Goal: Task Accomplishment & Management: Manage account settings

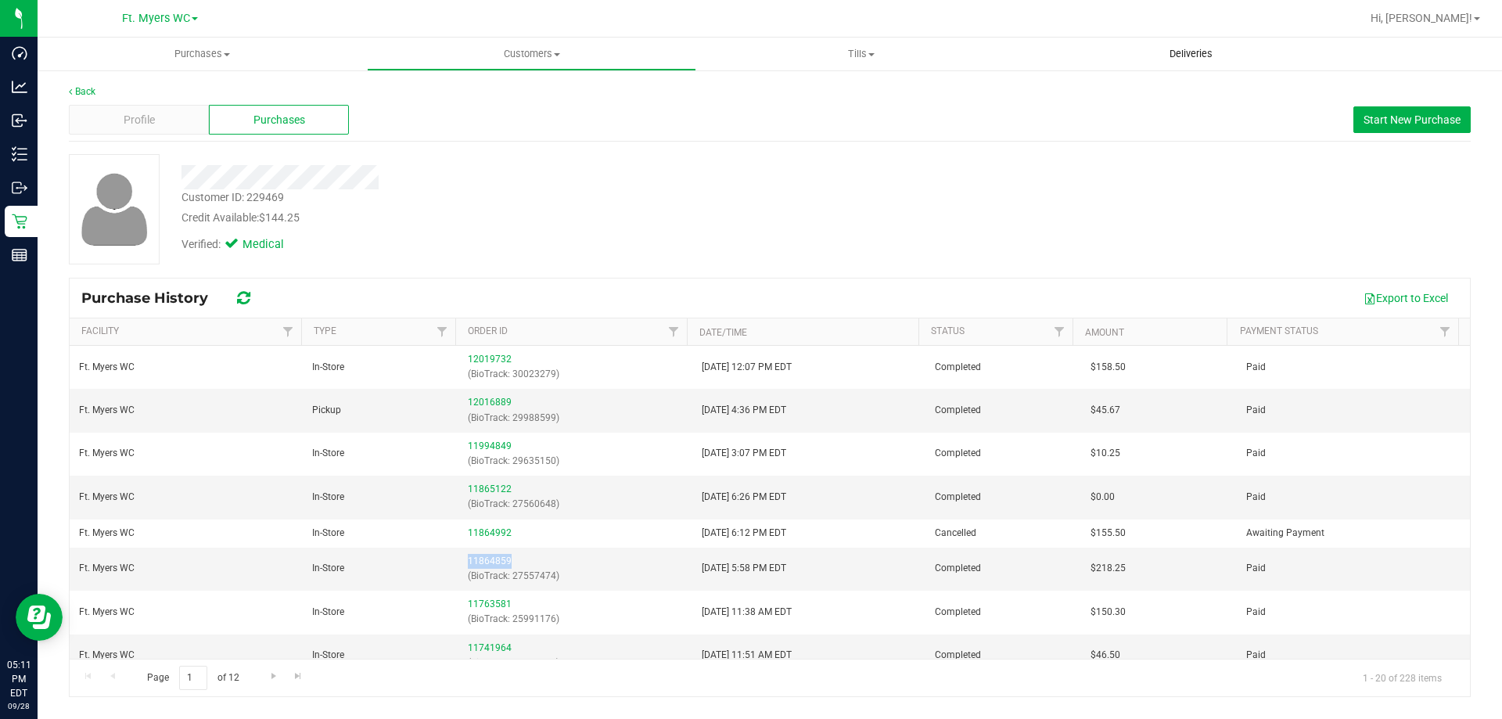
click at [1183, 47] on span "Deliveries" at bounding box center [1191, 54] width 85 height 14
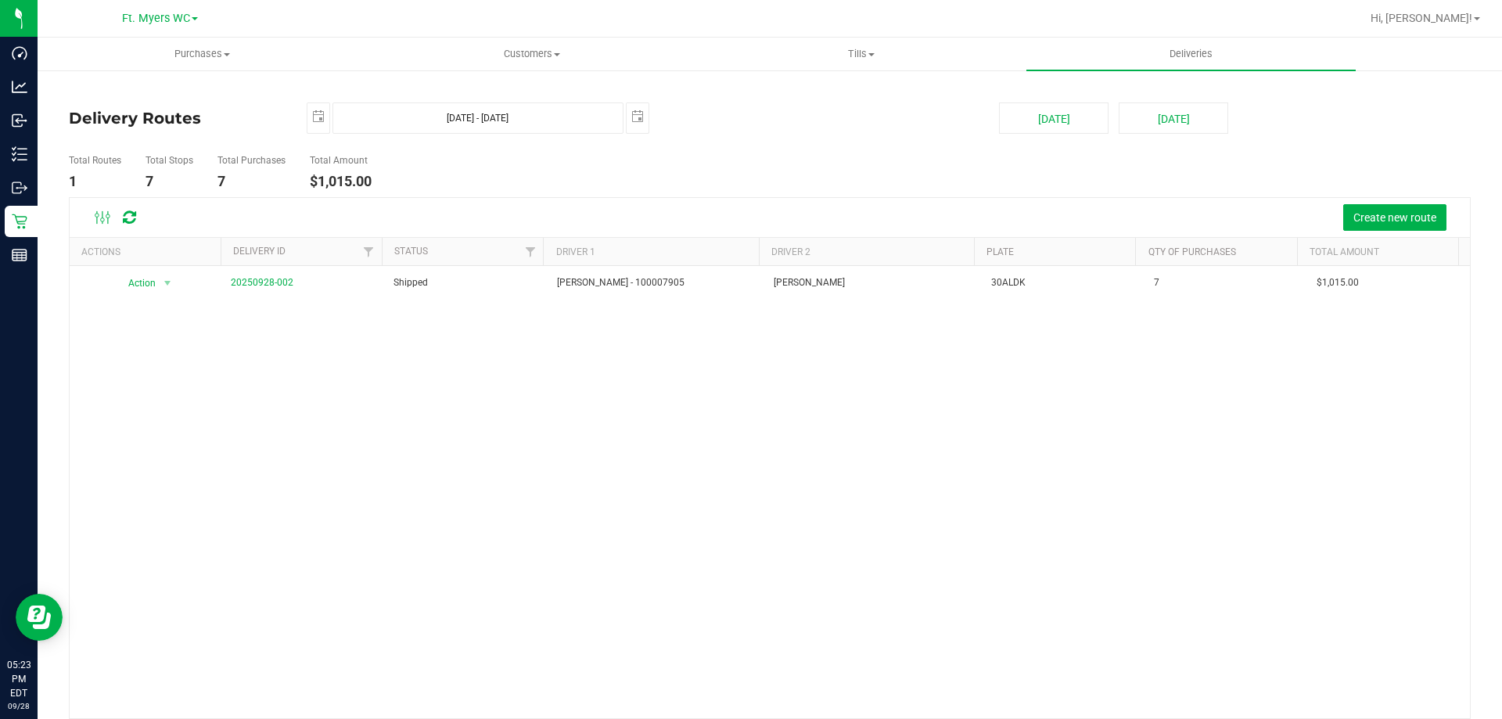
click at [355, 469] on div "Action Action View Delivery 20250928-002 Shipped [PERSON_NAME] - 100007905 [PER…" at bounding box center [770, 492] width 1401 height 453
click at [215, 53] on span "Purchases" at bounding box center [202, 54] width 328 height 14
click at [1202, 60] on span "Deliveries" at bounding box center [1191, 54] width 85 height 14
drag, startPoint x: 389, startPoint y: 182, endPoint x: 311, endPoint y: 182, distance: 77.5
click at [311, 182] on ul "Total Routes 1 Total Stops 7 Total Purchases 7 Total Amount $1,015.00" at bounding box center [530, 172] width 931 height 49
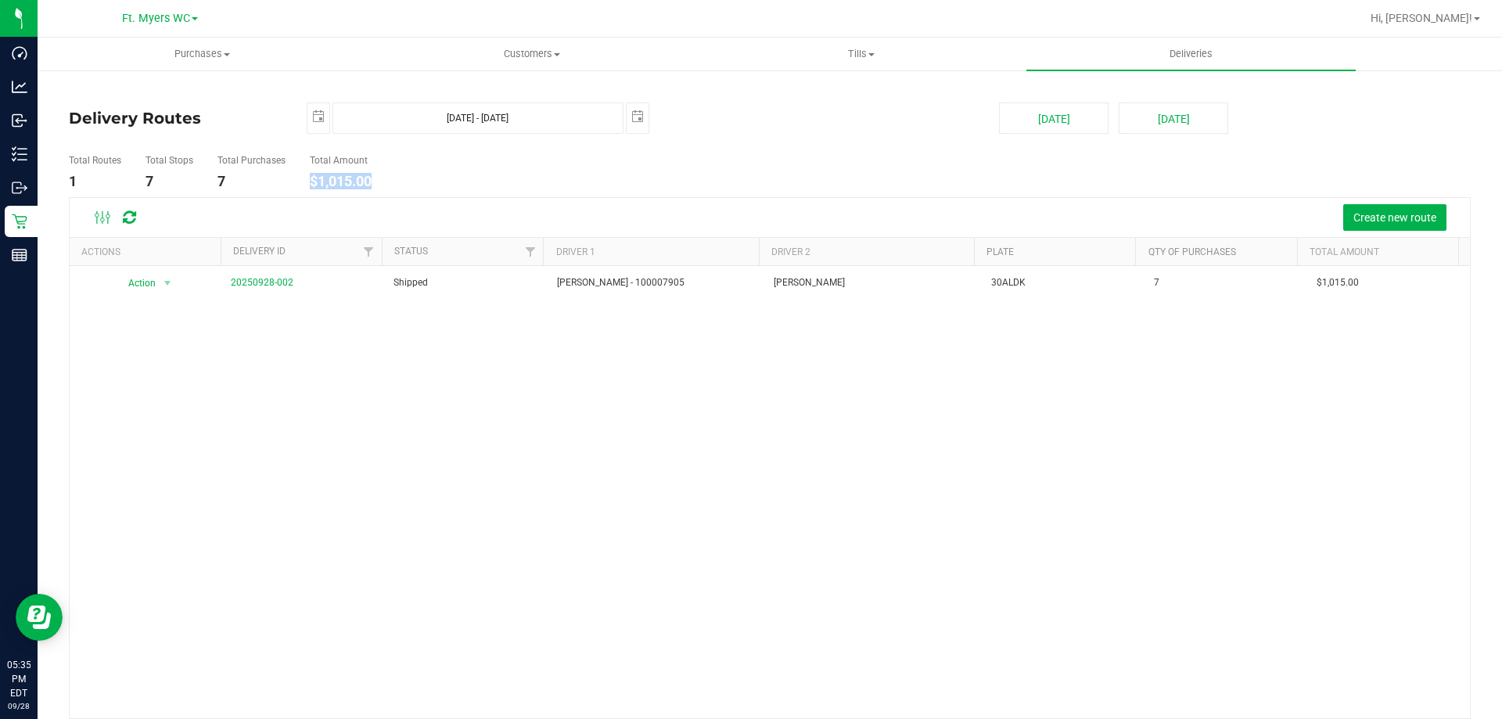
copy h4 "$1,015.00"
click at [888, 50] on span "Tills" at bounding box center [861, 54] width 328 height 14
click at [788, 95] on span "Manage tills" at bounding box center [749, 94] width 106 height 13
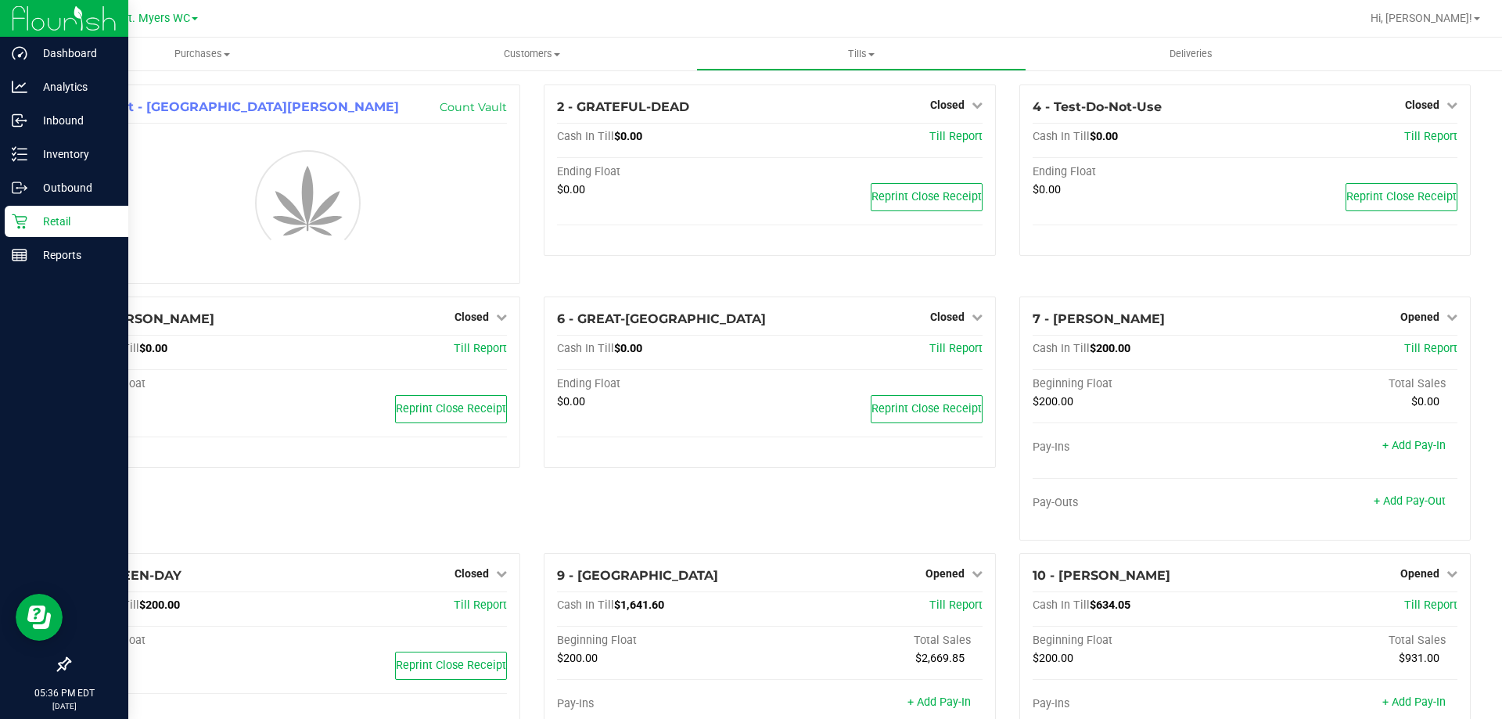
click at [41, 221] on p "Retail" at bounding box center [74, 221] width 94 height 19
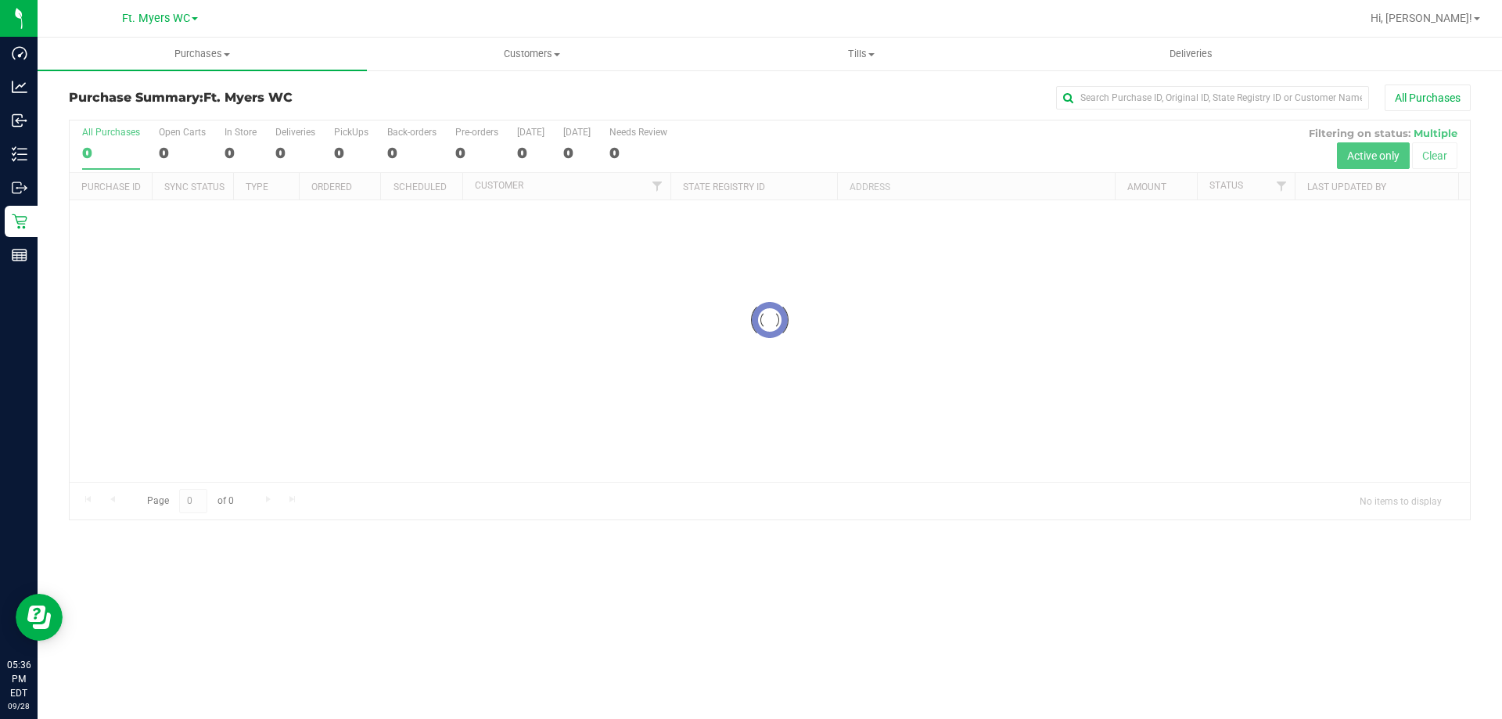
click at [298, 144] on div at bounding box center [770, 320] width 1401 height 399
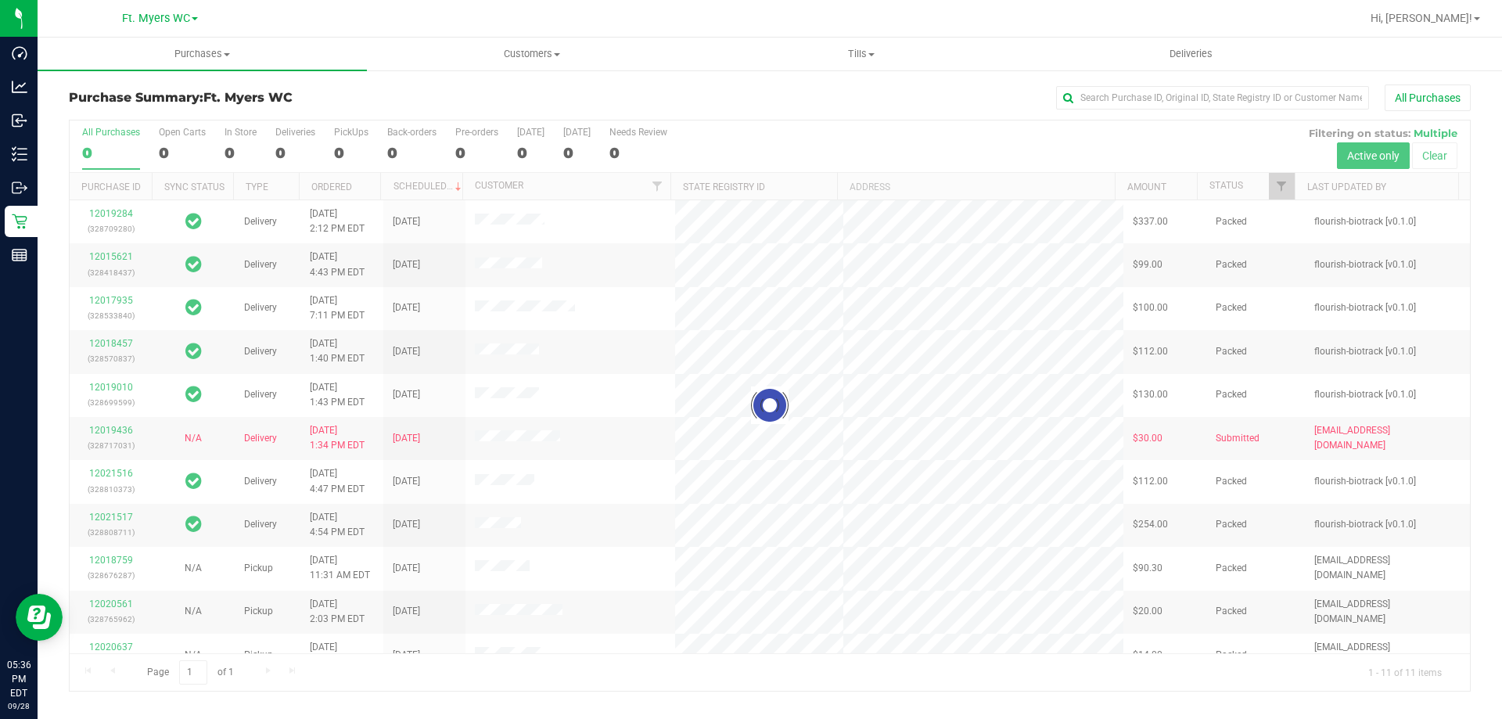
click at [298, 144] on div at bounding box center [770, 406] width 1401 height 570
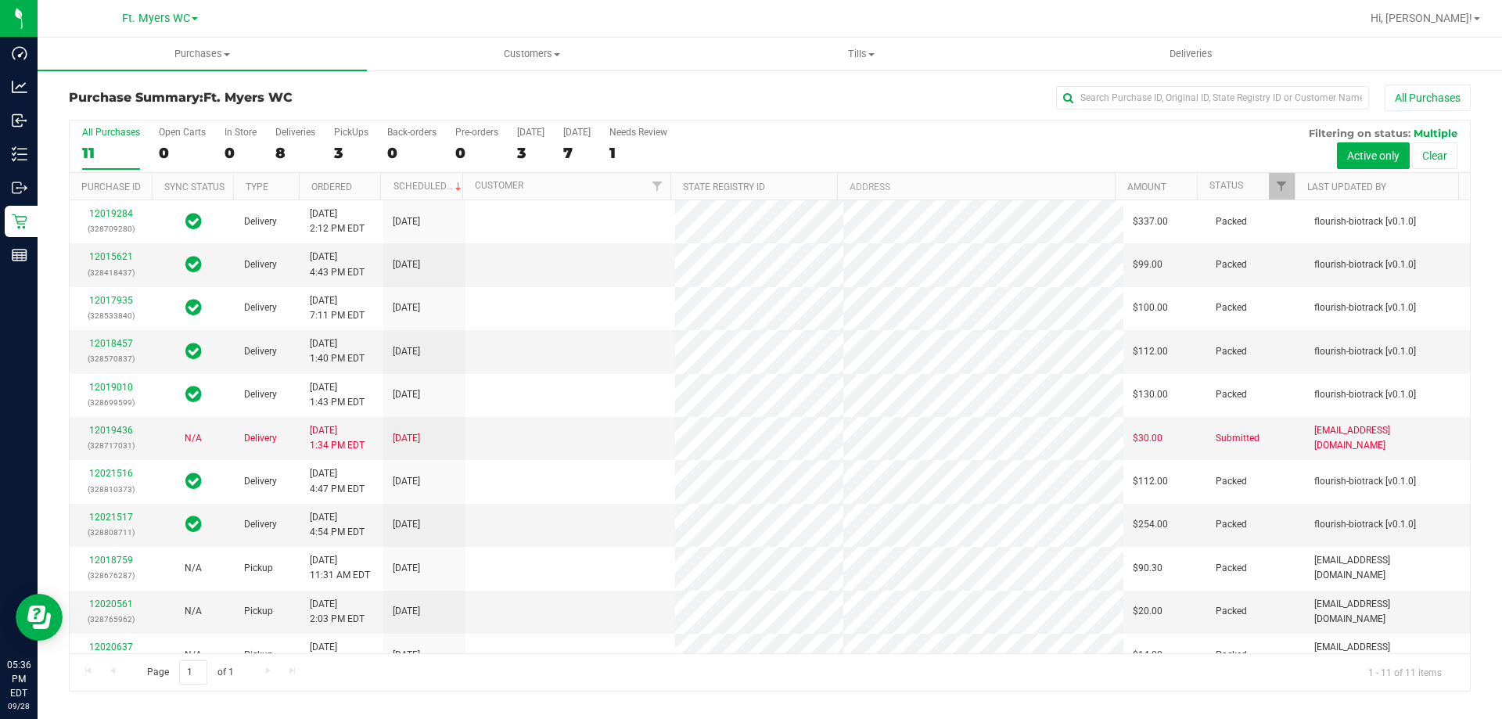
click at [298, 144] on div "8" at bounding box center [295, 153] width 40 height 18
click at [0, 0] on input "Deliveries 8" at bounding box center [0, 0] width 0 height 0
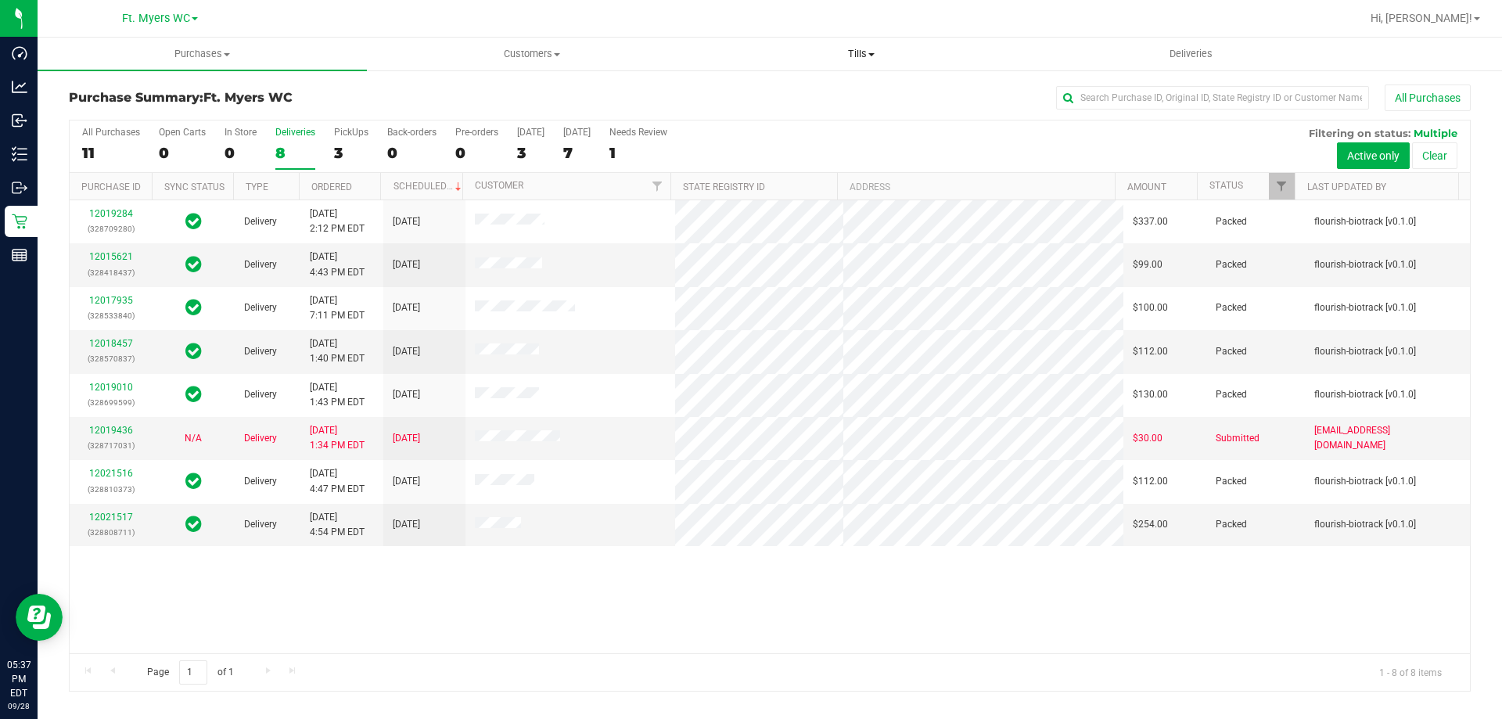
click at [869, 54] on span at bounding box center [872, 54] width 6 height 3
click at [826, 90] on li "Manage tills" at bounding box center [860, 94] width 329 height 19
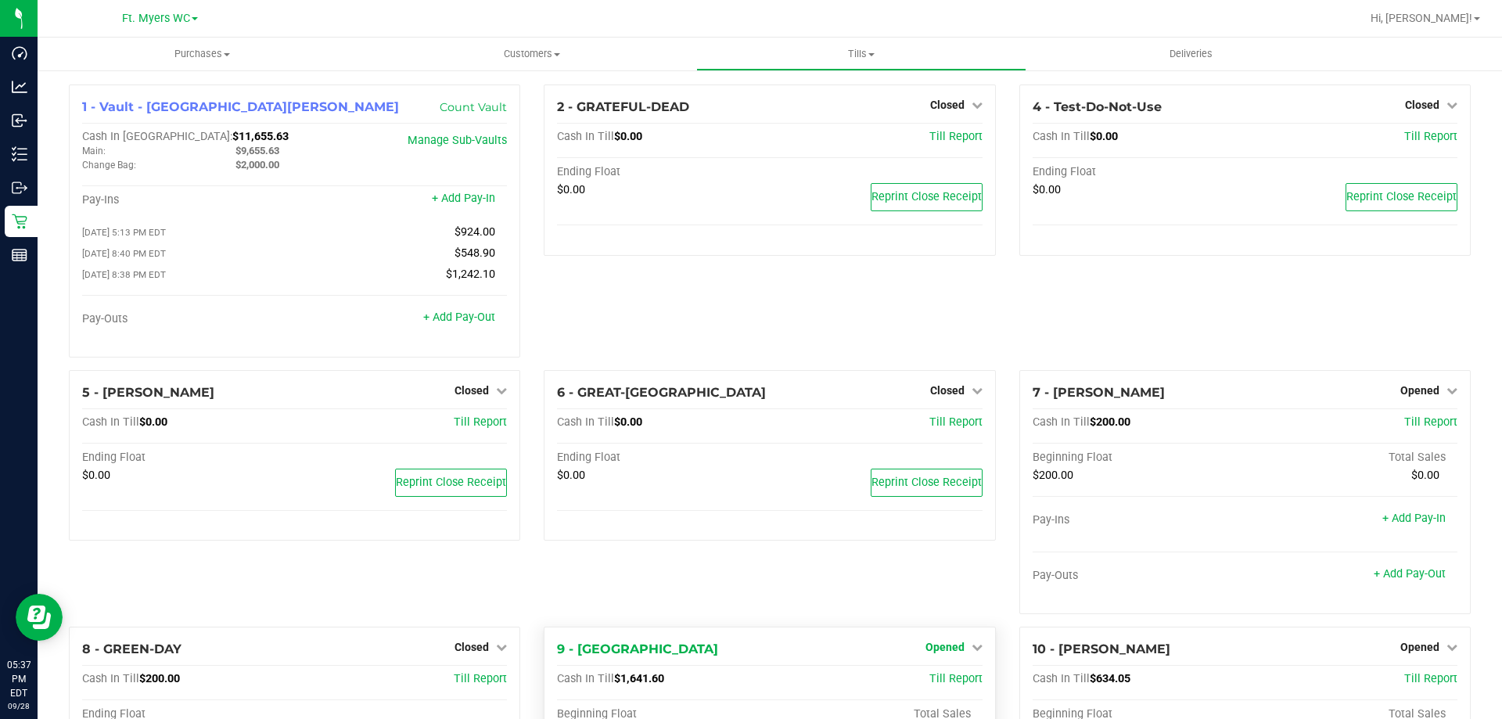
click at [948, 649] on span "Opened" at bounding box center [945, 647] width 39 height 13
click at [928, 685] on link "Close Till" at bounding box center [947, 679] width 42 height 13
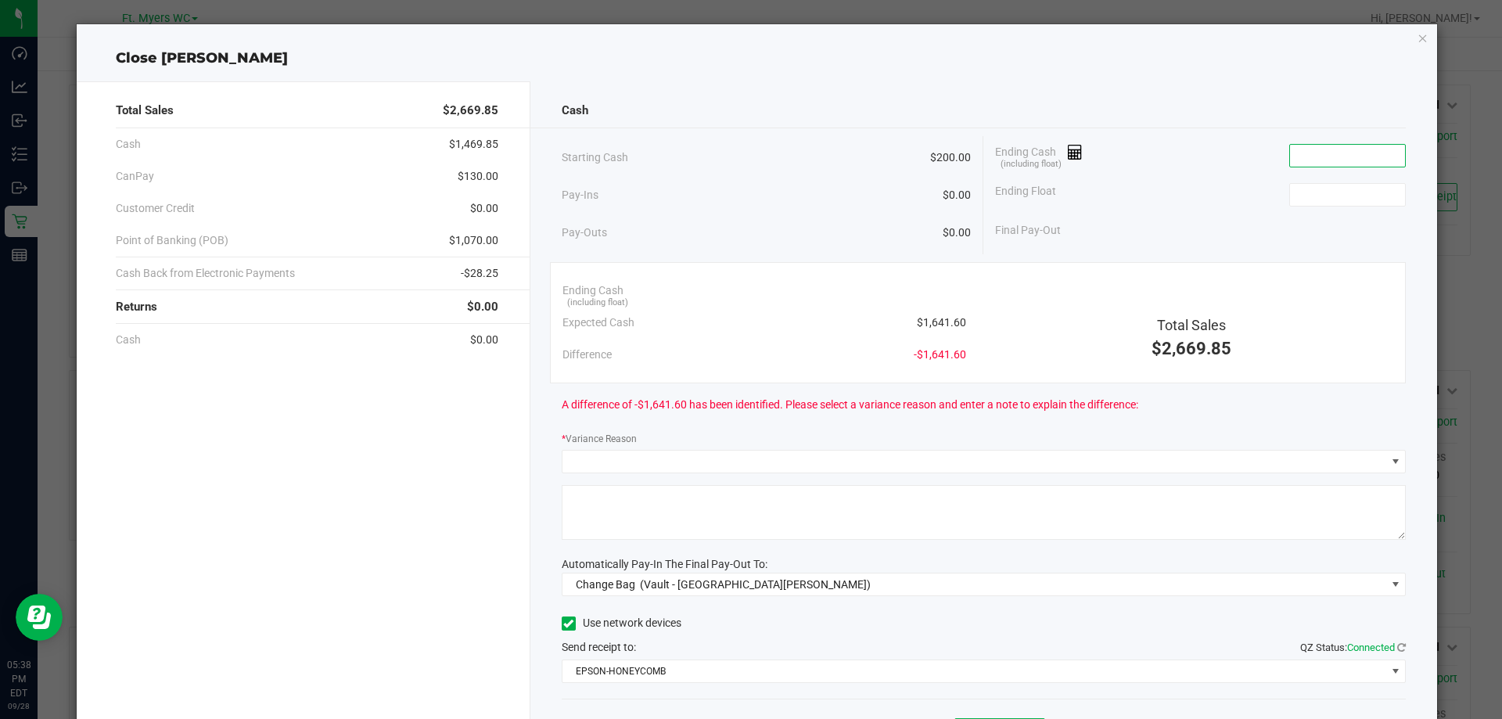
click at [1346, 145] on input at bounding box center [1347, 156] width 115 height 22
type input "$1,624.90"
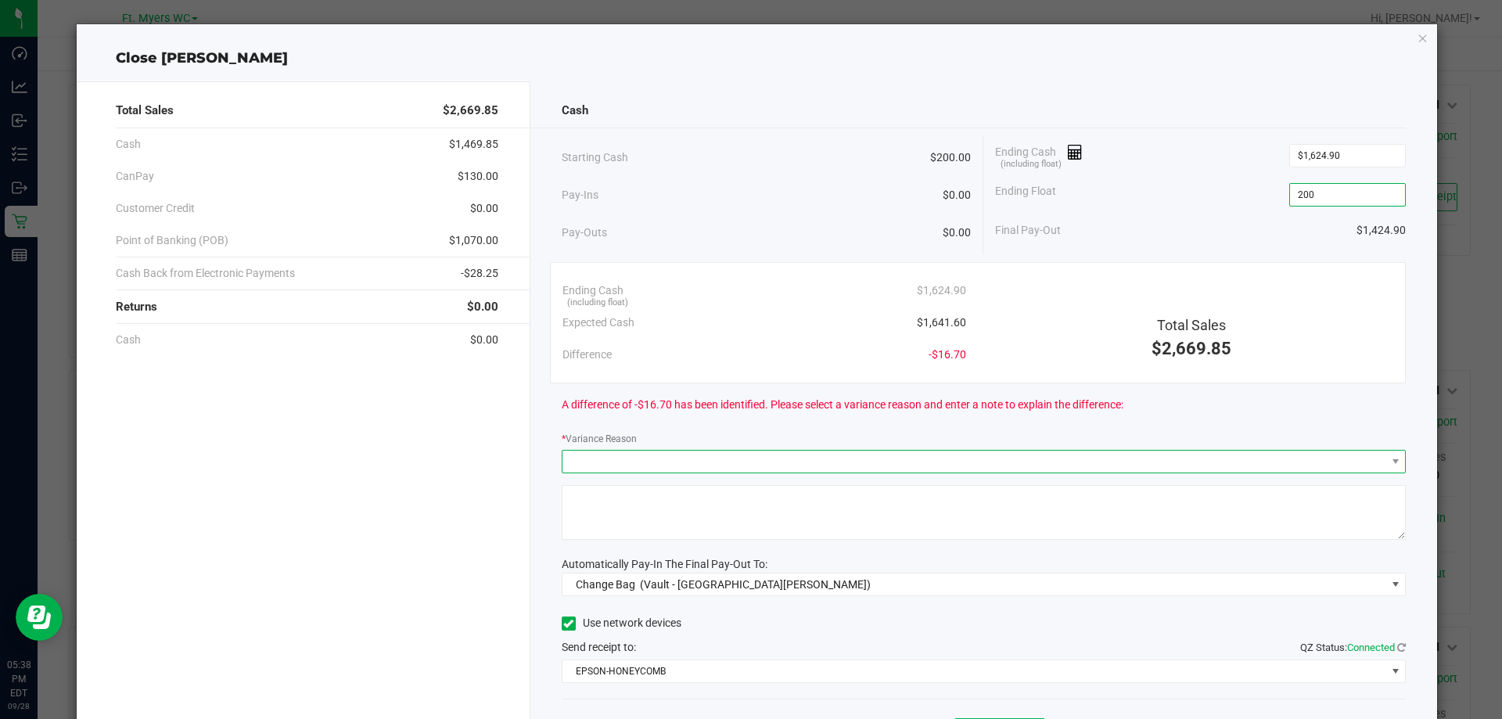
type input "$200.00"
click at [968, 455] on span at bounding box center [975, 462] width 824 height 22
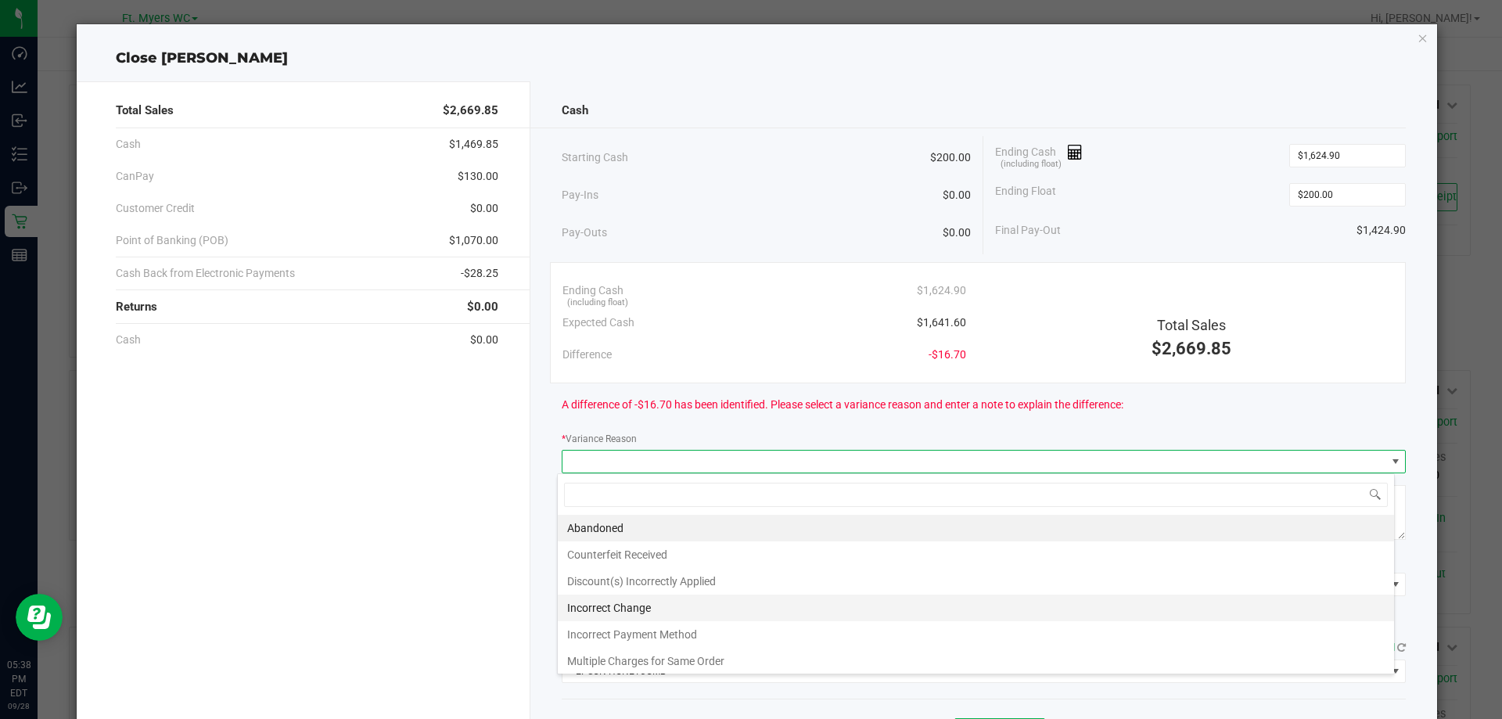
scroll to position [56, 0]
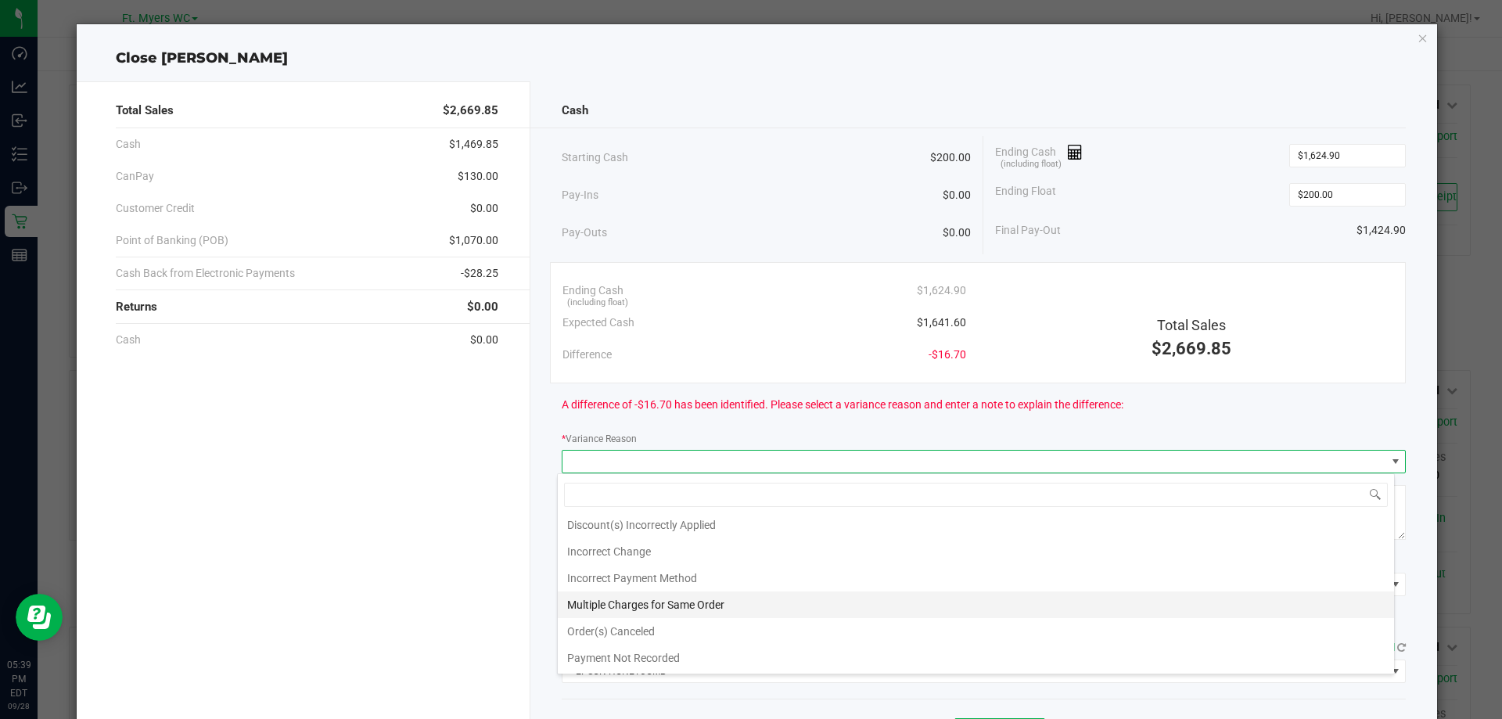
click at [683, 610] on li "Multiple Charges for Same Order" at bounding box center [976, 605] width 836 height 27
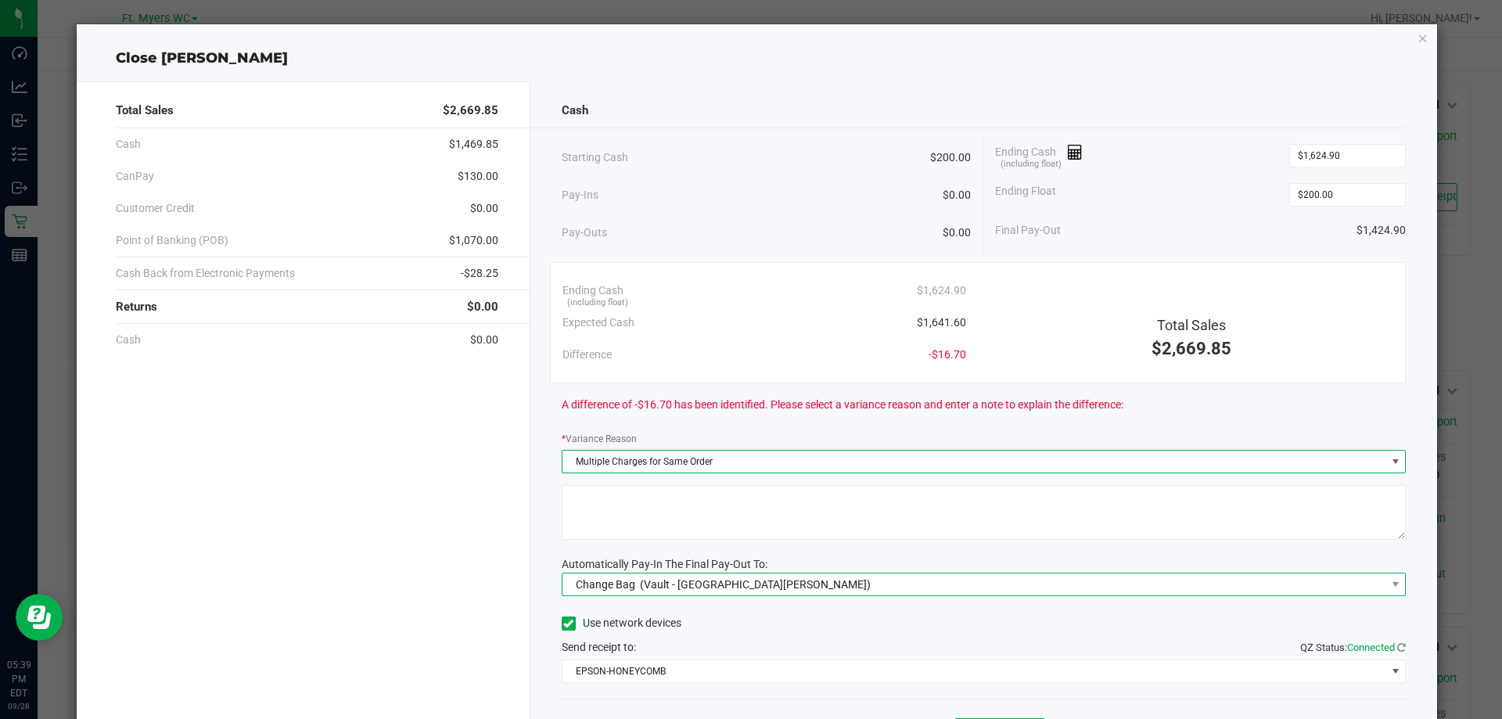
click at [693, 578] on span "(Vault - [GEOGRAPHIC_DATA][PERSON_NAME])" at bounding box center [755, 584] width 231 height 13
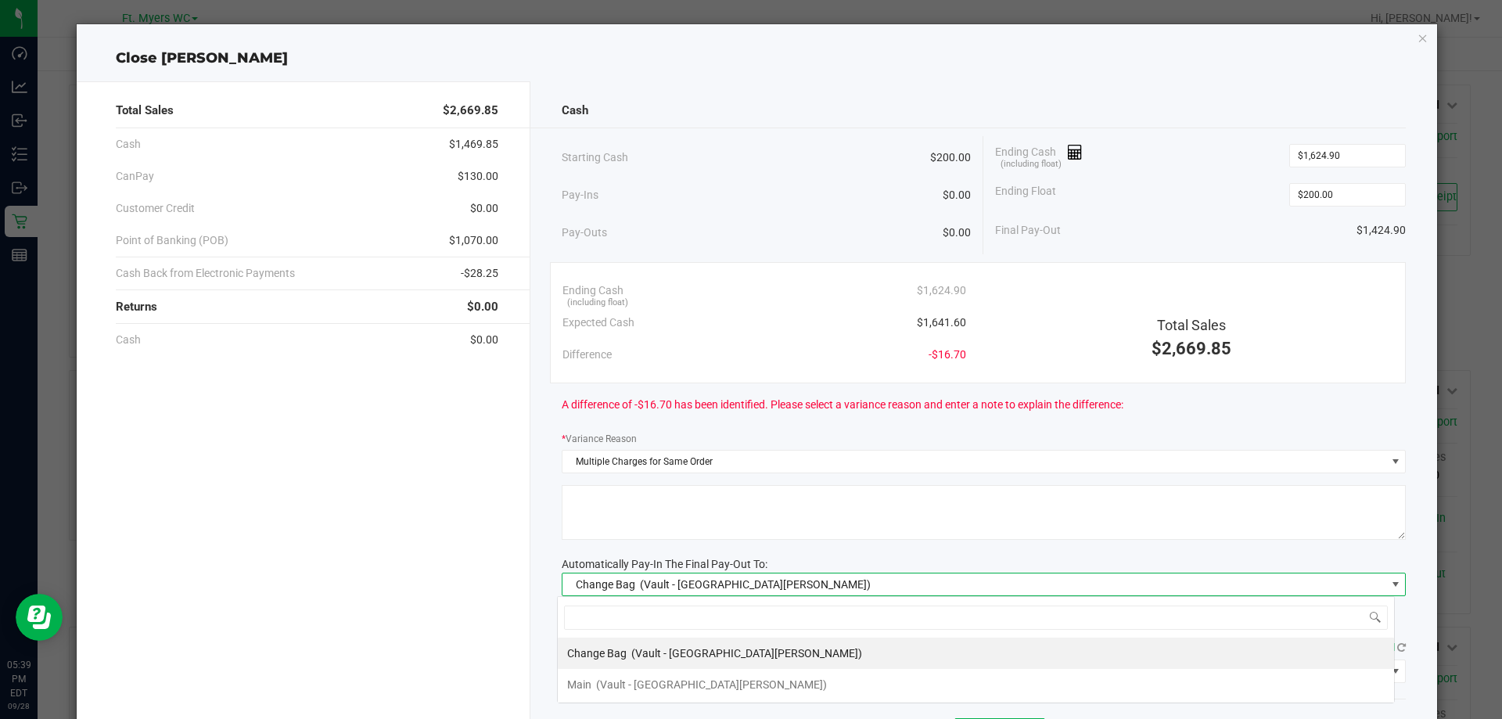
scroll to position [23, 837]
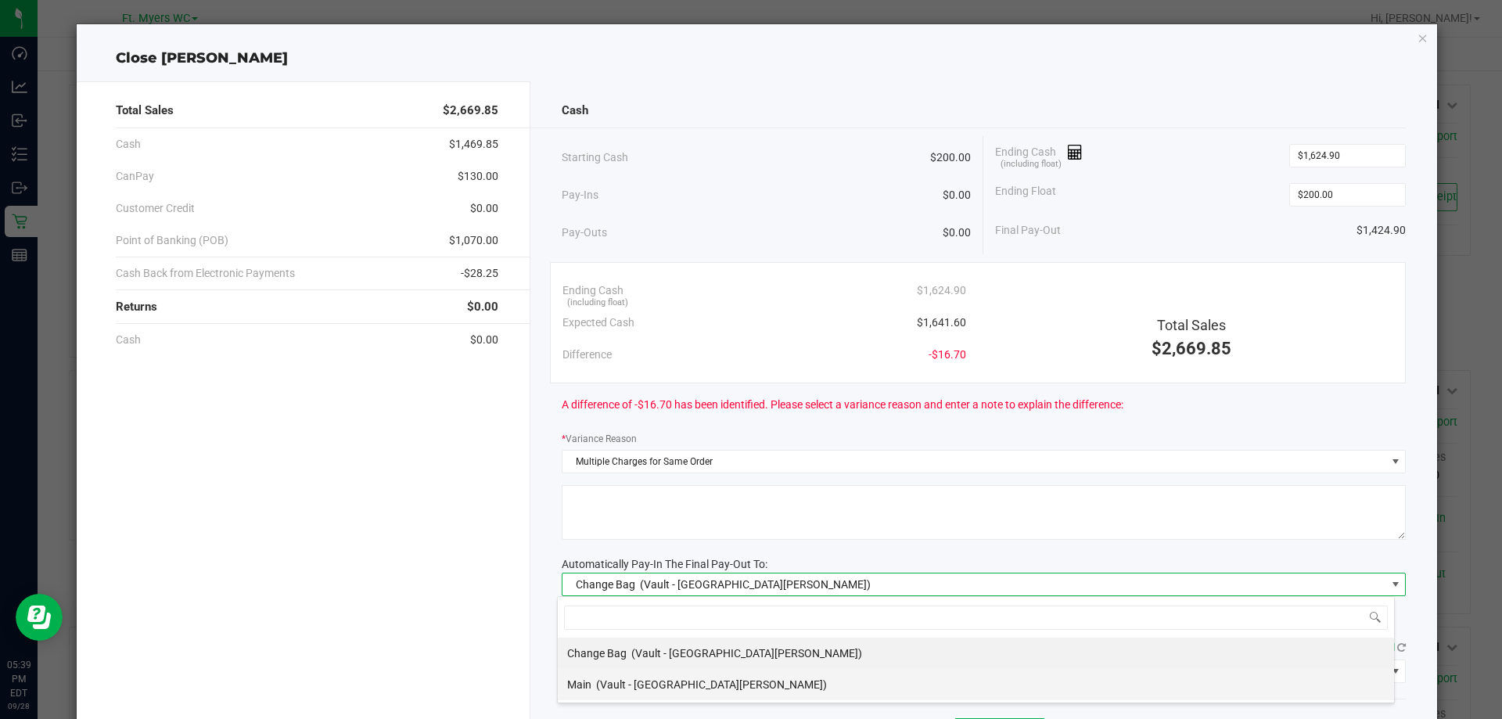
click at [646, 674] on div "Main (Vault - [GEOGRAPHIC_DATA][PERSON_NAME])" at bounding box center [697, 685] width 260 height 28
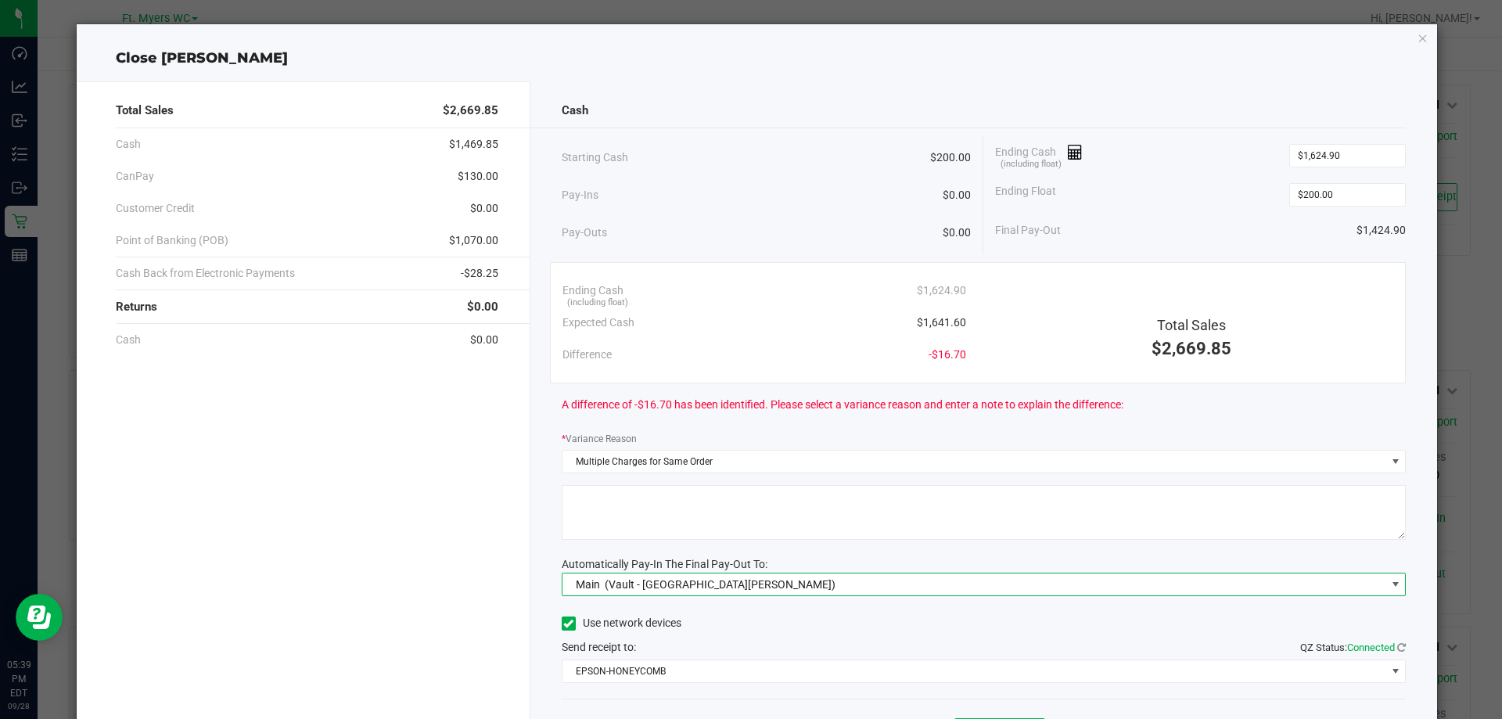
click at [673, 530] on textarea at bounding box center [984, 512] width 845 height 55
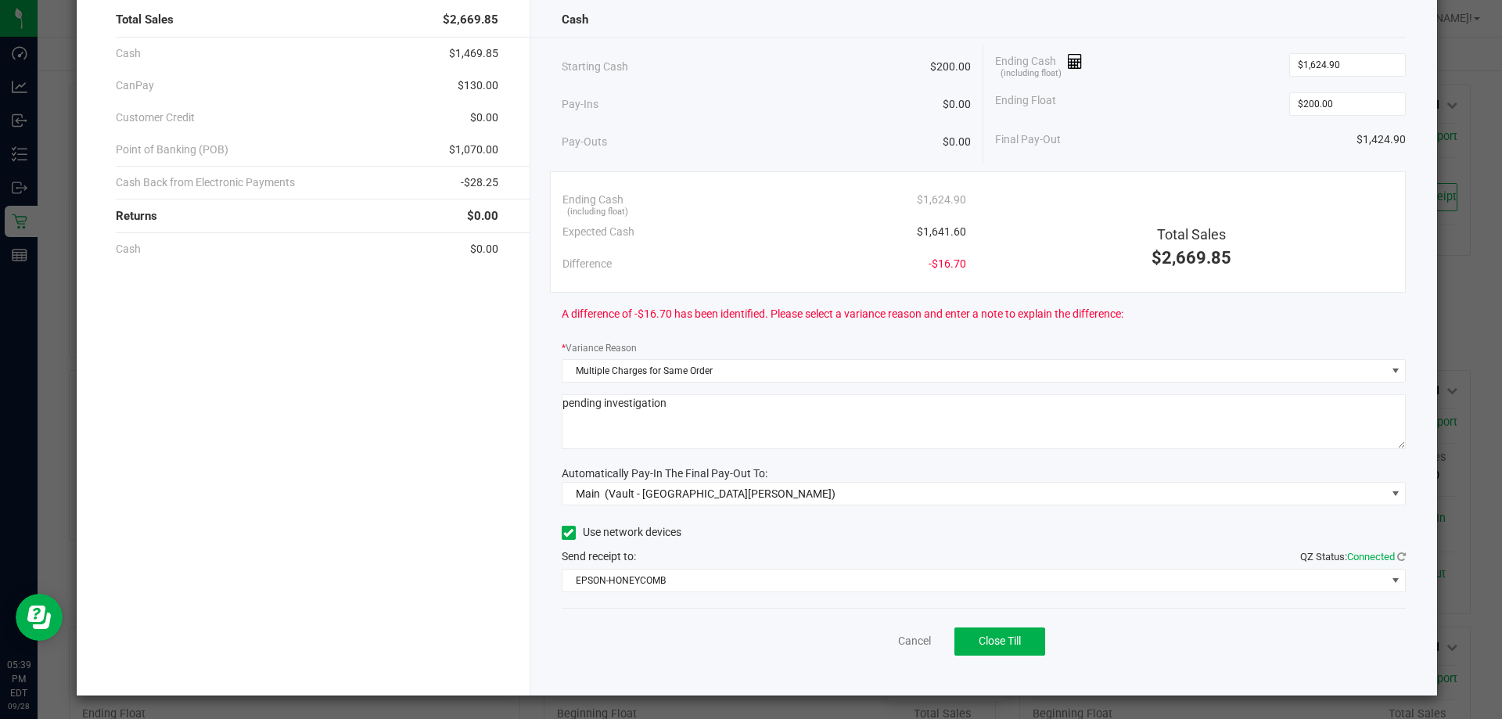
scroll to position [92, 0]
type textarea "pending investigation"
click at [960, 315] on span "A difference of -$16.70 has been identified. Please select a variance reason an…" at bounding box center [843, 313] width 562 height 16
click at [1018, 635] on button "Close Till" at bounding box center [1000, 641] width 91 height 28
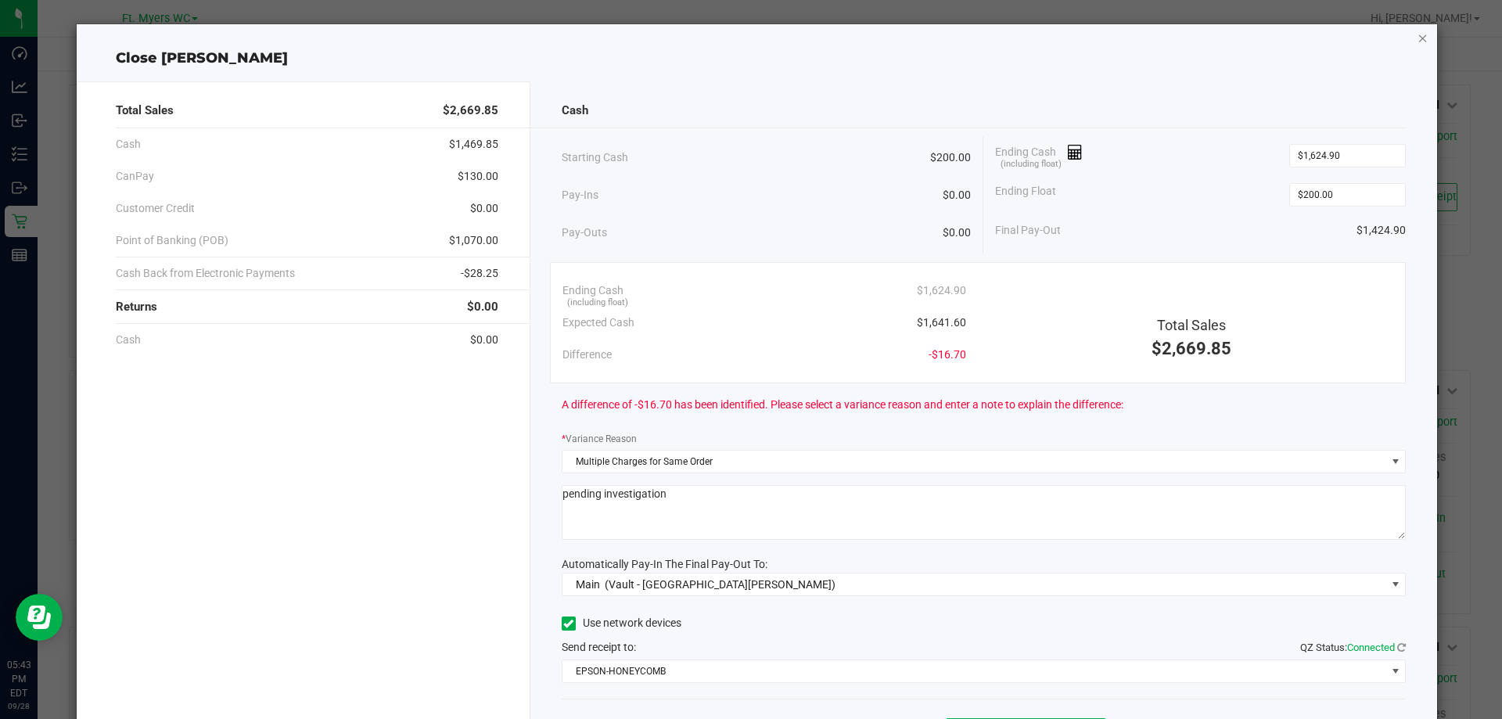
drag, startPoint x: 1427, startPoint y: 37, endPoint x: 1408, endPoint y: 40, distance: 19.0
click at [1423, 38] on ngb-modal-window "Close [PERSON_NAME] Total Sales $2,669.85 Cash $1,469.85 CanPay $130.00 Custome…" at bounding box center [757, 359] width 1514 height 719
click at [1387, 44] on div "Close [PERSON_NAME] Total Sales $2,669.85 Cash $1,469.85 CanPay $130.00 Custome…" at bounding box center [758, 405] width 1362 height 762
click at [1418, 41] on icon "button" at bounding box center [1423, 37] width 11 height 19
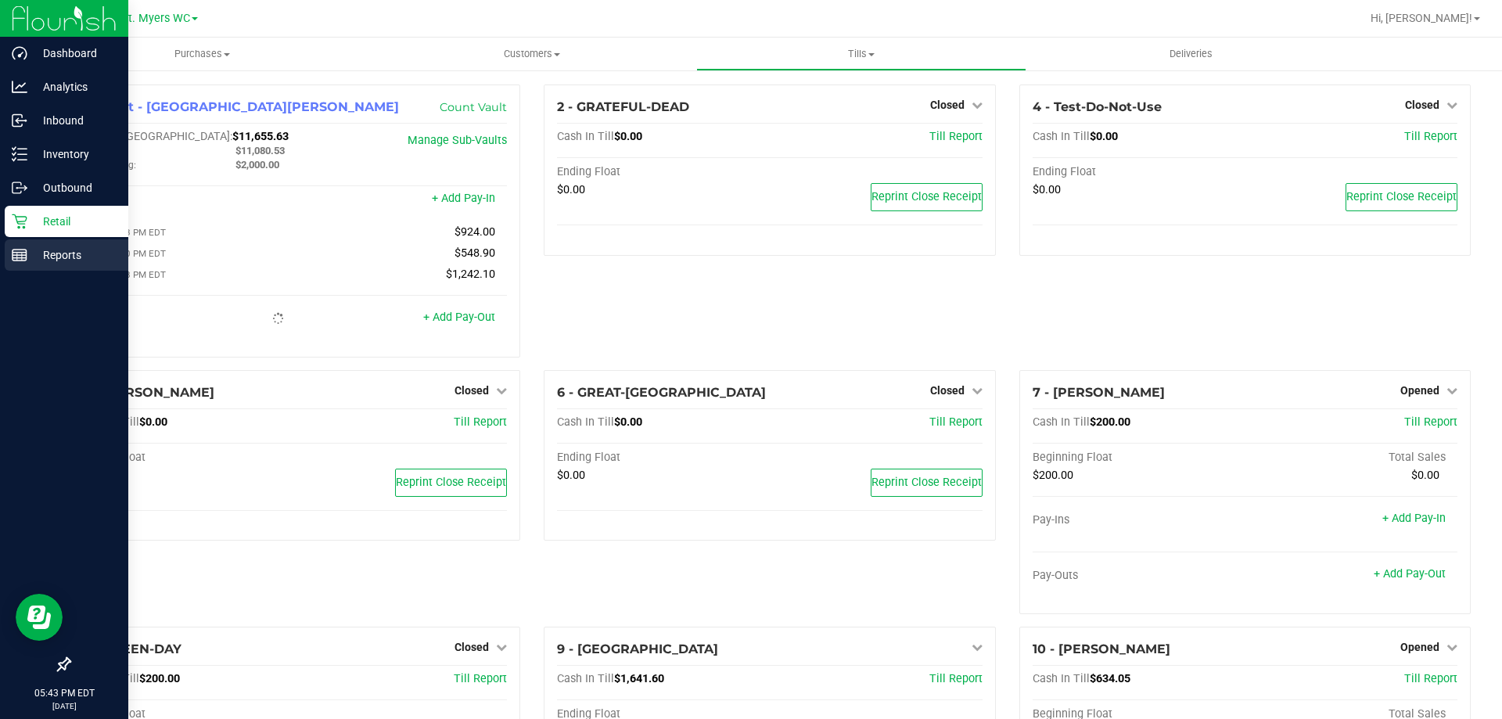
click at [17, 266] on div "Reports" at bounding box center [67, 254] width 124 height 31
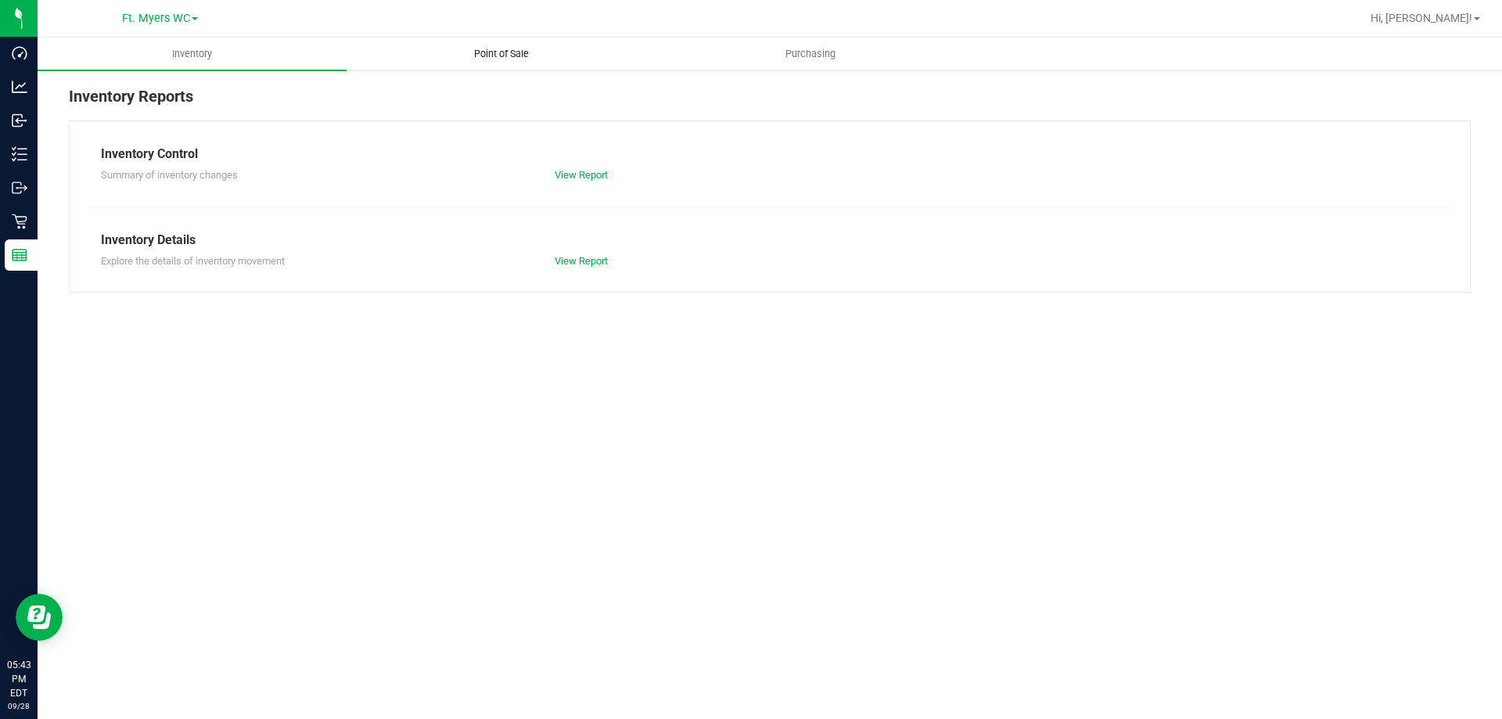
click at [515, 55] on span "Point of Sale" at bounding box center [501, 54] width 97 height 14
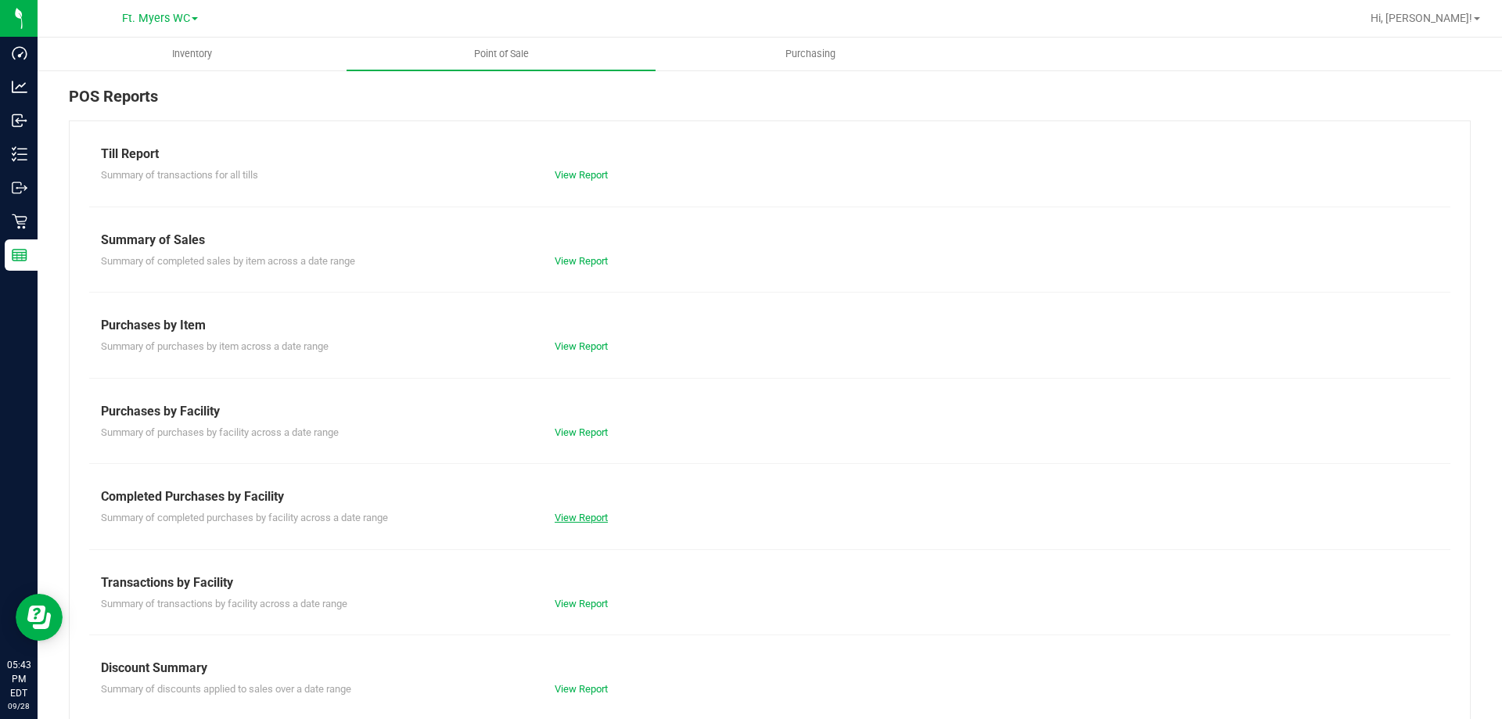
click at [569, 512] on link "View Report" at bounding box center [581, 518] width 53 height 12
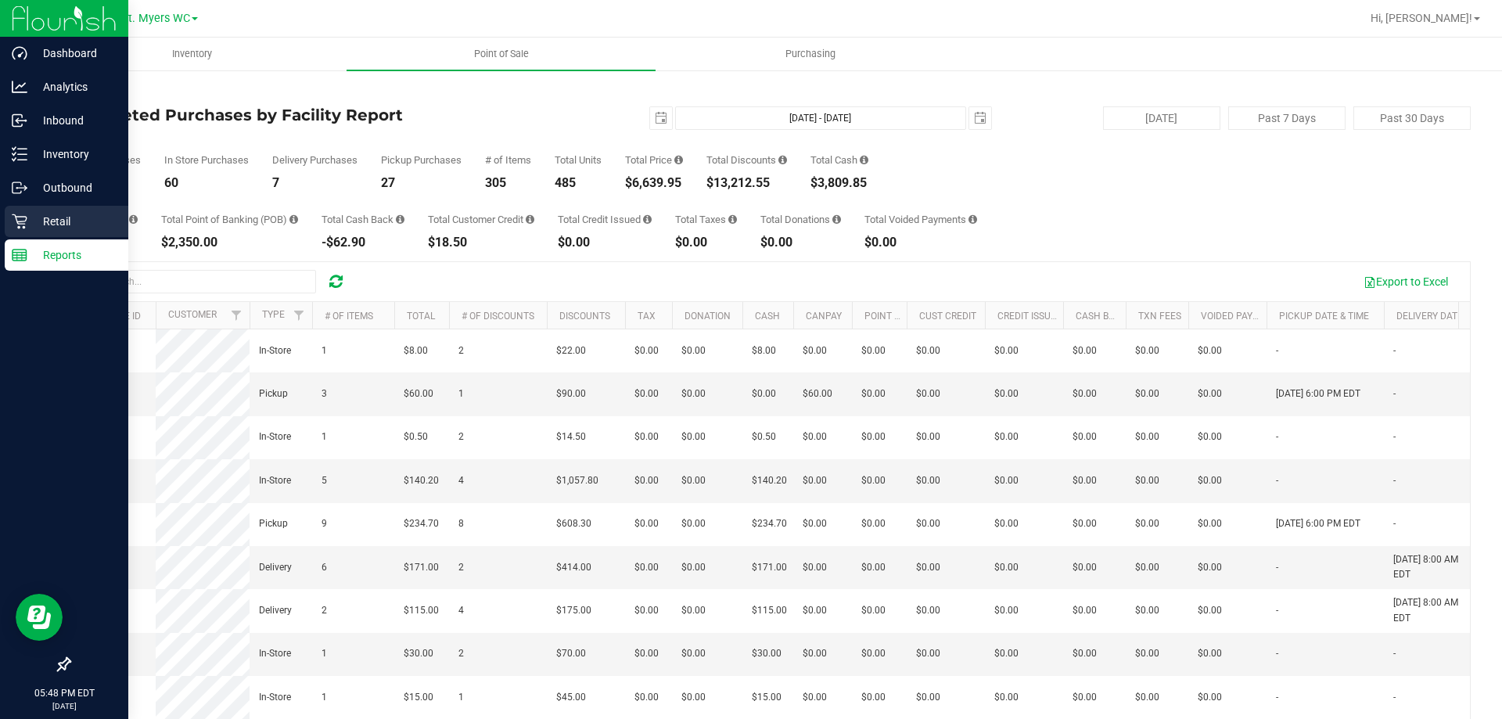
click at [67, 213] on p "Retail" at bounding box center [74, 221] width 94 height 19
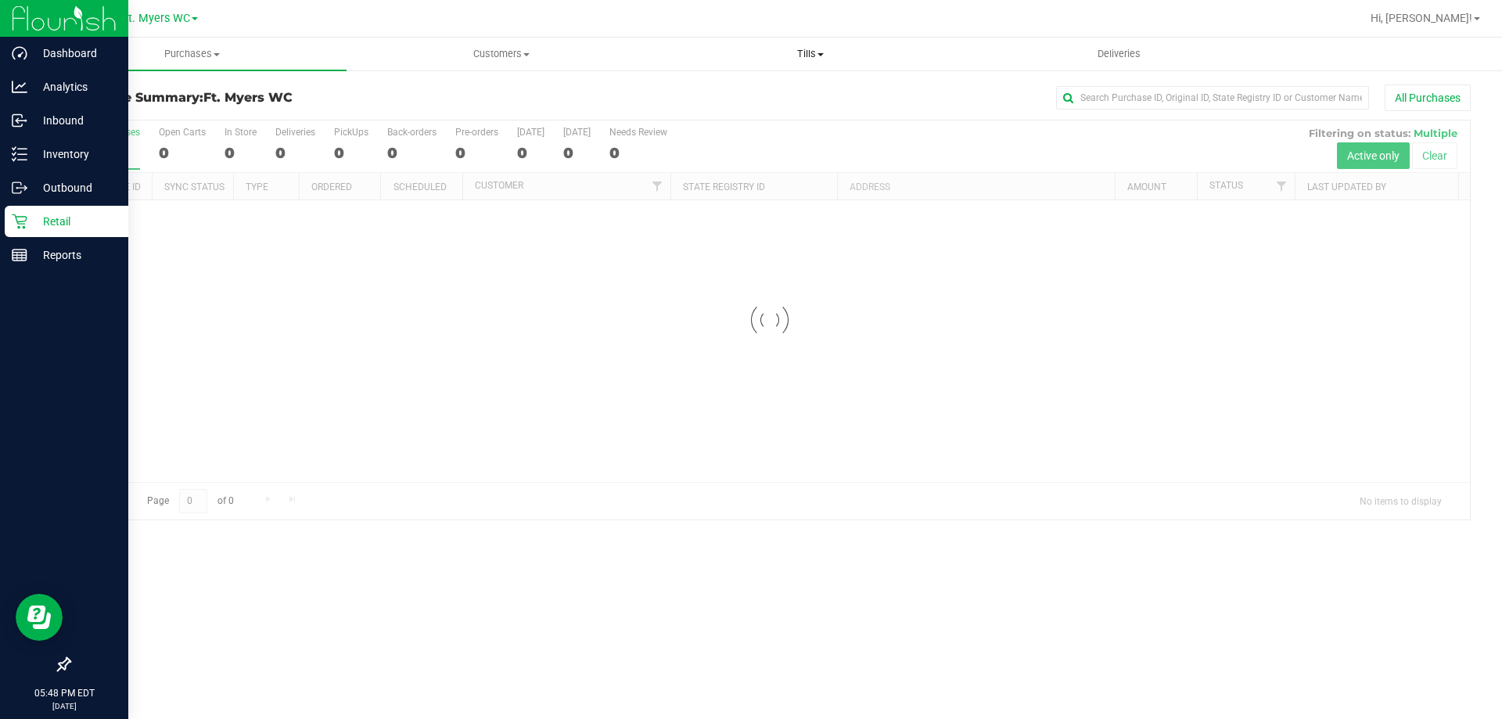
click at [816, 46] on uib-tab-heading "Tills Manage tills Reconcile e-payments" at bounding box center [810, 53] width 308 height 31
click at [787, 92] on li "Manage tills" at bounding box center [810, 94] width 309 height 19
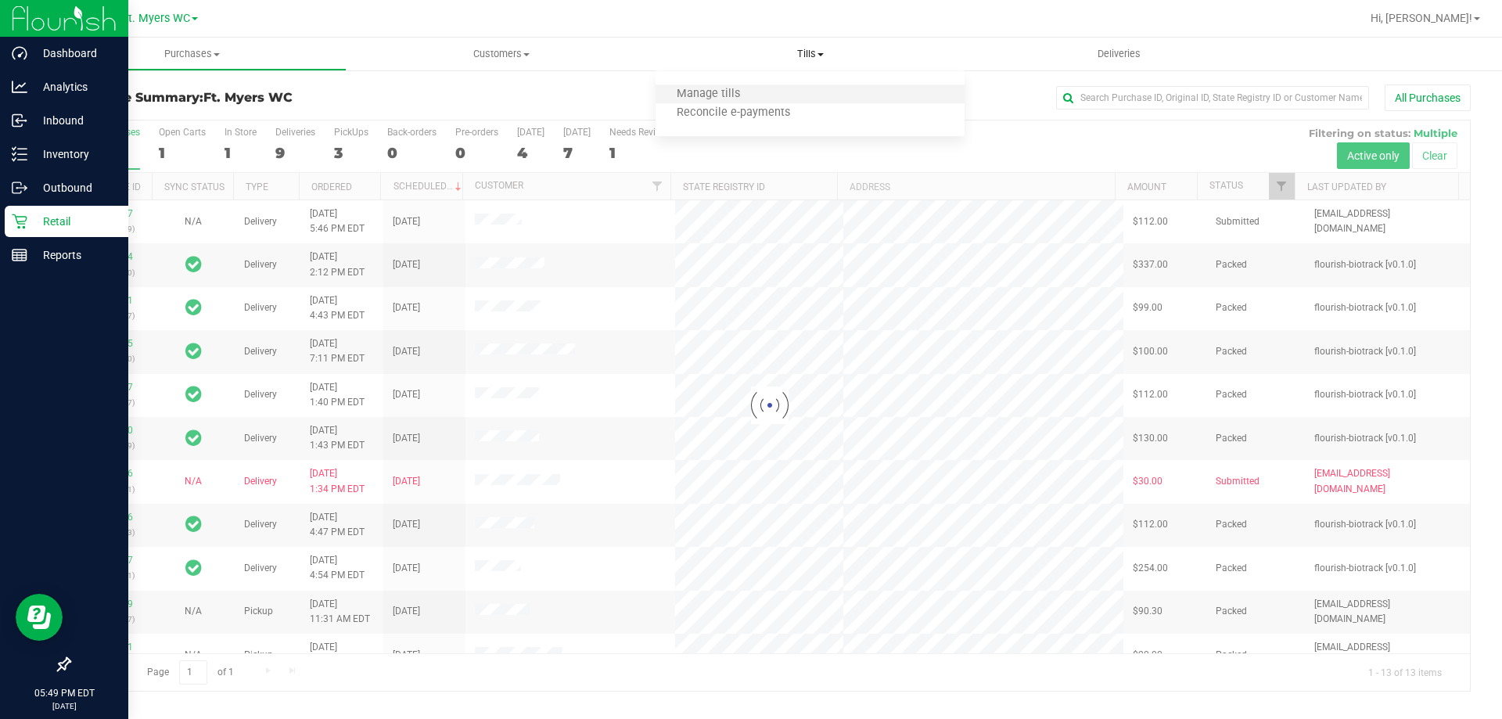
click at [786, 92] on li "Manage tills" at bounding box center [810, 94] width 309 height 19
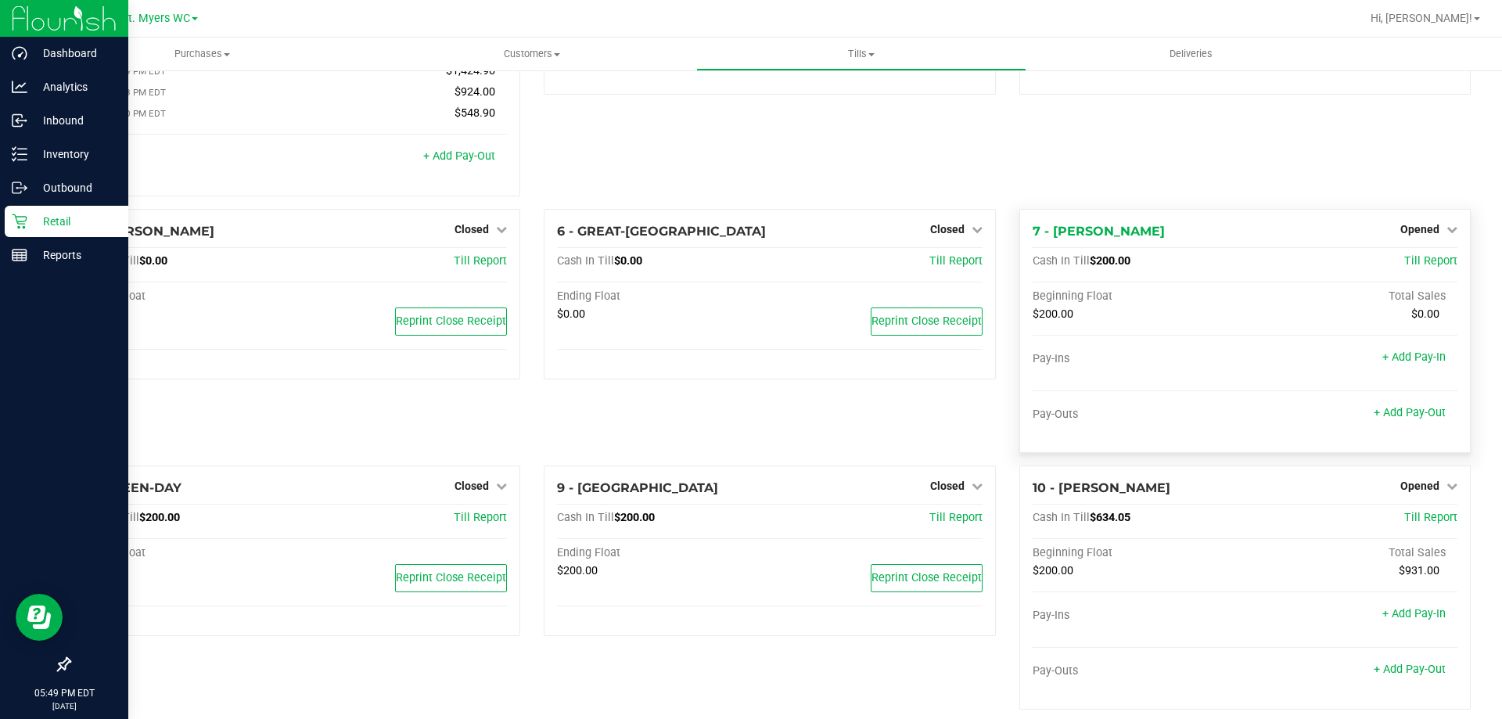
scroll to position [156, 0]
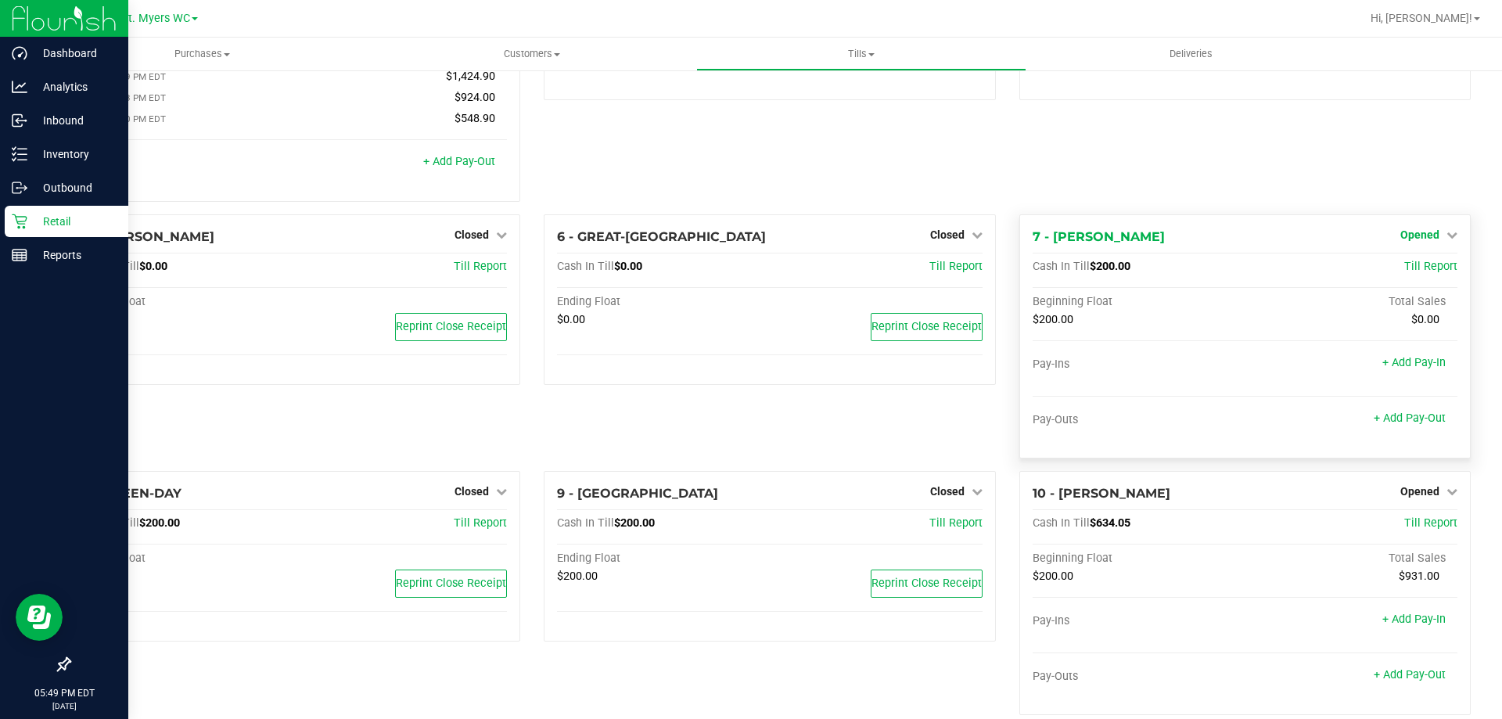
click at [1414, 239] on span "Opened" at bounding box center [1420, 234] width 39 height 13
click at [1401, 272] on link "Close Till" at bounding box center [1422, 267] width 42 height 13
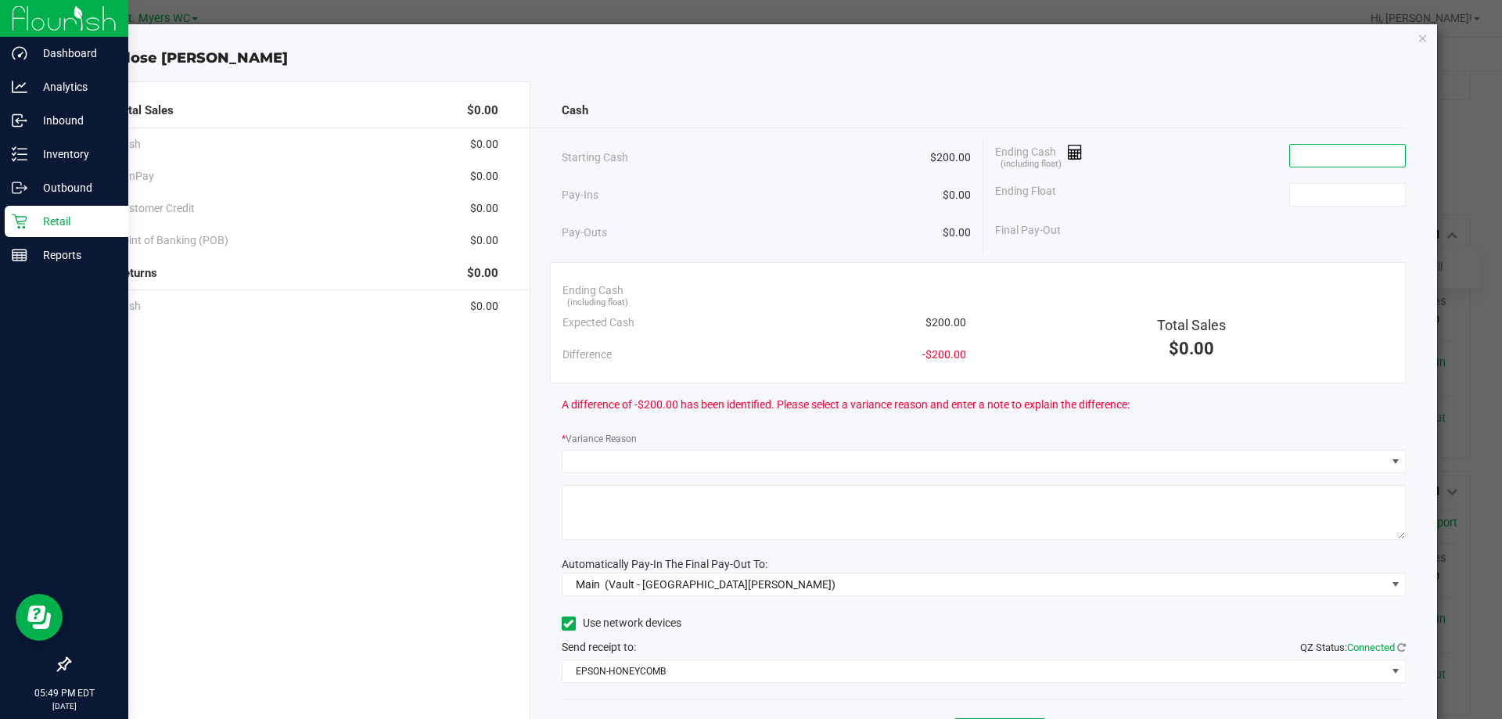
click at [1332, 157] on input at bounding box center [1347, 156] width 115 height 22
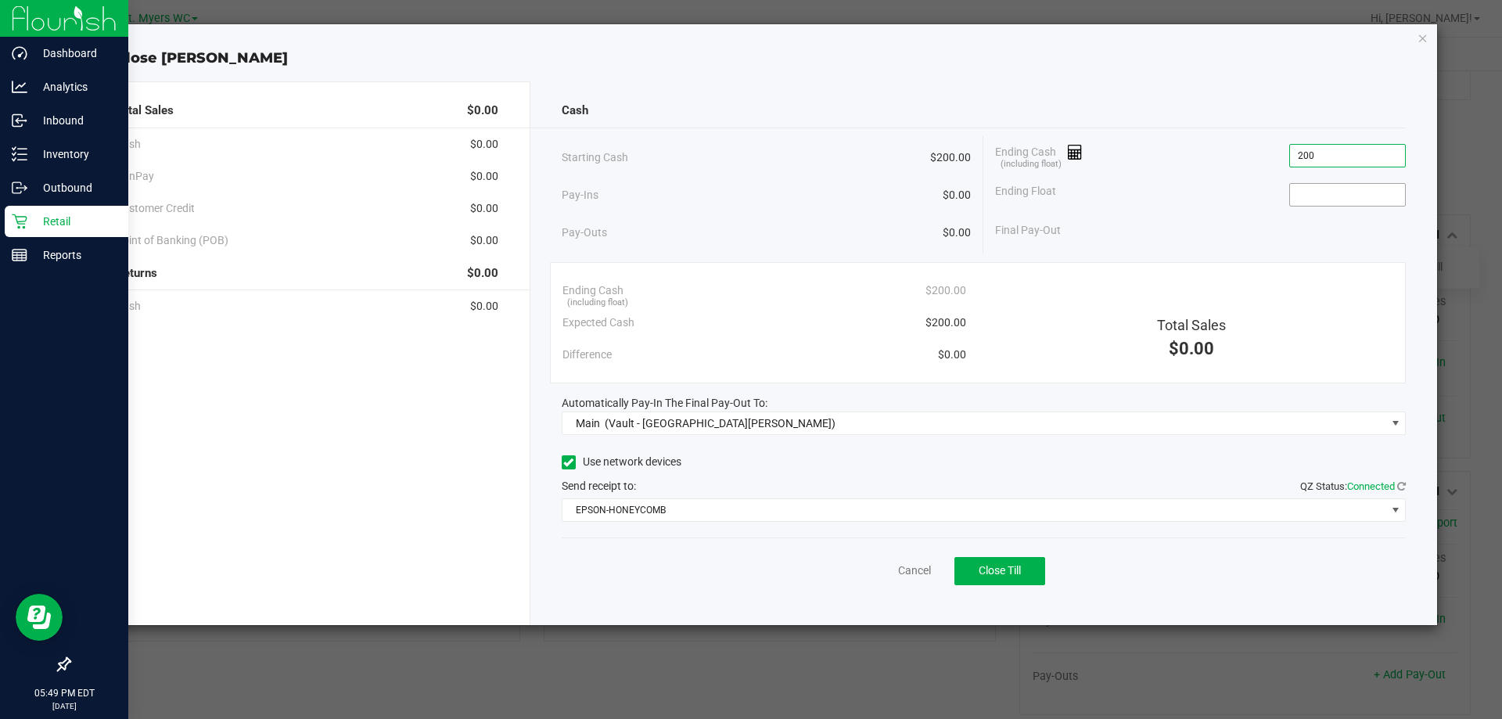
type input "$200.00"
click at [1319, 192] on input at bounding box center [1347, 195] width 115 height 22
type input "$200.00"
click at [1005, 570] on span "Close Till" at bounding box center [1000, 570] width 42 height 13
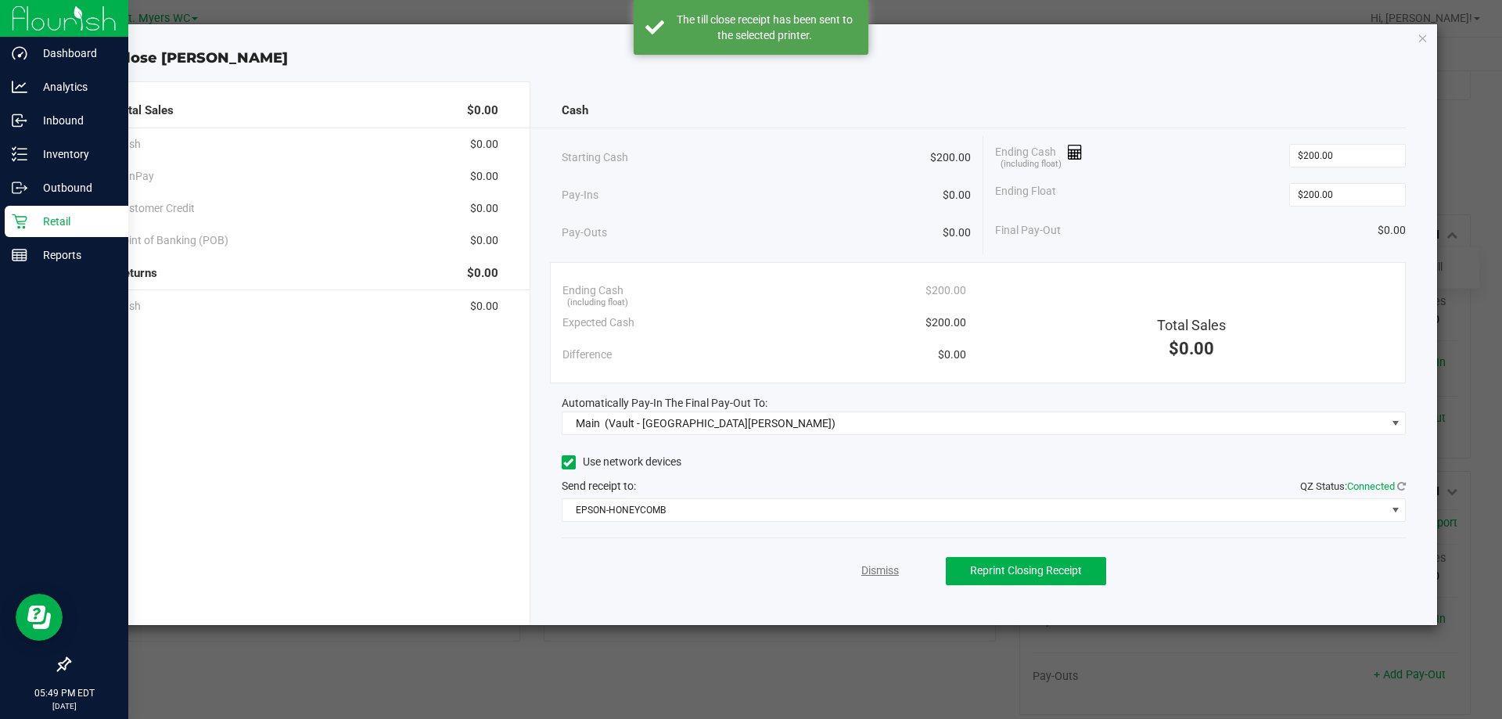
click at [889, 565] on link "Dismiss" at bounding box center [881, 571] width 38 height 16
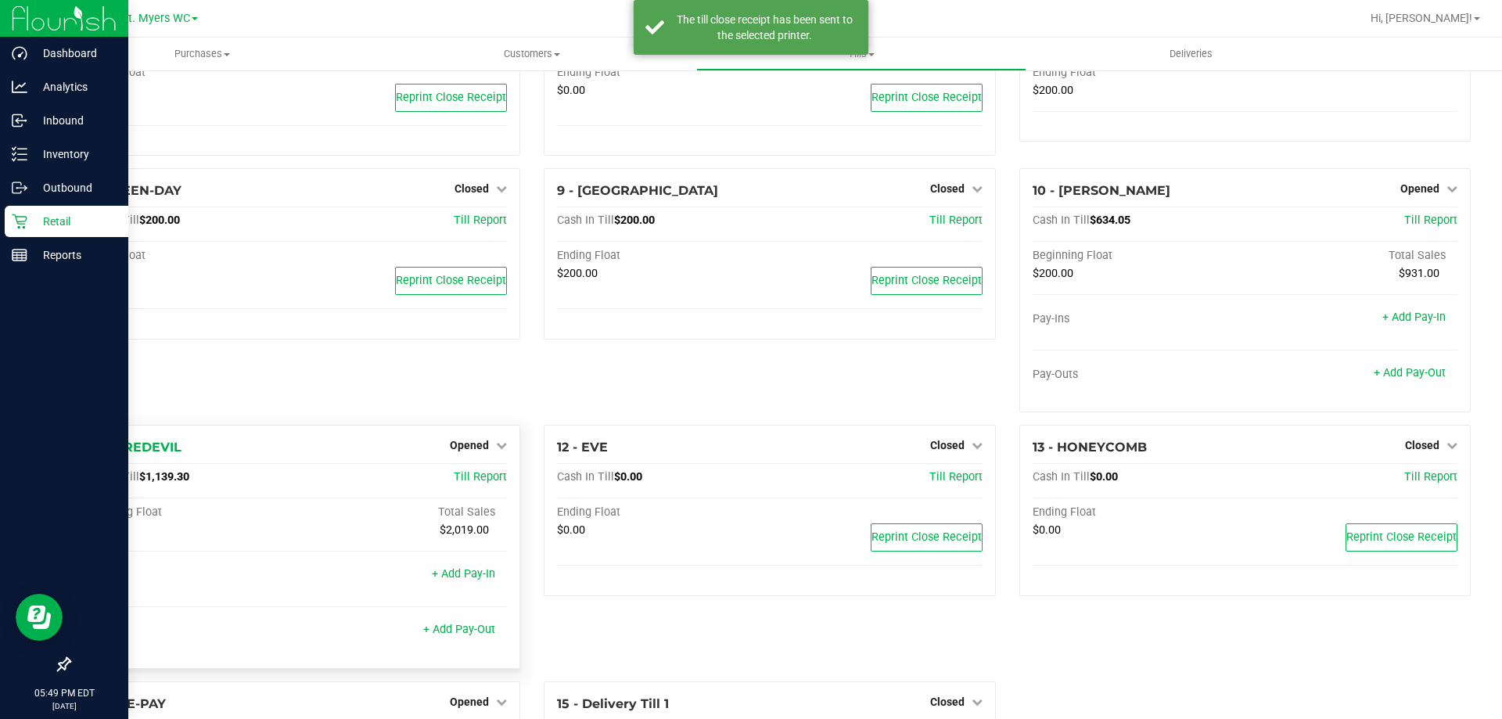
scroll to position [390, 0]
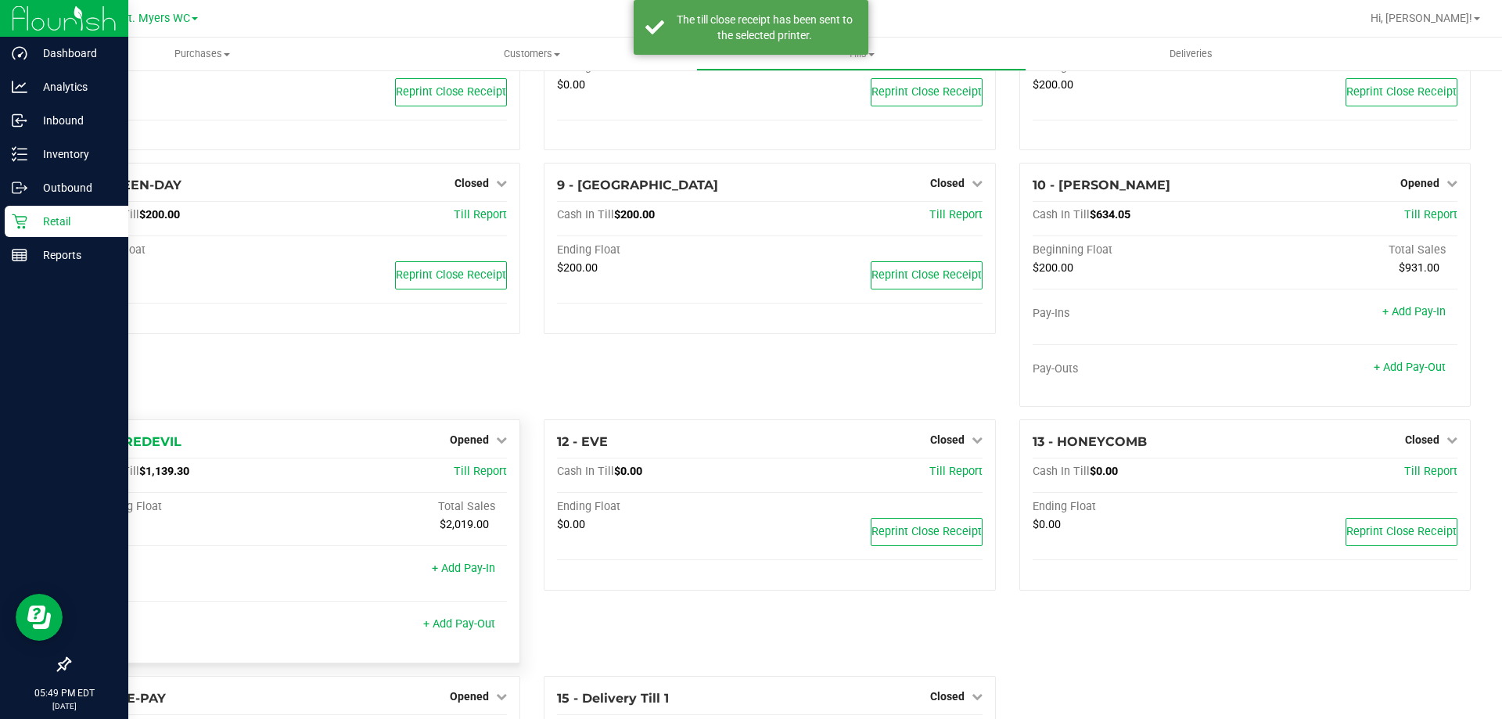
click at [458, 432] on div "11 - DAREDEVIL Opened Close Till Cash In Till $1,139.30 Till Report Beginning F…" at bounding box center [294, 541] width 451 height 244
click at [461, 440] on span "Opened" at bounding box center [469, 439] width 39 height 13
click at [460, 475] on link "Close Till" at bounding box center [472, 472] width 42 height 13
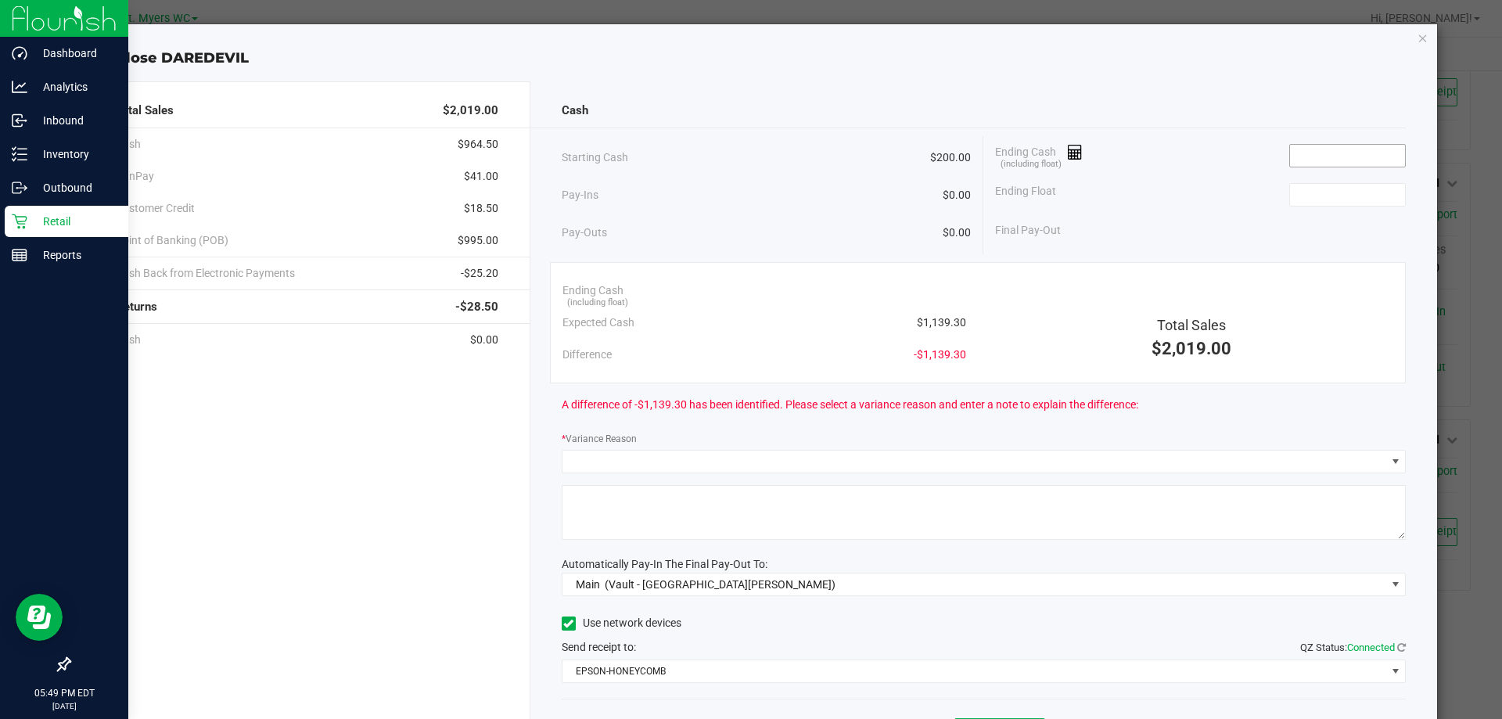
click at [1325, 153] on input at bounding box center [1347, 156] width 115 height 22
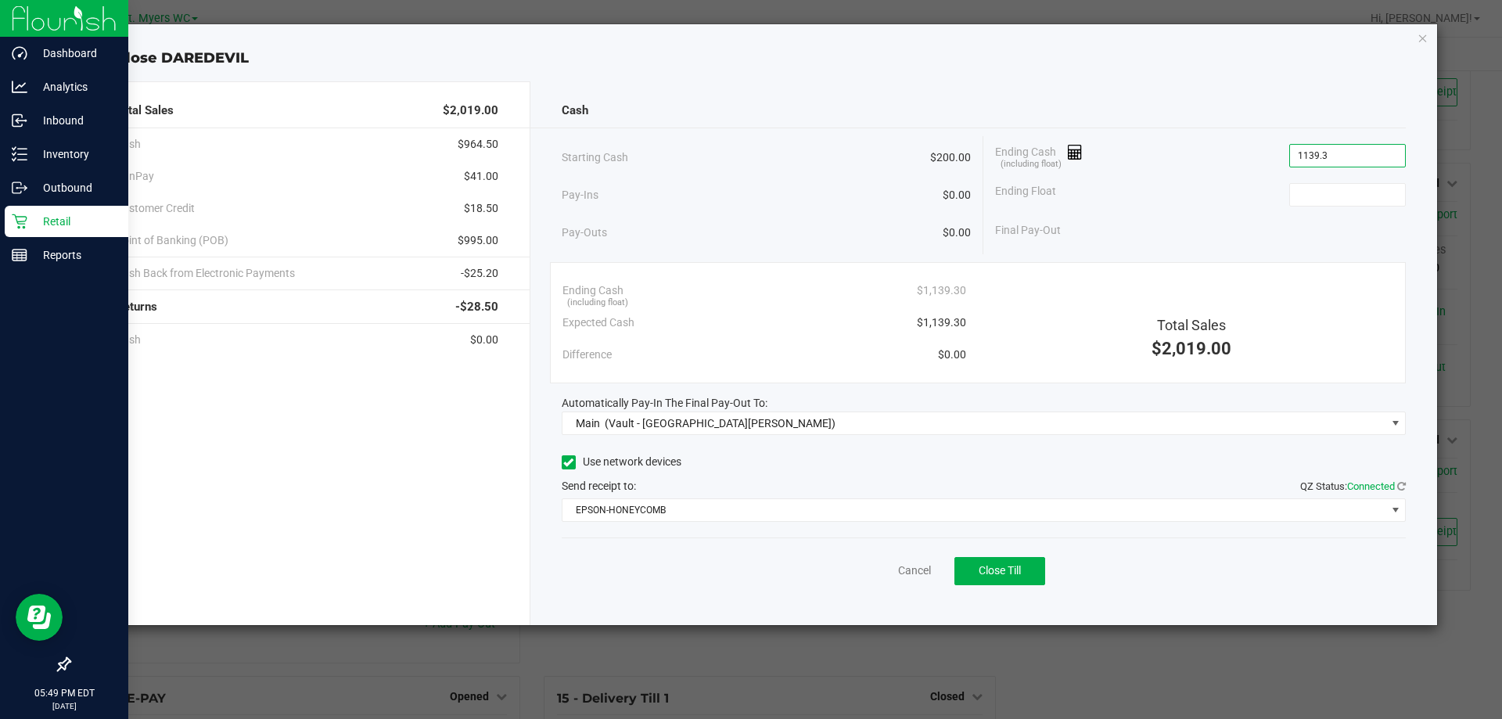
type input "$1,139.30"
type input "$200.00"
click at [1000, 562] on button "Close Till" at bounding box center [1000, 571] width 91 height 28
click at [884, 565] on link "Dismiss" at bounding box center [881, 571] width 38 height 16
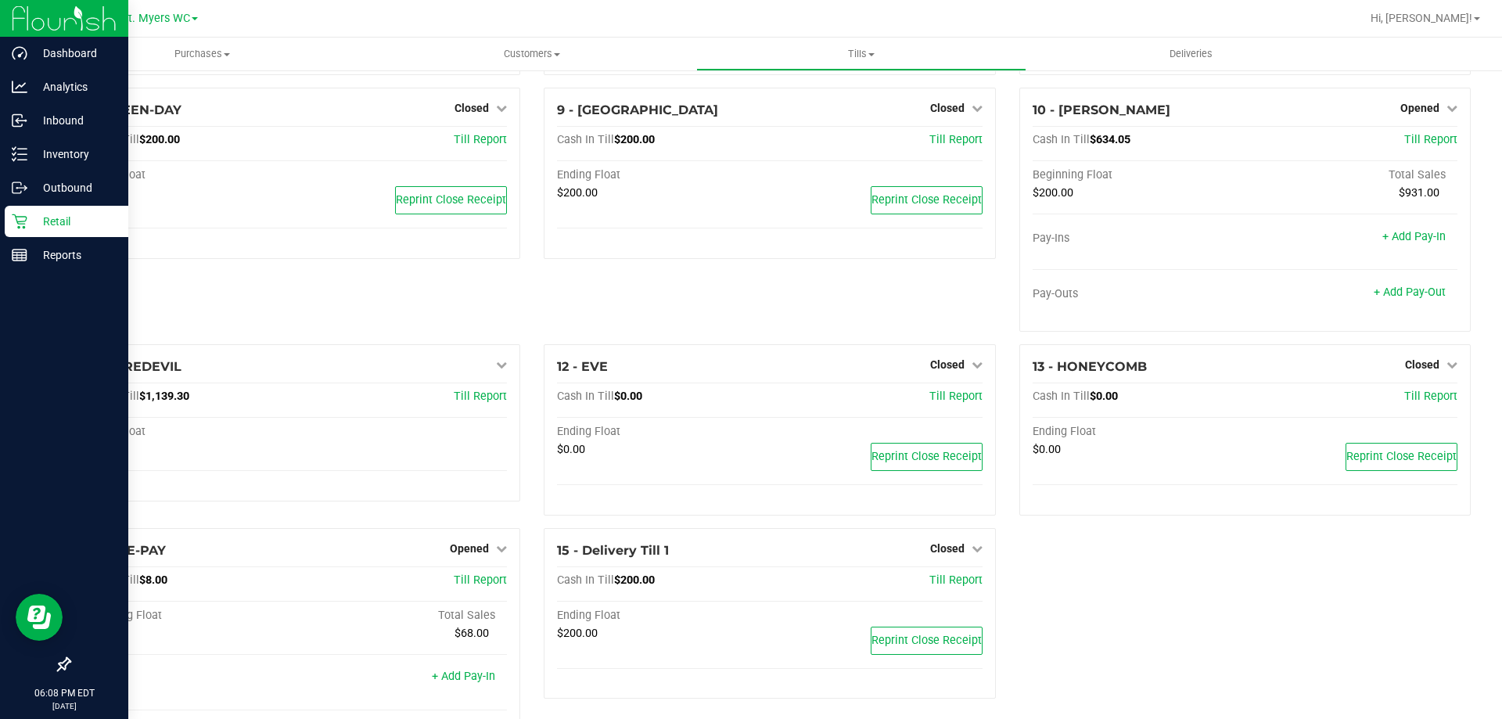
scroll to position [551, 0]
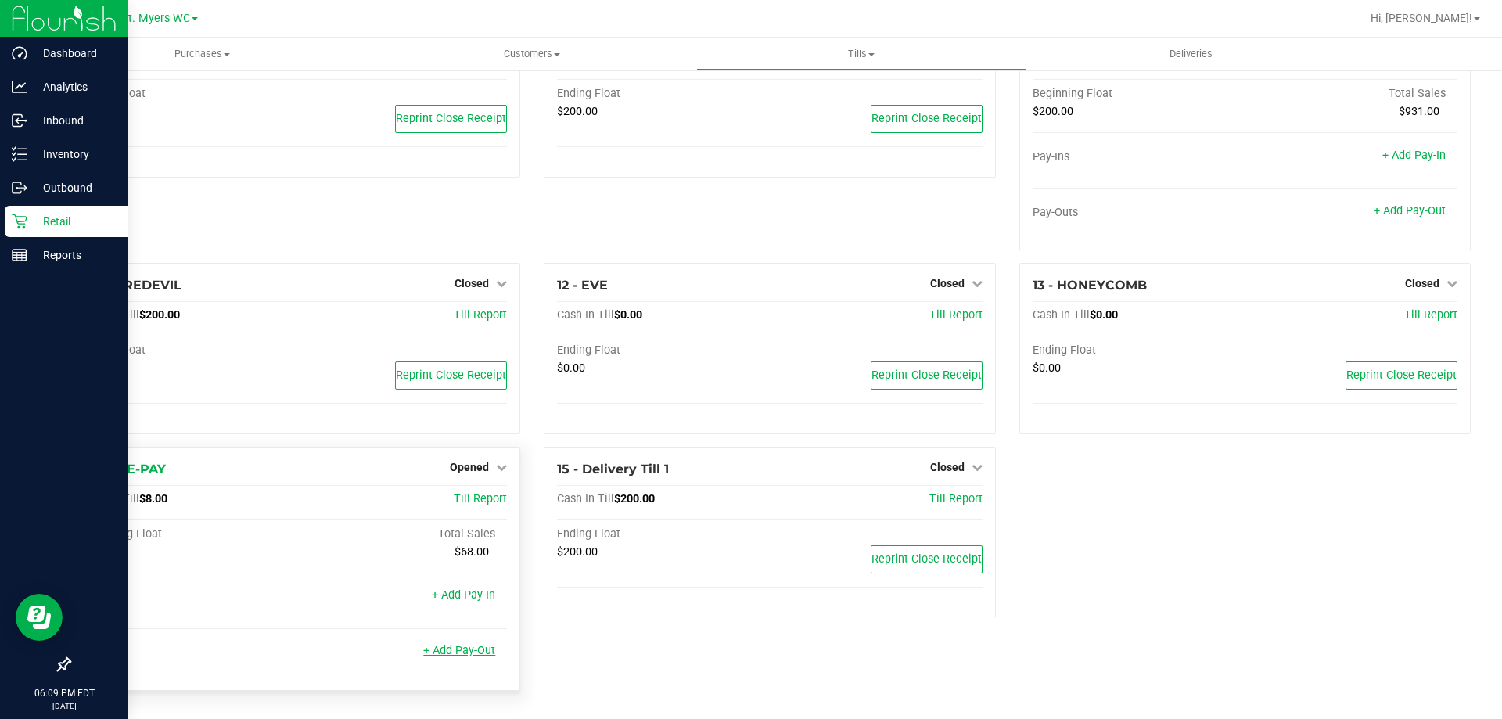
click at [472, 644] on link "+ Add Pay-Out" at bounding box center [459, 650] width 72 height 13
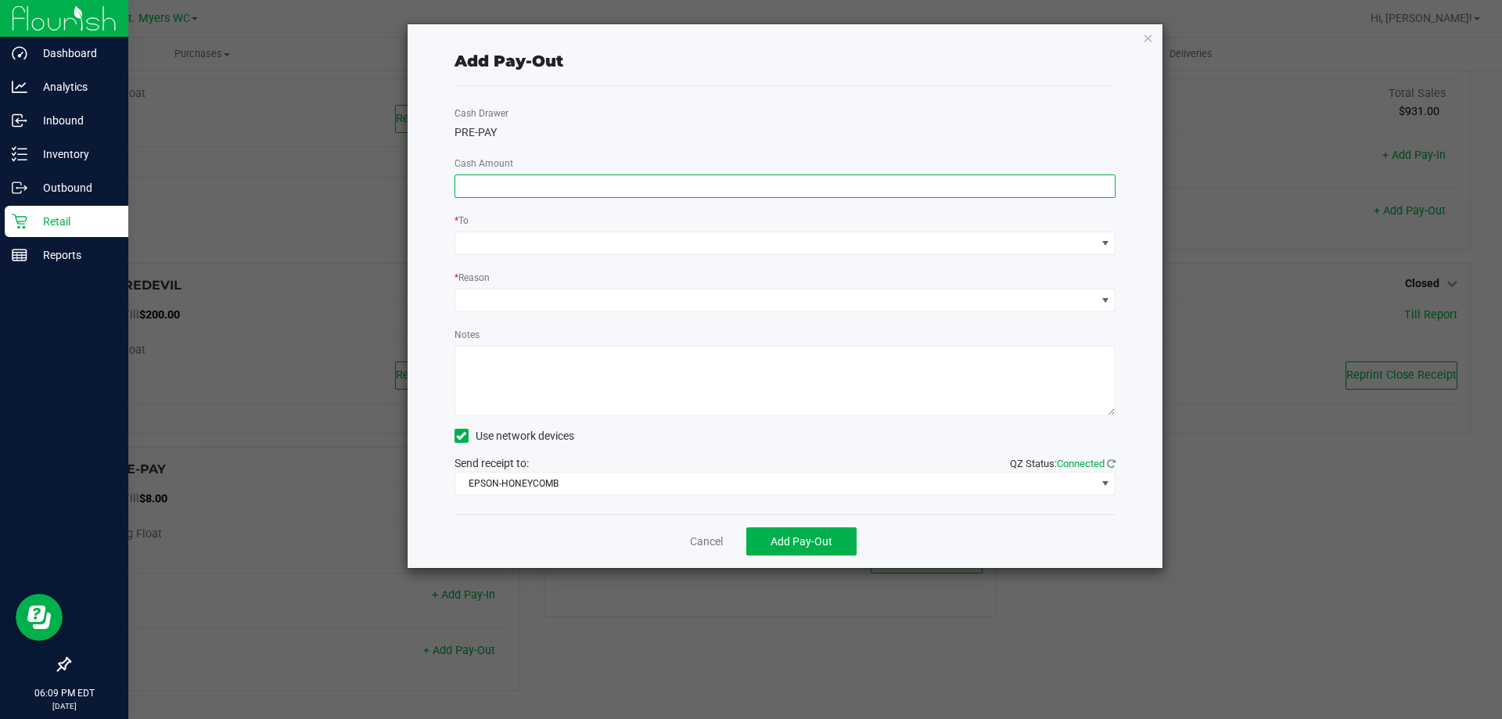
click at [703, 190] on input at bounding box center [785, 186] width 660 height 22
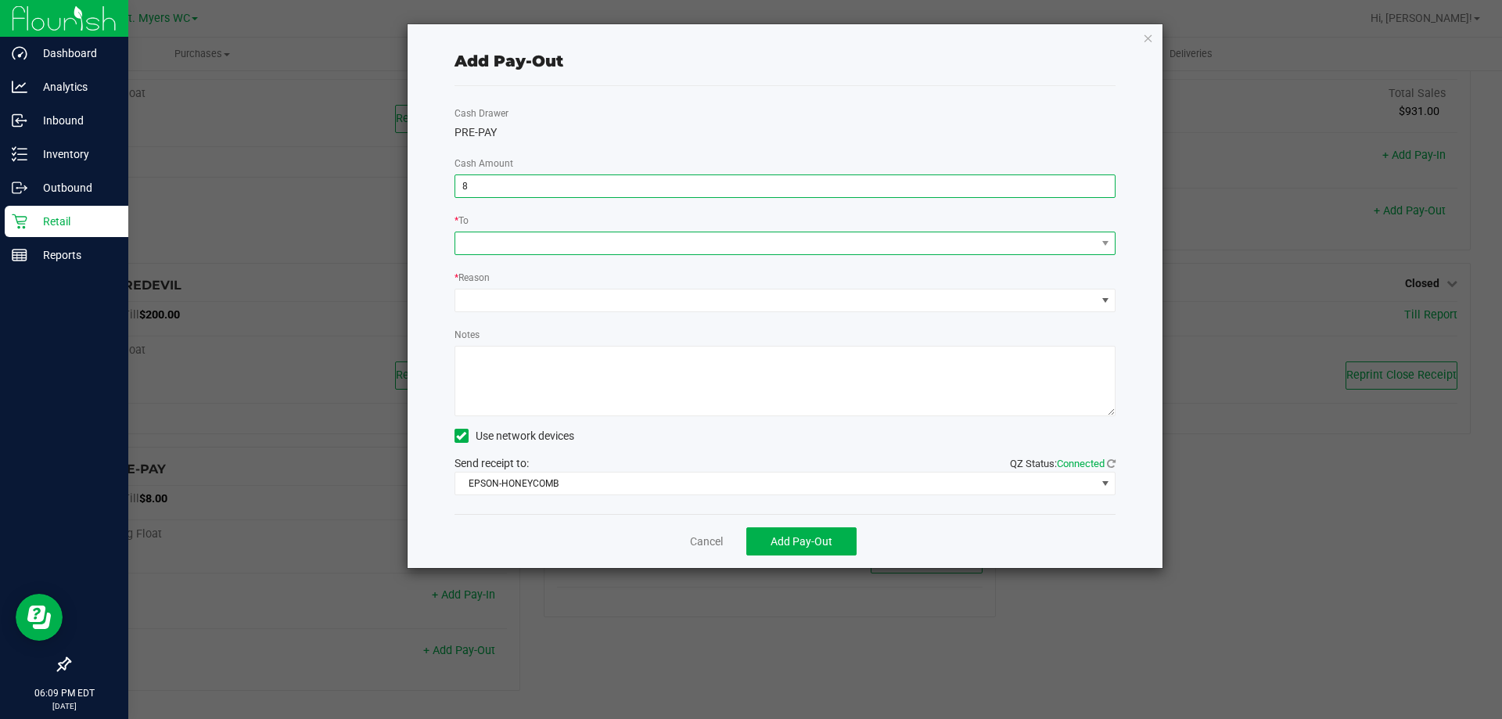
type input "$8.00"
click at [655, 243] on span at bounding box center [775, 243] width 641 height 22
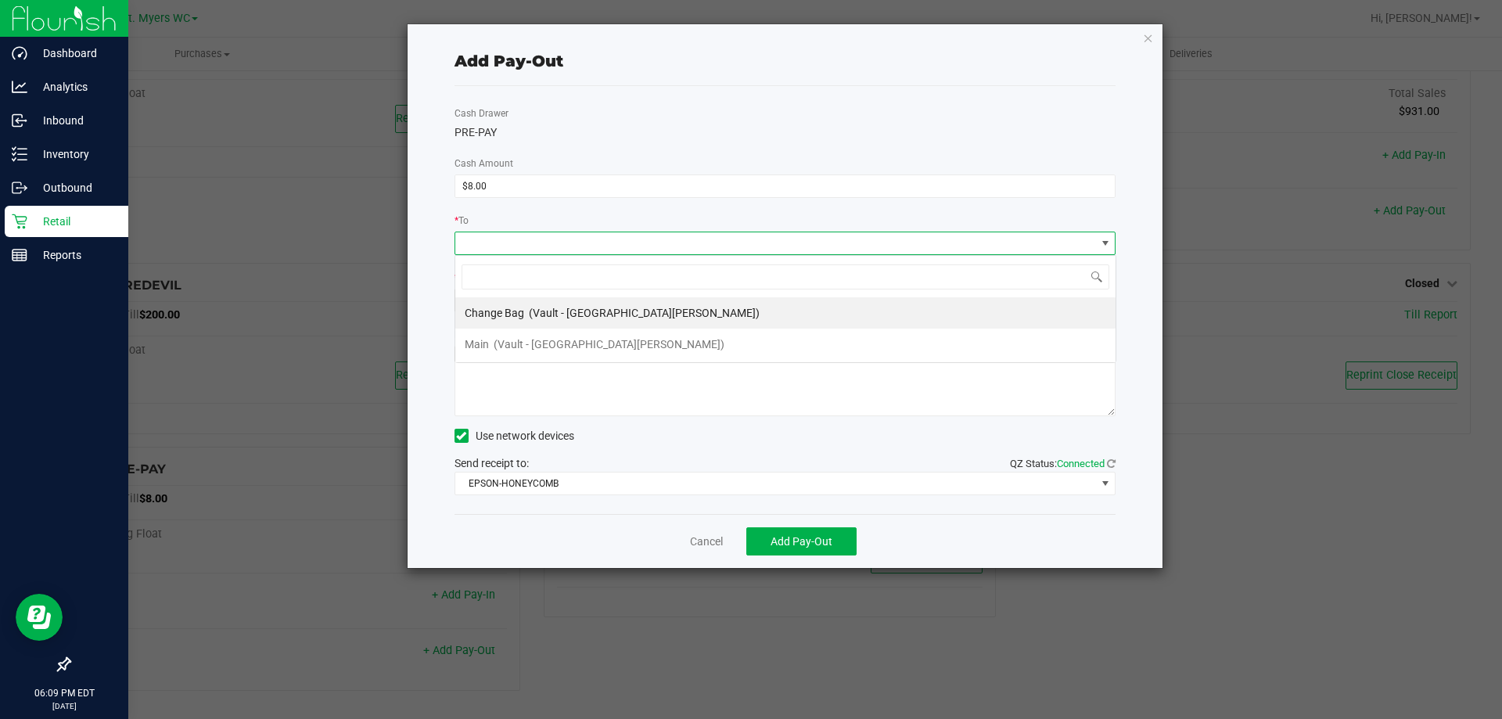
scroll to position [23, 661]
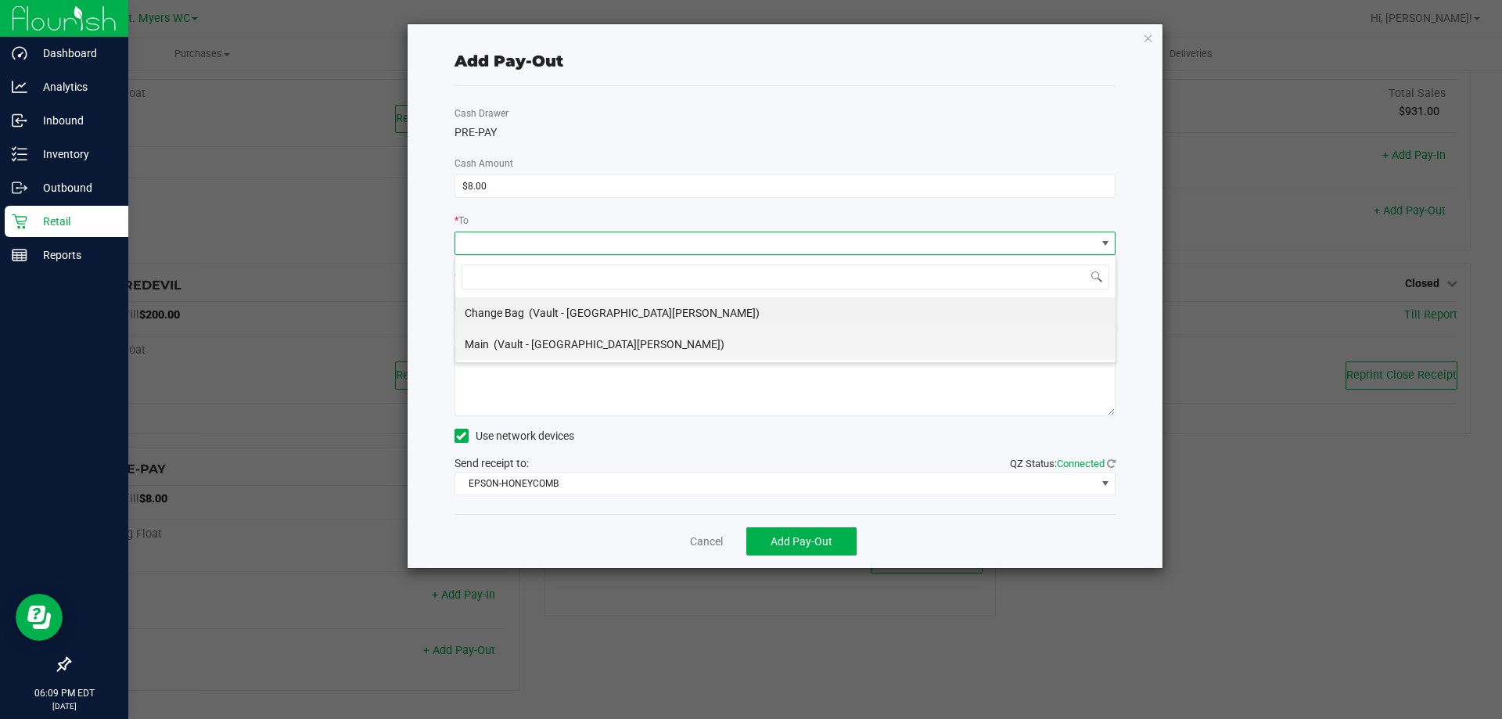
click at [602, 347] on li "Main (Vault - [GEOGRAPHIC_DATA][PERSON_NAME])" at bounding box center [785, 344] width 660 height 31
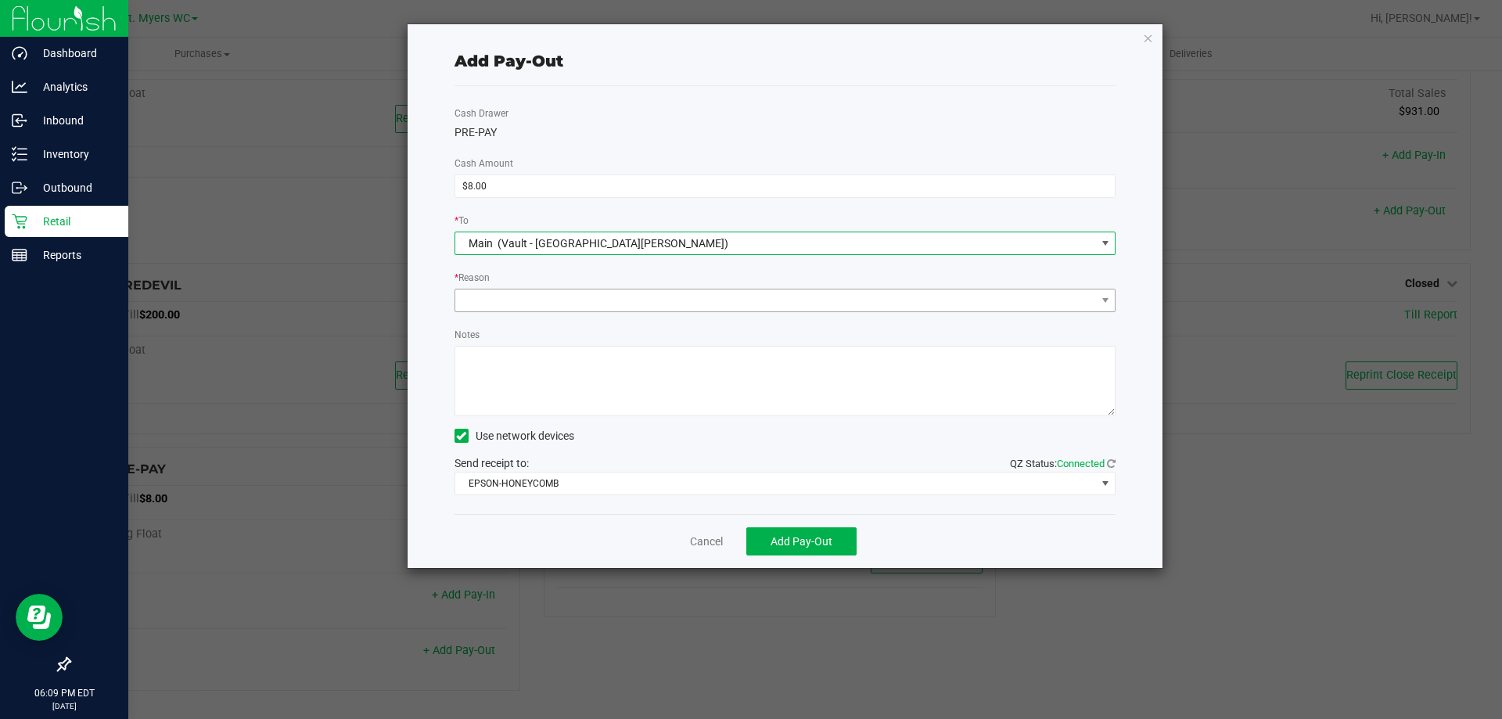
click at [604, 324] on div "Cash Drawer PRE-PAY Cash Amount $8.00 * To Main (Vault - [GEOGRAPHIC_DATA][PERS…" at bounding box center [786, 300] width 662 height 428
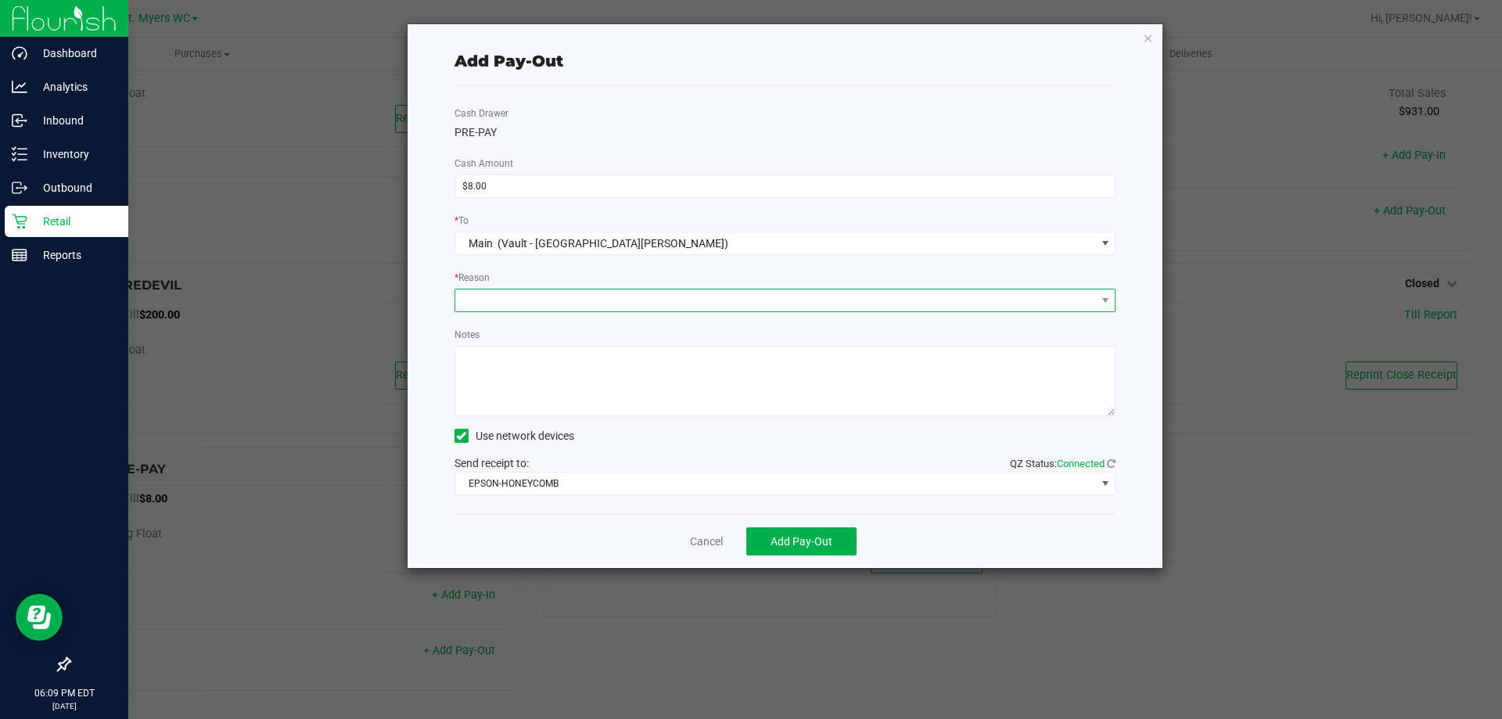
click at [613, 300] on span at bounding box center [775, 301] width 641 height 22
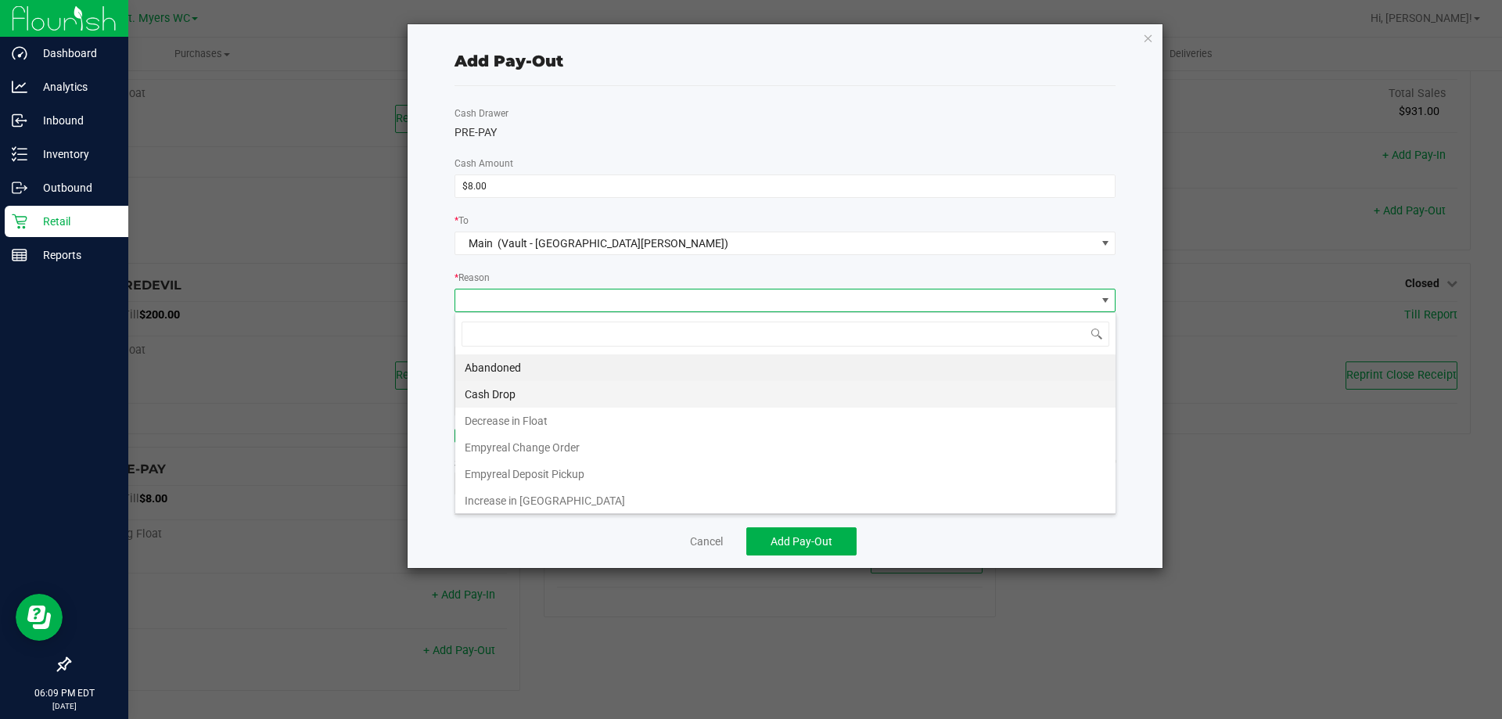
click at [531, 400] on li "Cash Drop" at bounding box center [785, 394] width 660 height 27
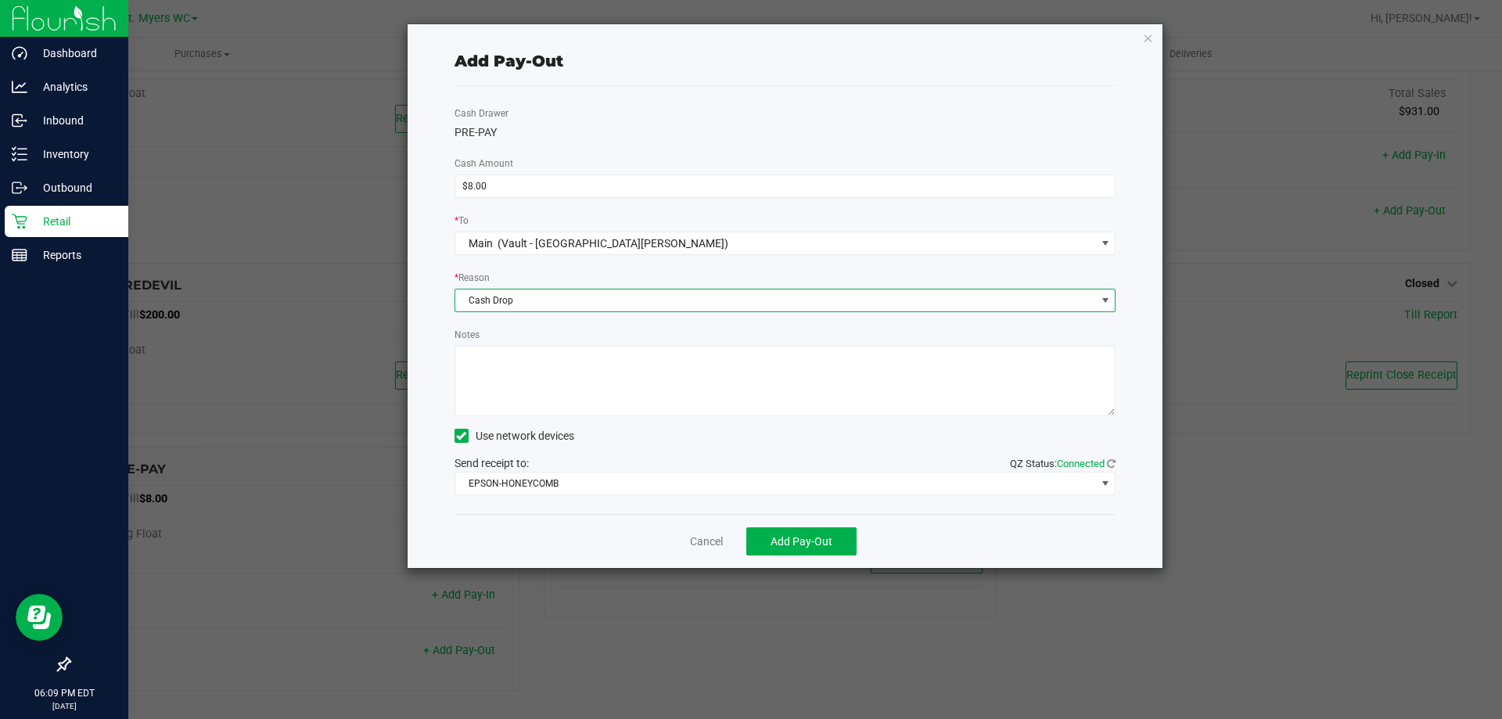
click at [554, 367] on textarea "Notes" at bounding box center [786, 381] width 662 height 70
type textarea "wrong till"
click at [783, 529] on button "Add Pay-Out" at bounding box center [801, 541] width 110 height 28
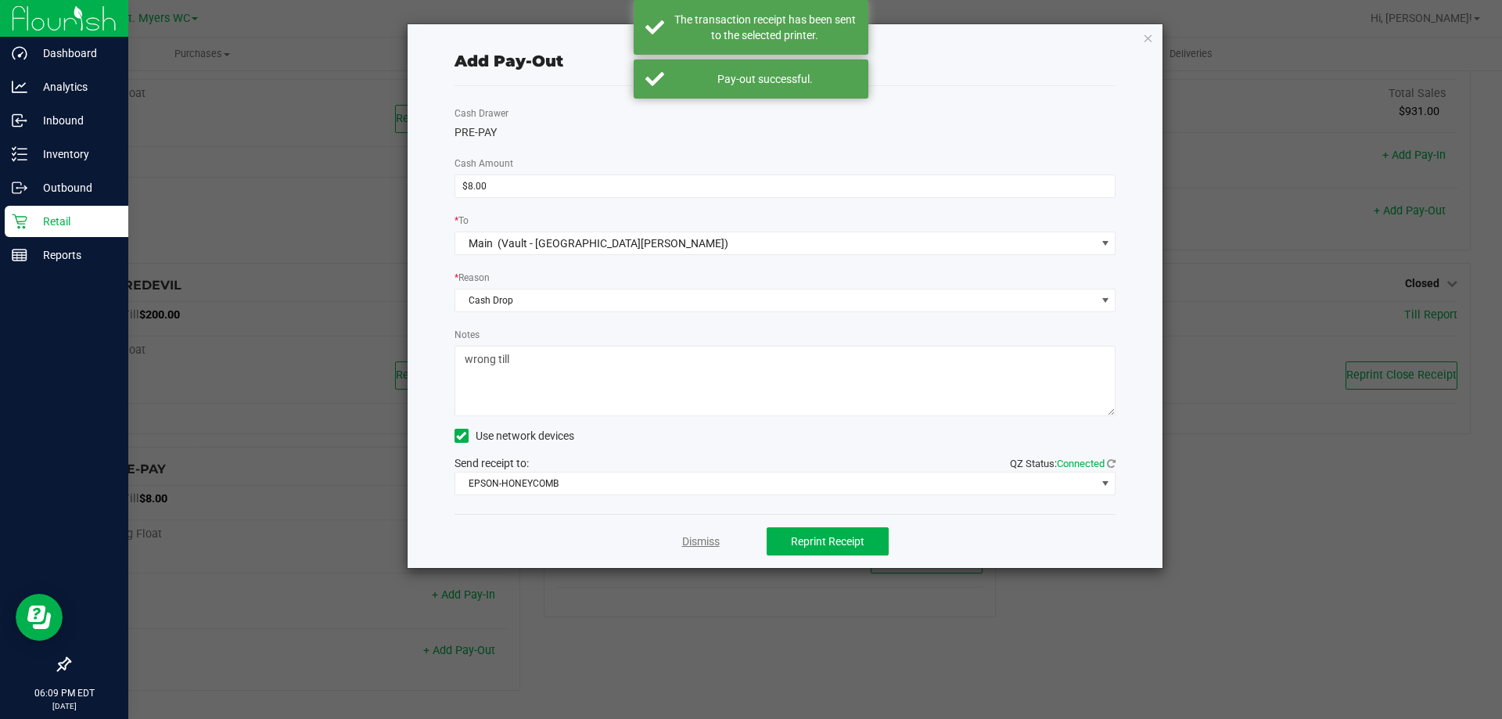
click at [693, 538] on link "Dismiss" at bounding box center [701, 542] width 38 height 16
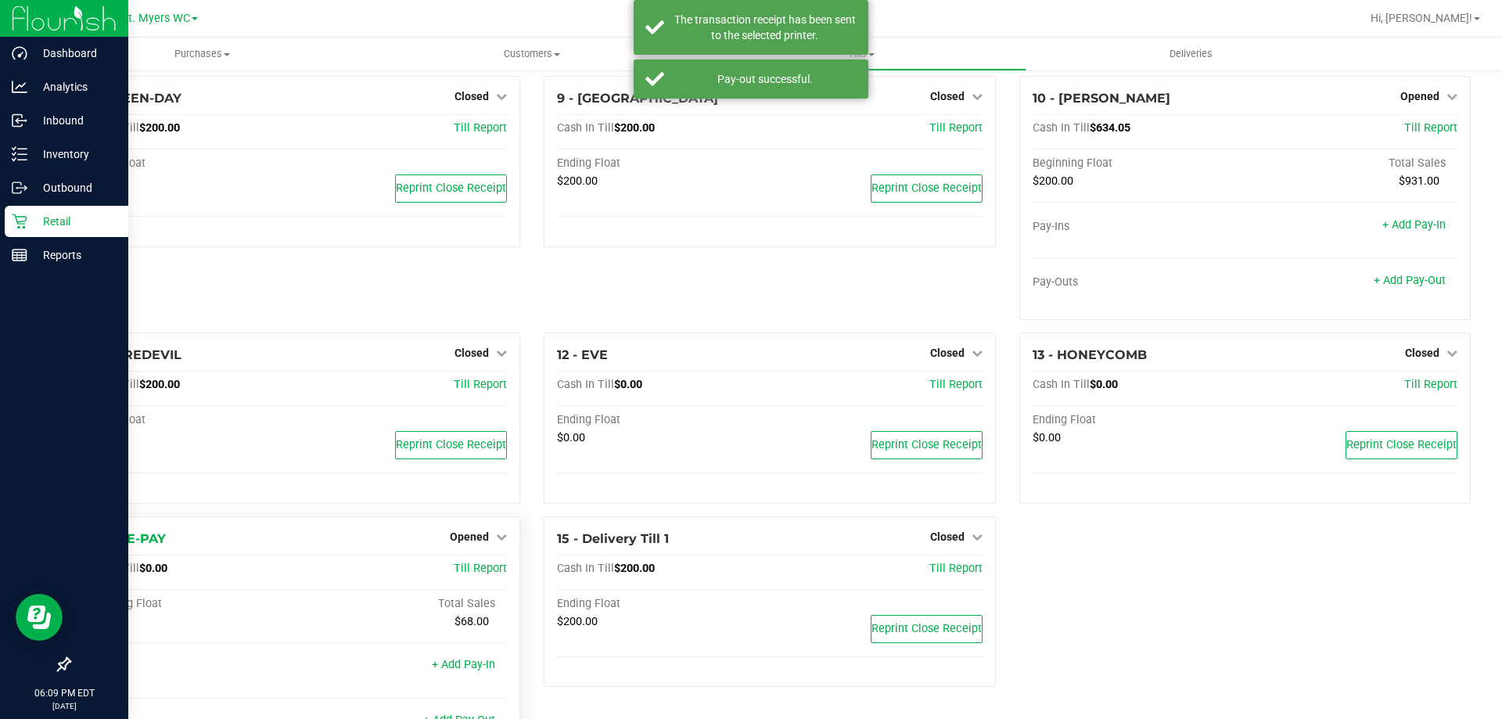
scroll to position [551, 0]
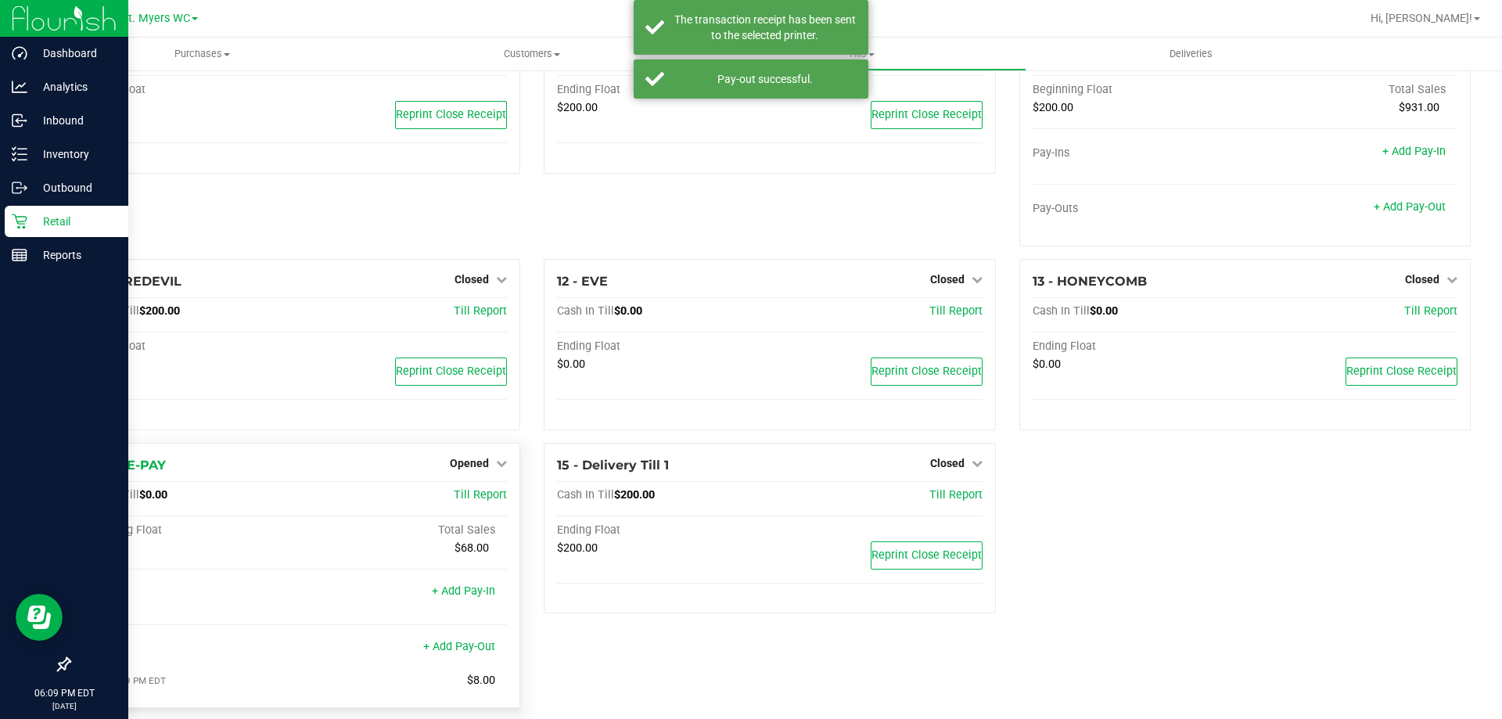
drag, startPoint x: 477, startPoint y: 472, endPoint x: 477, endPoint y: 495, distance: 23.5
click at [477, 469] on span "Opened" at bounding box center [469, 463] width 39 height 13
click at [390, 424] on div "11 - DAREDEVIL Closed Open Till Cash In Till $200.00 Till Report Ending Float $…" at bounding box center [294, 344] width 451 height 171
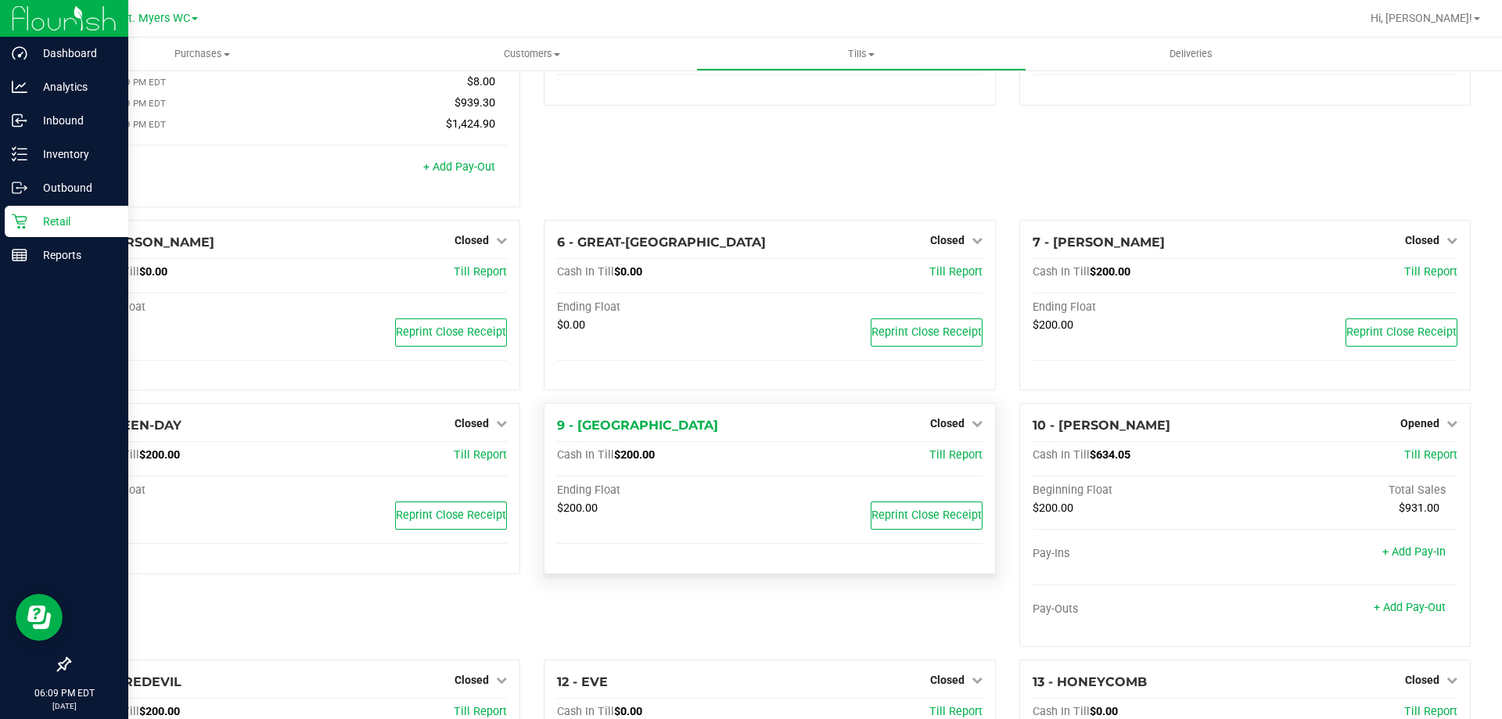
scroll to position [156, 0]
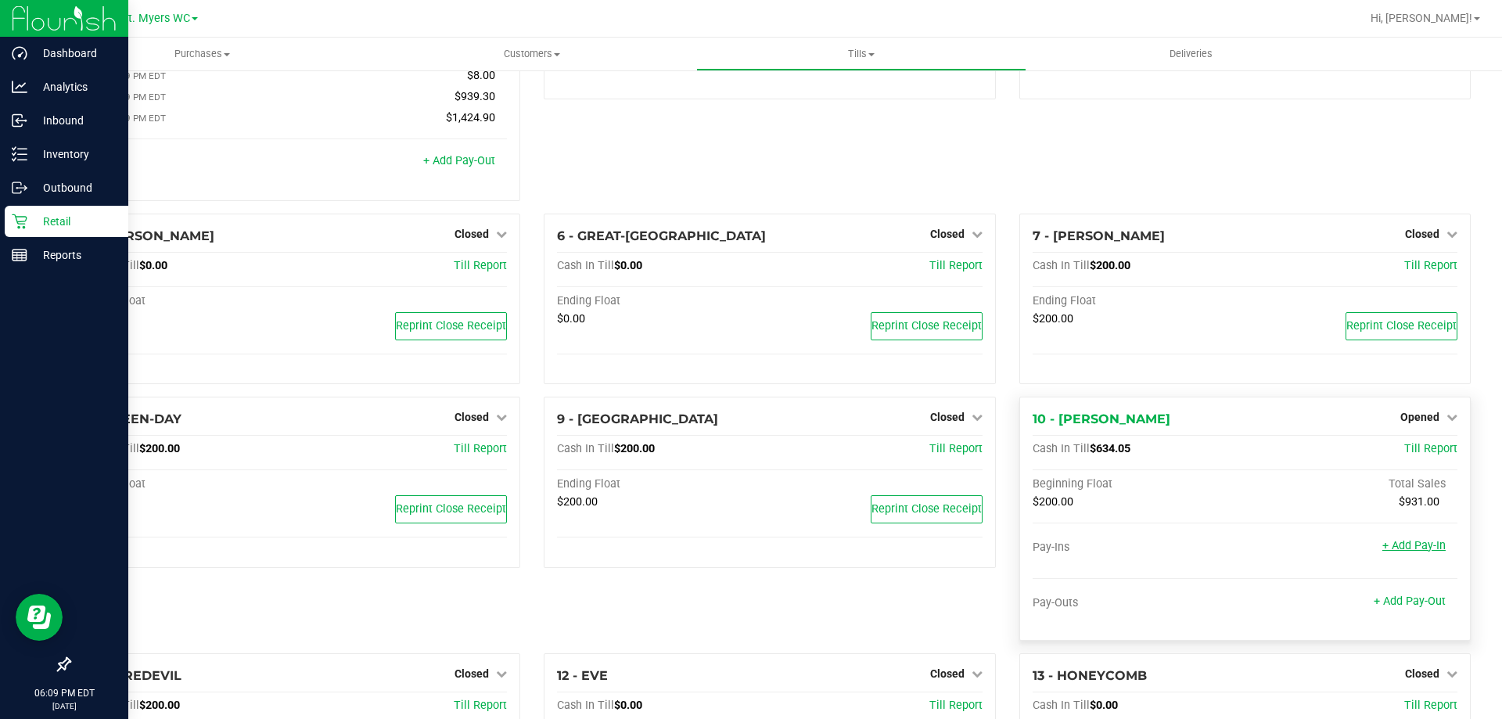
click at [1412, 545] on link "+ Add Pay-In" at bounding box center [1414, 545] width 63 height 13
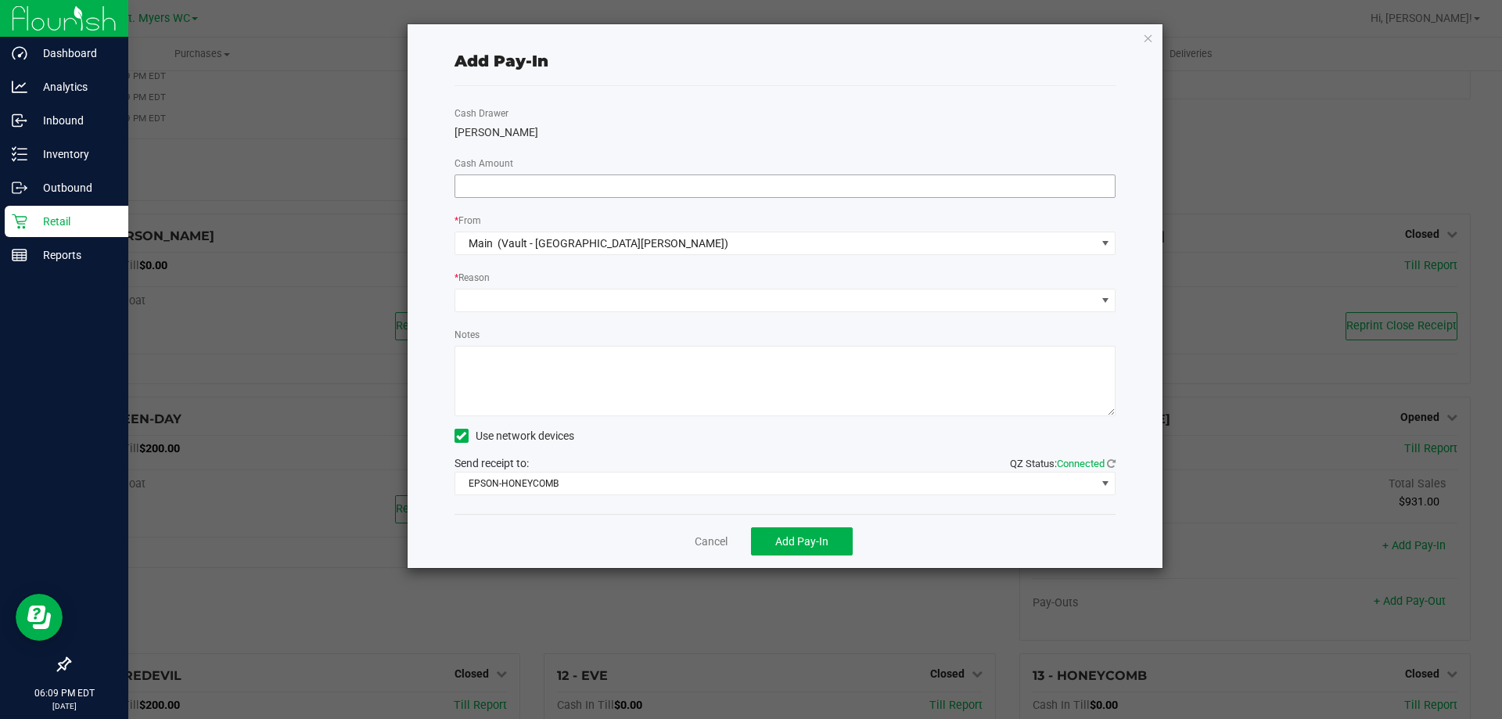
click at [724, 192] on input at bounding box center [785, 186] width 660 height 22
type input "$8.00"
click at [701, 293] on span at bounding box center [775, 301] width 641 height 22
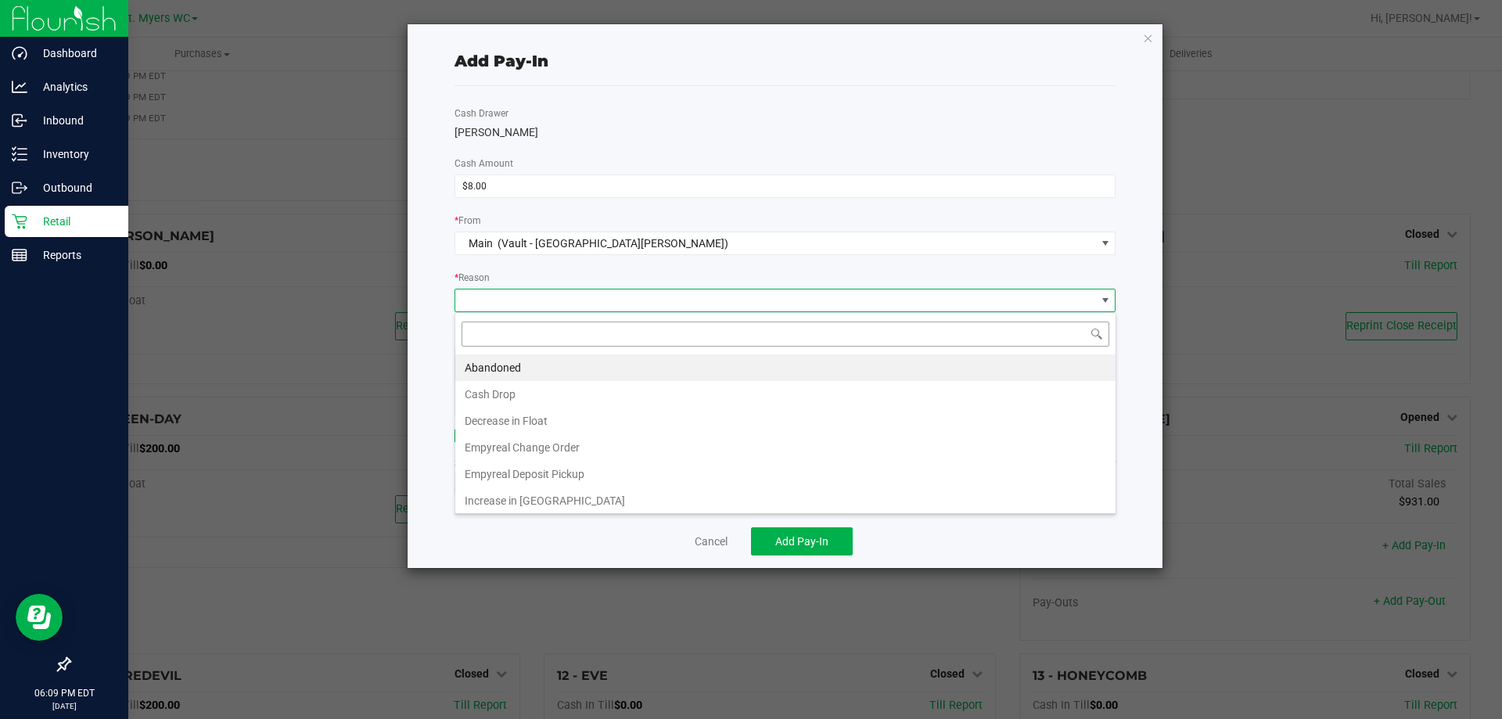
scroll to position [23, 661]
click at [591, 393] on li "Cash Drop" at bounding box center [785, 394] width 660 height 27
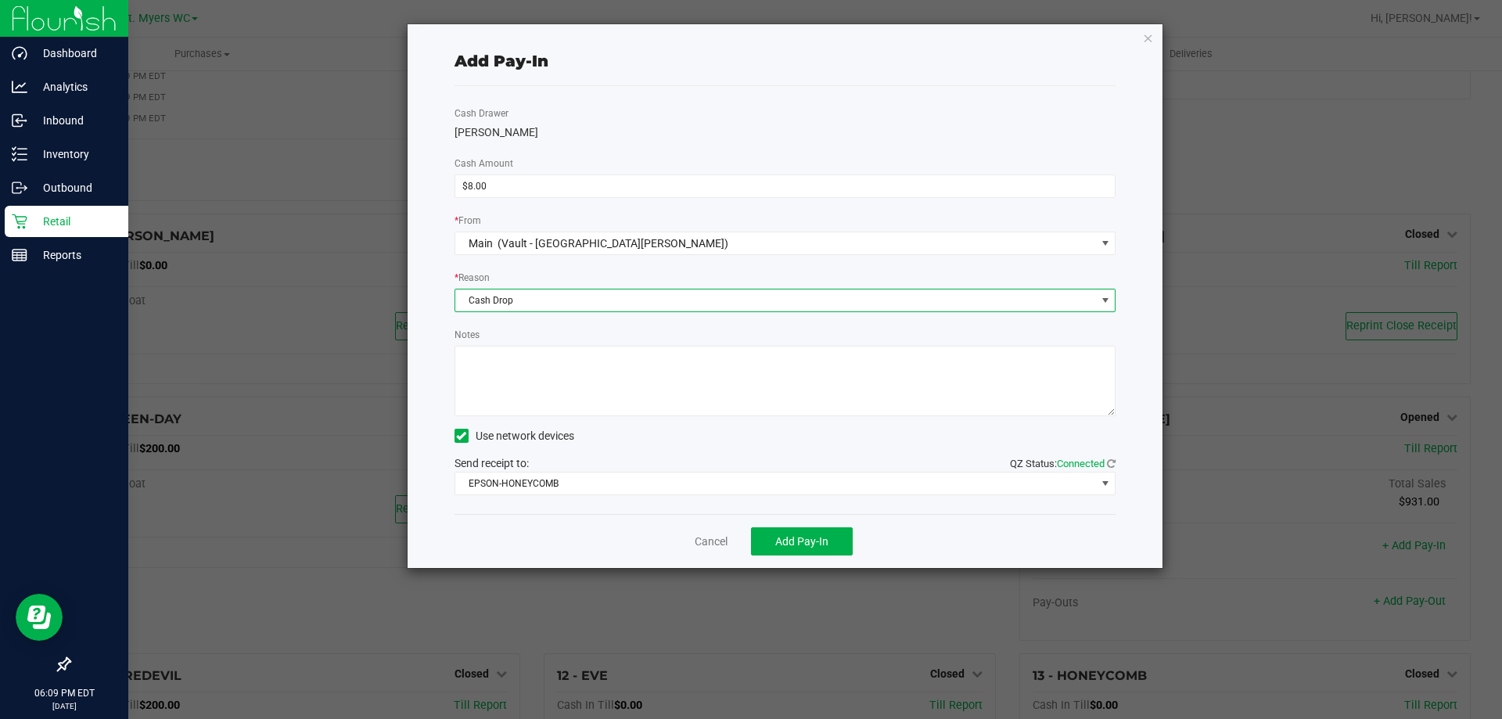
click at [649, 363] on textarea "Notes" at bounding box center [786, 381] width 662 height 70
type textarea "wrong till"
click at [826, 558] on div "Cancel Add Pay-In" at bounding box center [786, 541] width 662 height 54
click at [822, 541] on span "Add Pay-In" at bounding box center [801, 541] width 53 height 13
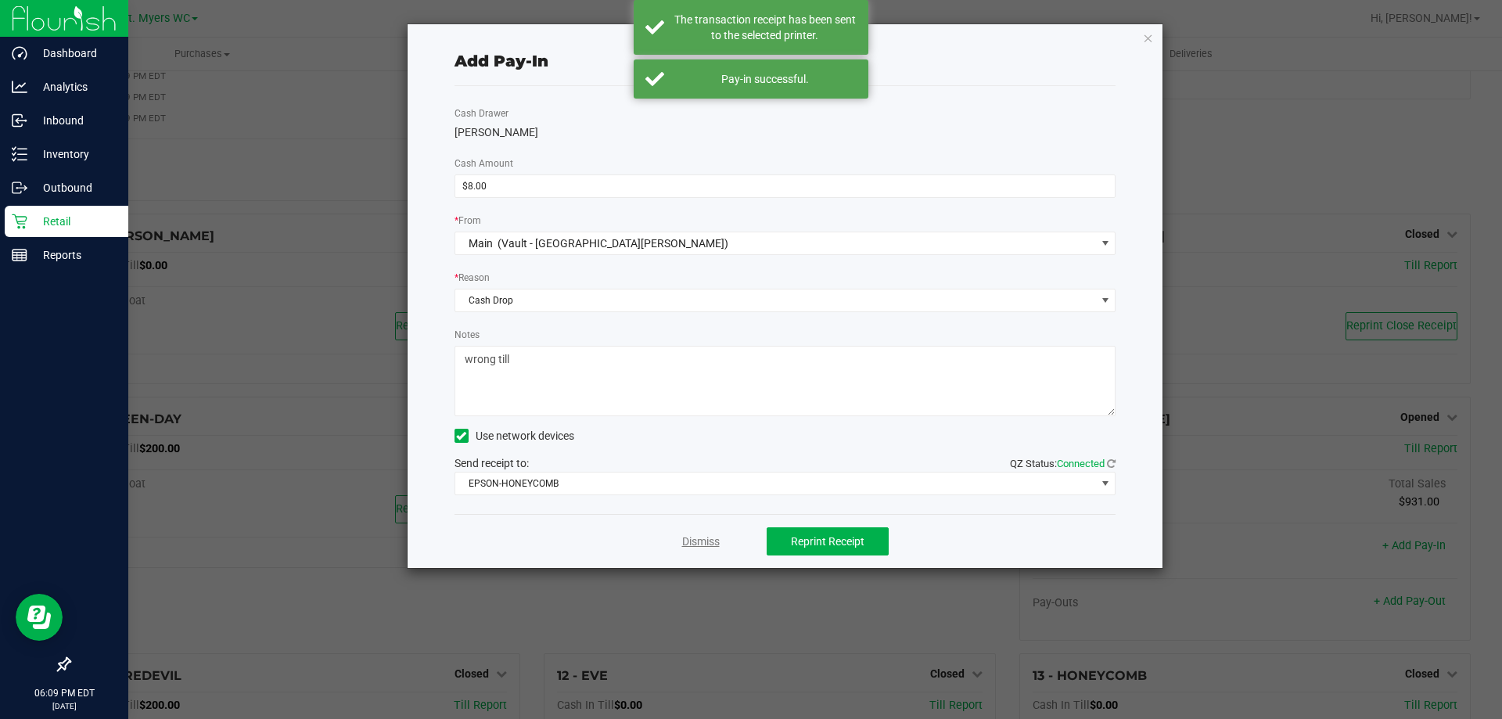
drag, startPoint x: 715, startPoint y: 552, endPoint x: 709, endPoint y: 542, distance: 11.3
click at [713, 551] on div "Dismiss Reprint Receipt" at bounding box center [786, 541] width 662 height 54
click at [709, 542] on link "Dismiss" at bounding box center [701, 542] width 38 height 16
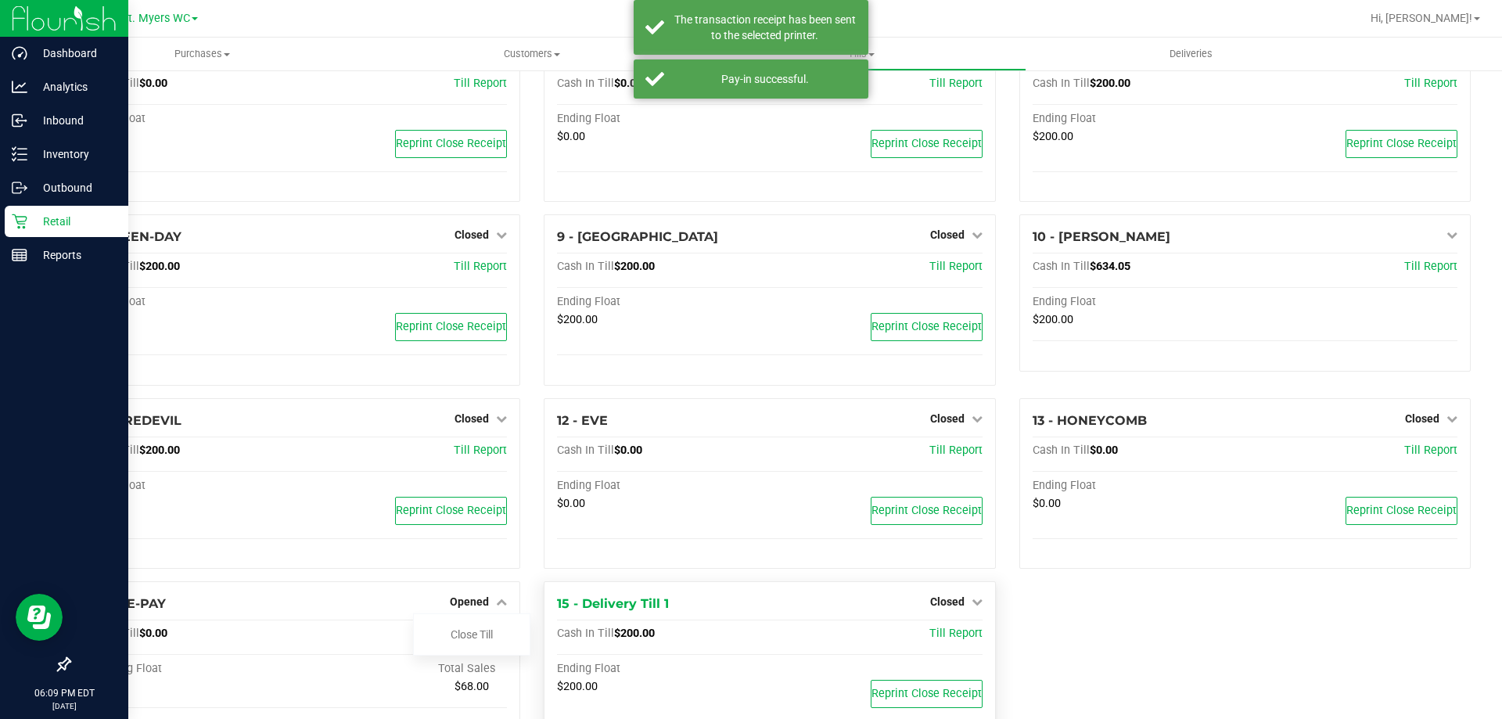
scroll to position [499, 0]
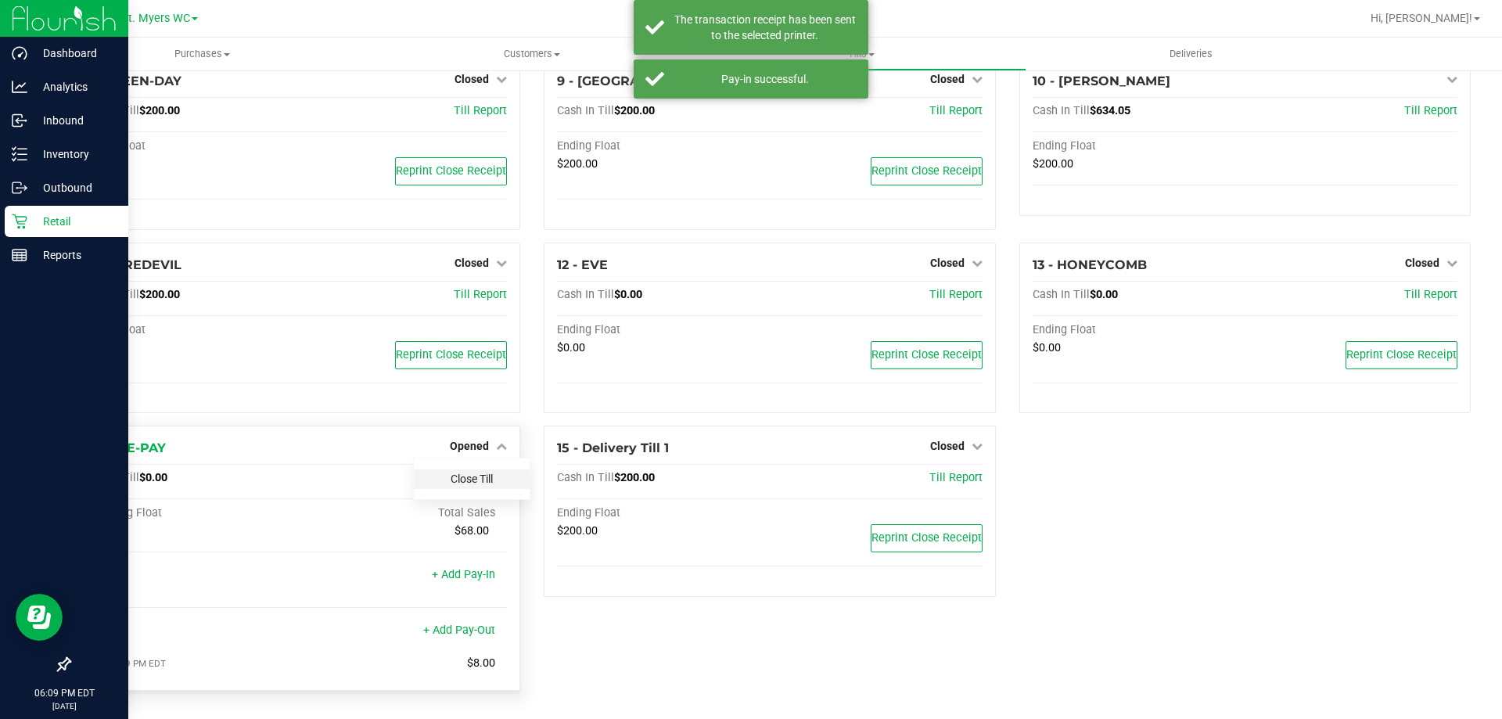
click at [476, 401] on div "Ending Float $200.00 Reprint Close Receipt" at bounding box center [294, 361] width 425 height 77
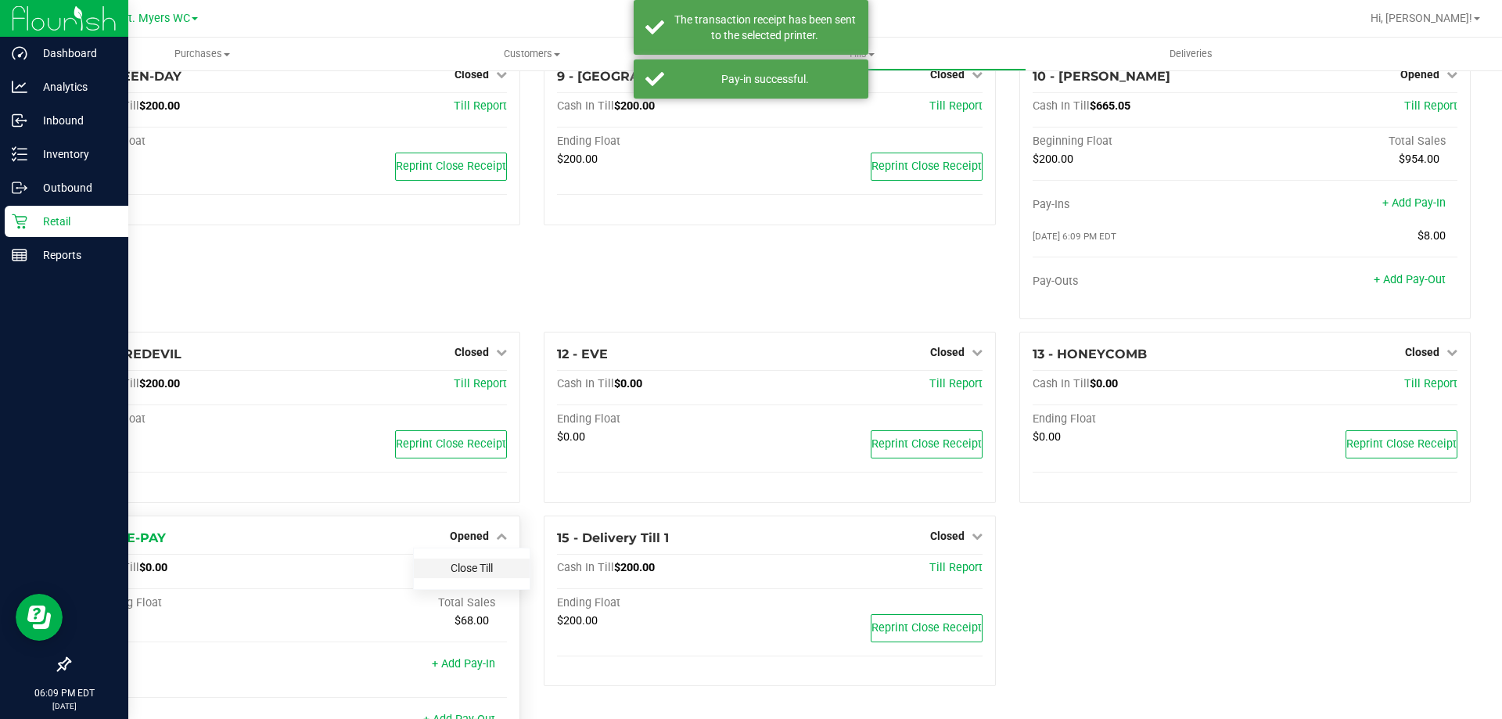
click at [467, 574] on link "Close Till" at bounding box center [472, 568] width 42 height 13
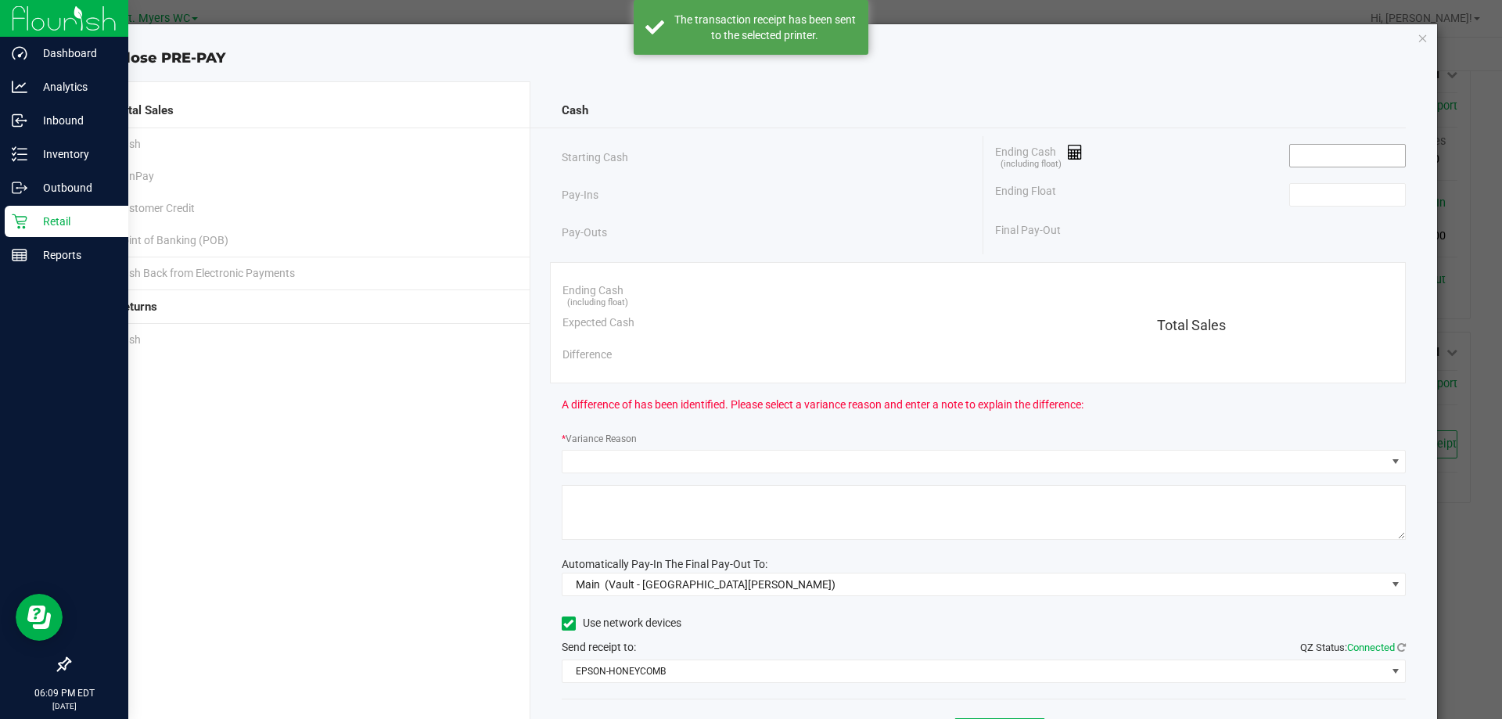
click at [1359, 153] on input at bounding box center [1347, 156] width 115 height 22
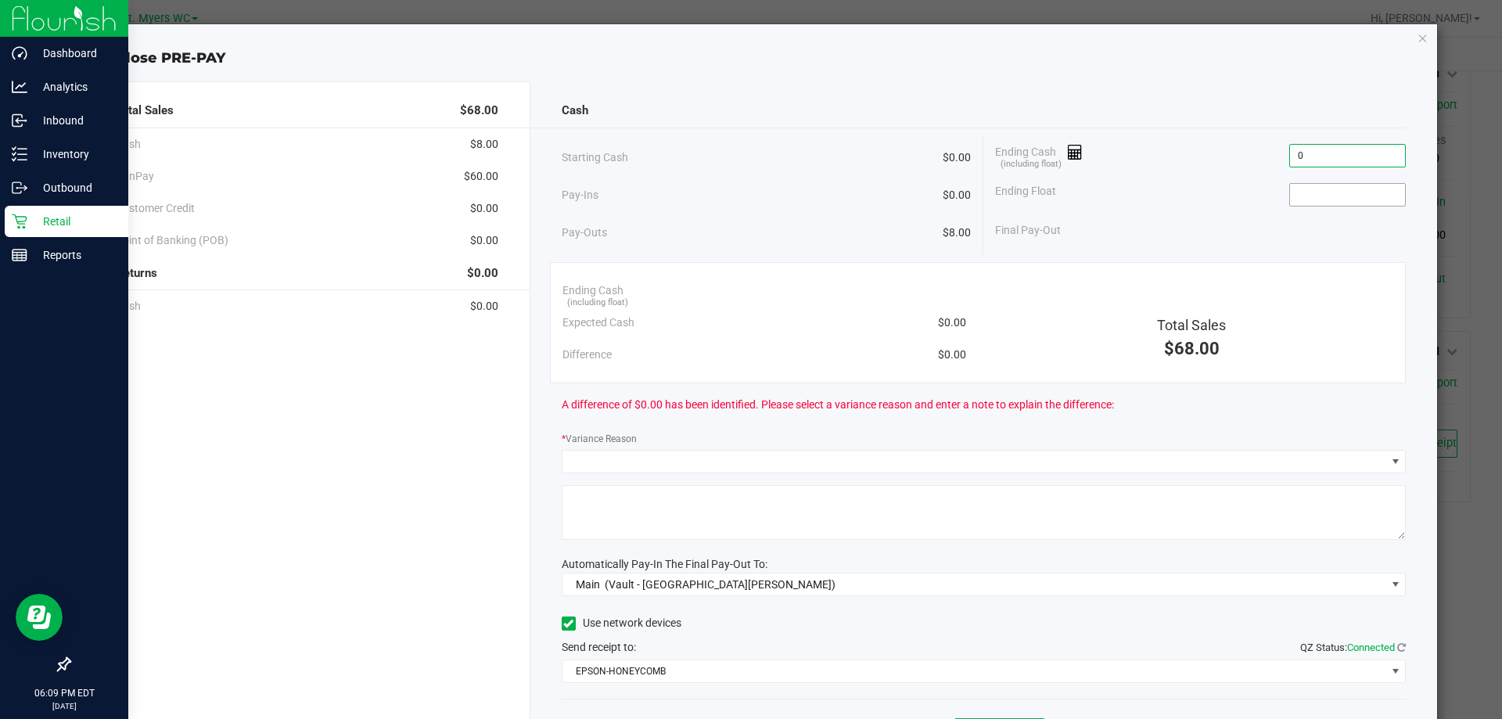
type input "$0.00"
click at [1324, 204] on input at bounding box center [1347, 195] width 115 height 22
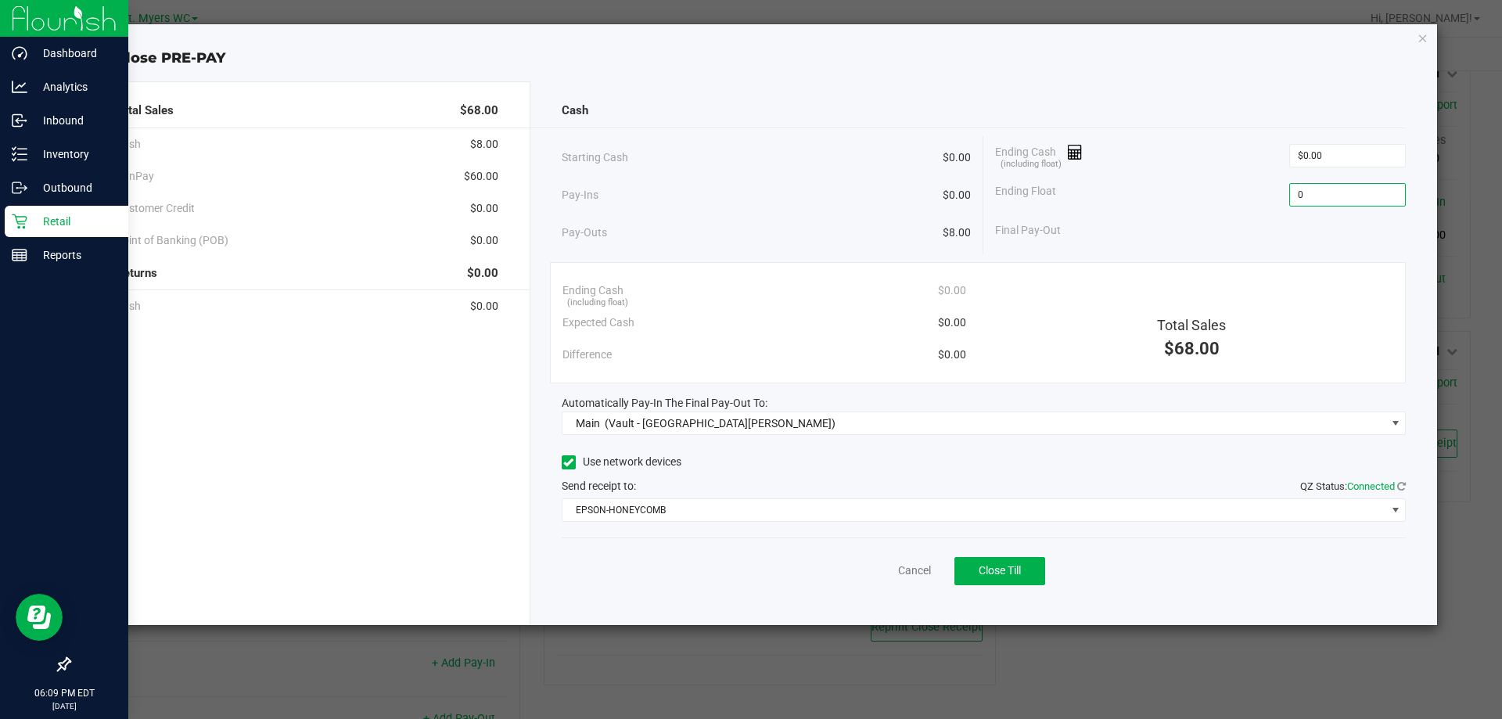
type input "$0.00"
click at [1146, 266] on div "Ending Cash (including float) $0.00 Expected Cash $0.00 Difference $0.00 Total …" at bounding box center [978, 322] width 857 height 121
click at [989, 559] on button "Close Till" at bounding box center [1000, 571] width 91 height 28
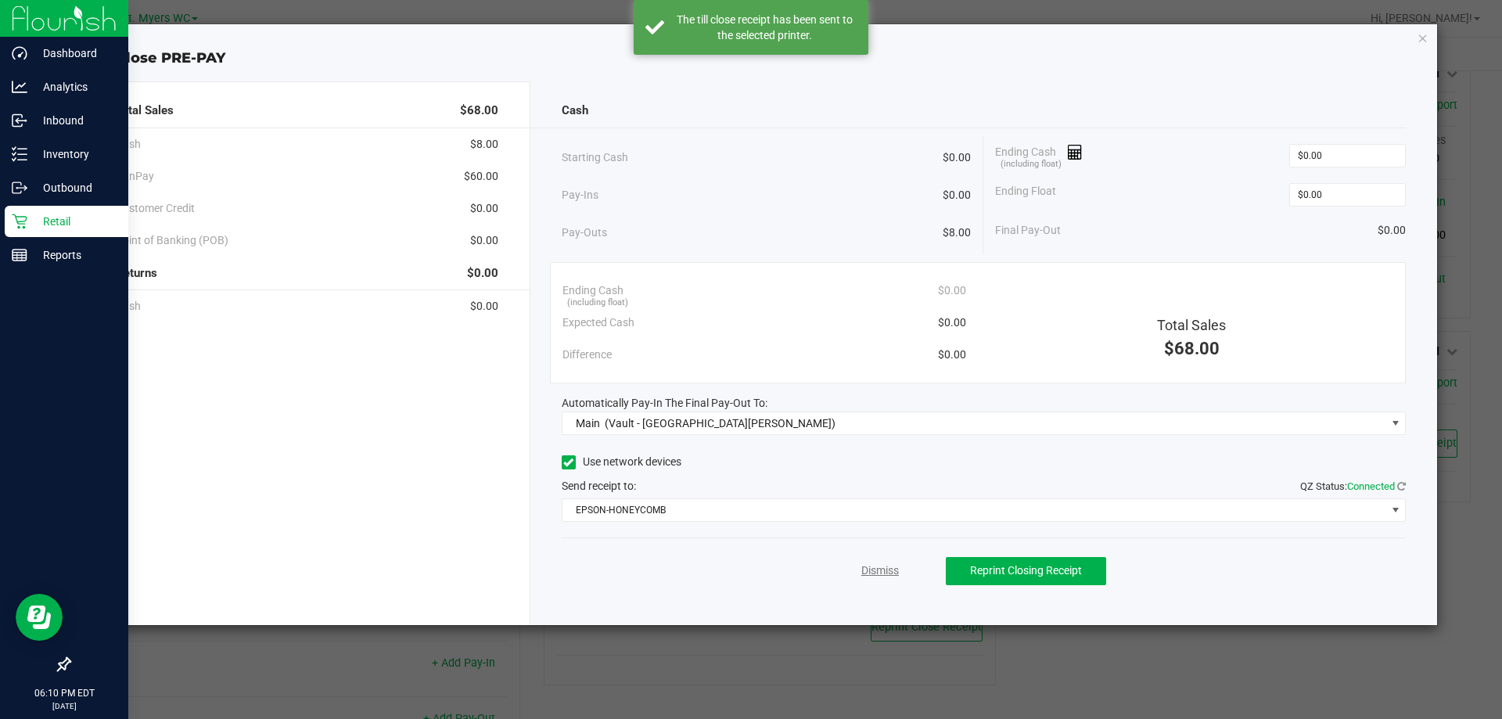
click at [889, 568] on link "Dismiss" at bounding box center [881, 571] width 38 height 16
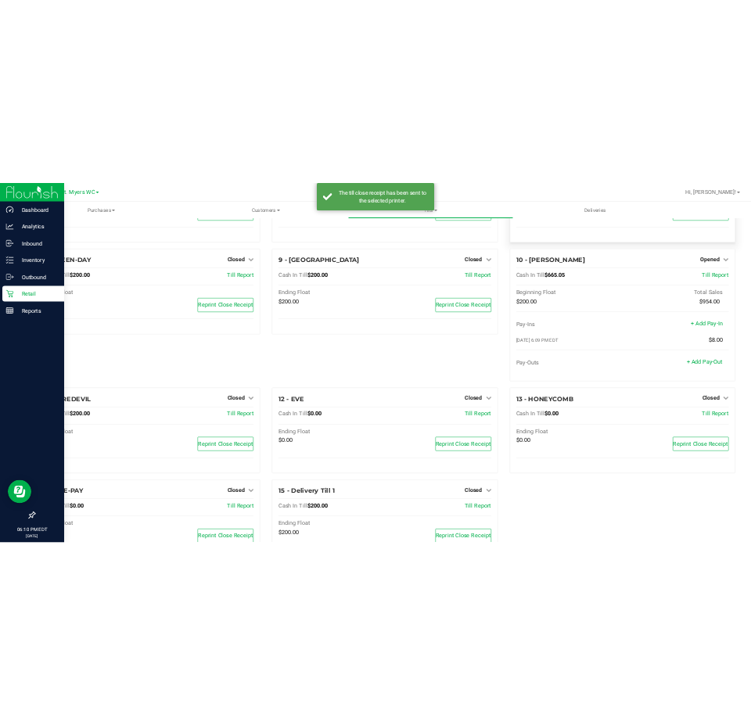
scroll to position [208, 0]
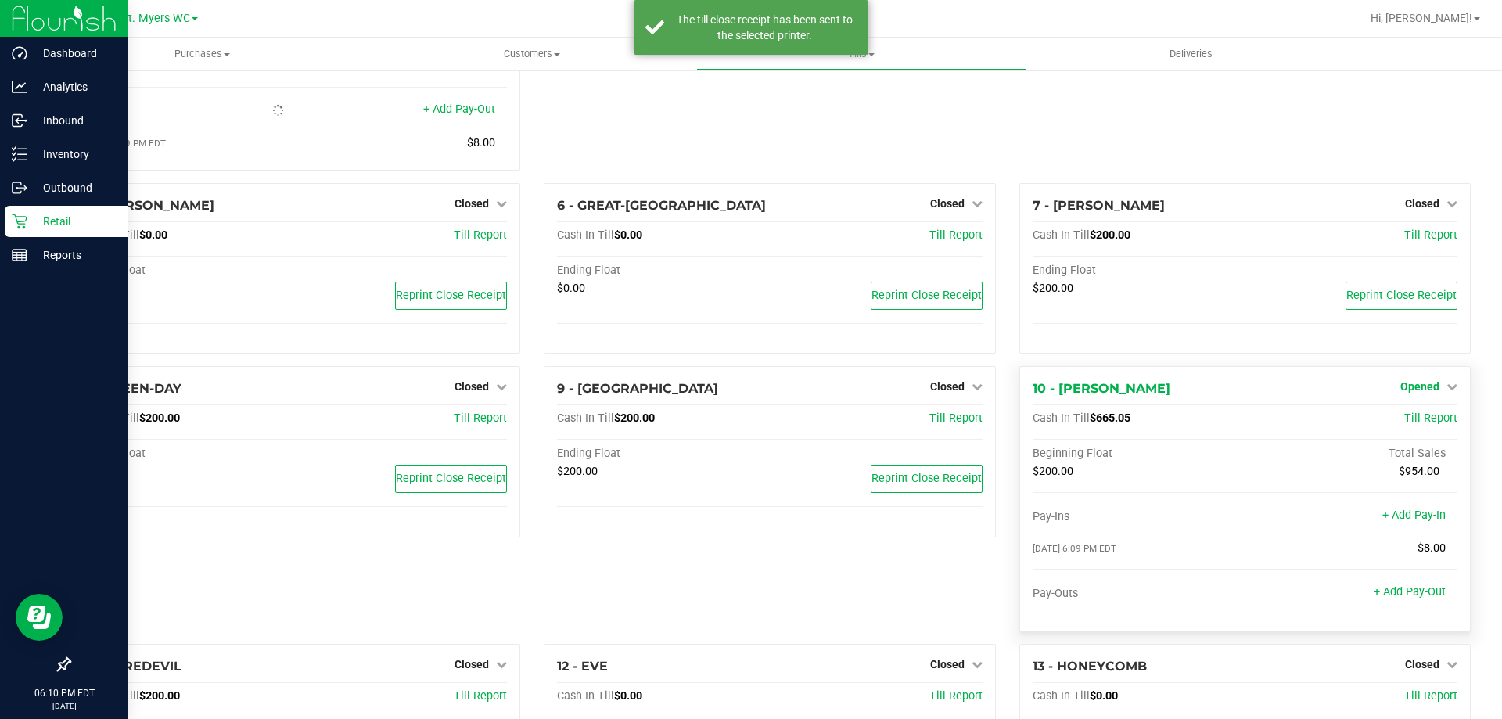
click at [1401, 383] on div "Opened" at bounding box center [1429, 386] width 57 height 19
click at [1408, 388] on span "Opened" at bounding box center [1420, 386] width 39 height 13
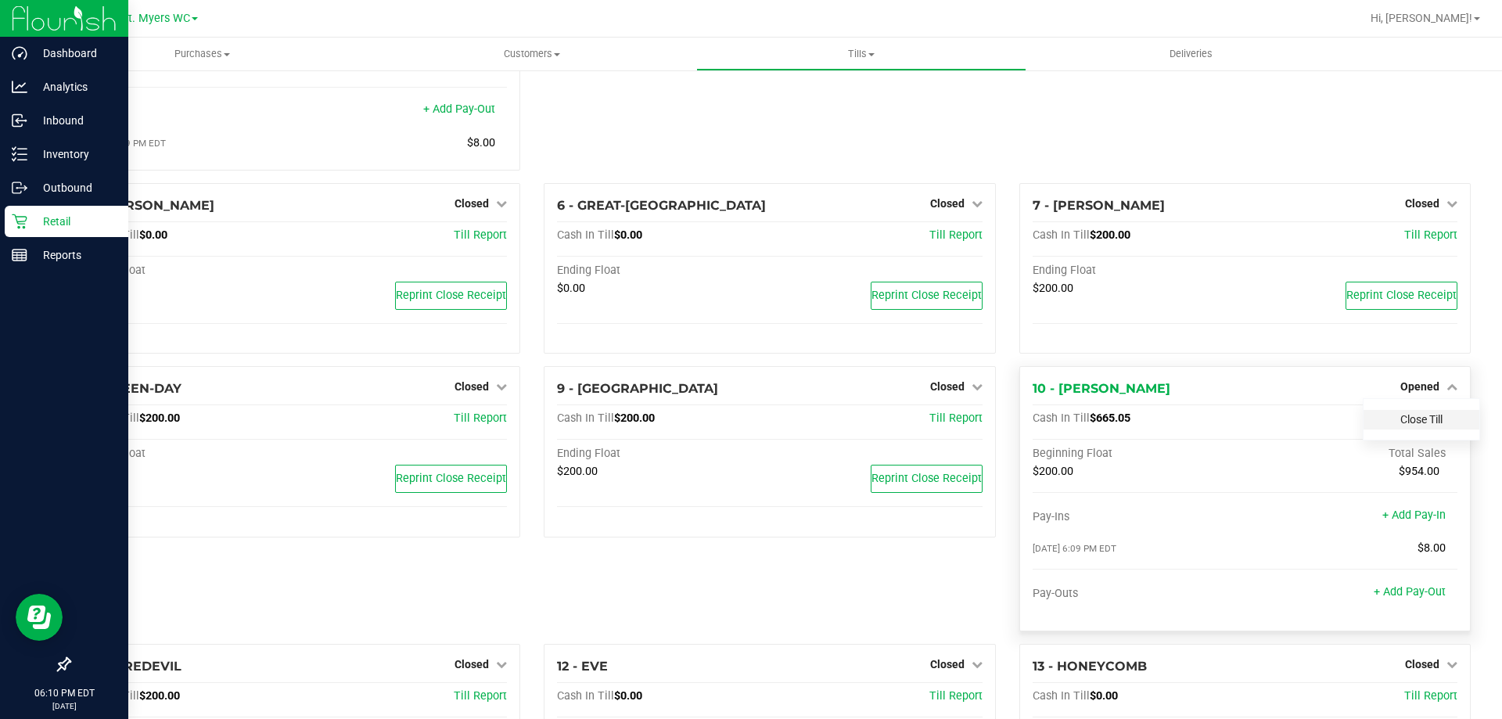
click at [1401, 426] on link "Close Till" at bounding box center [1422, 419] width 42 height 13
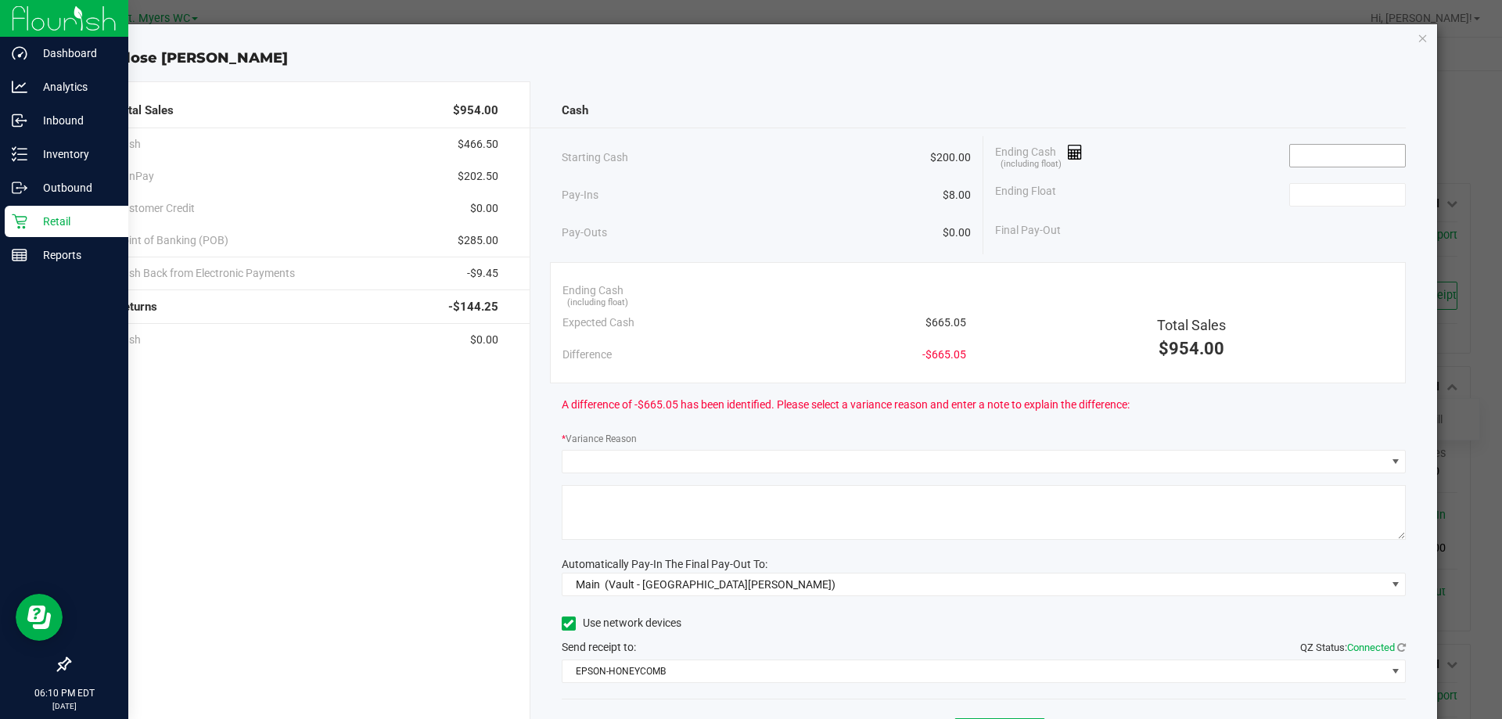
click at [1321, 159] on input at bounding box center [1347, 156] width 115 height 22
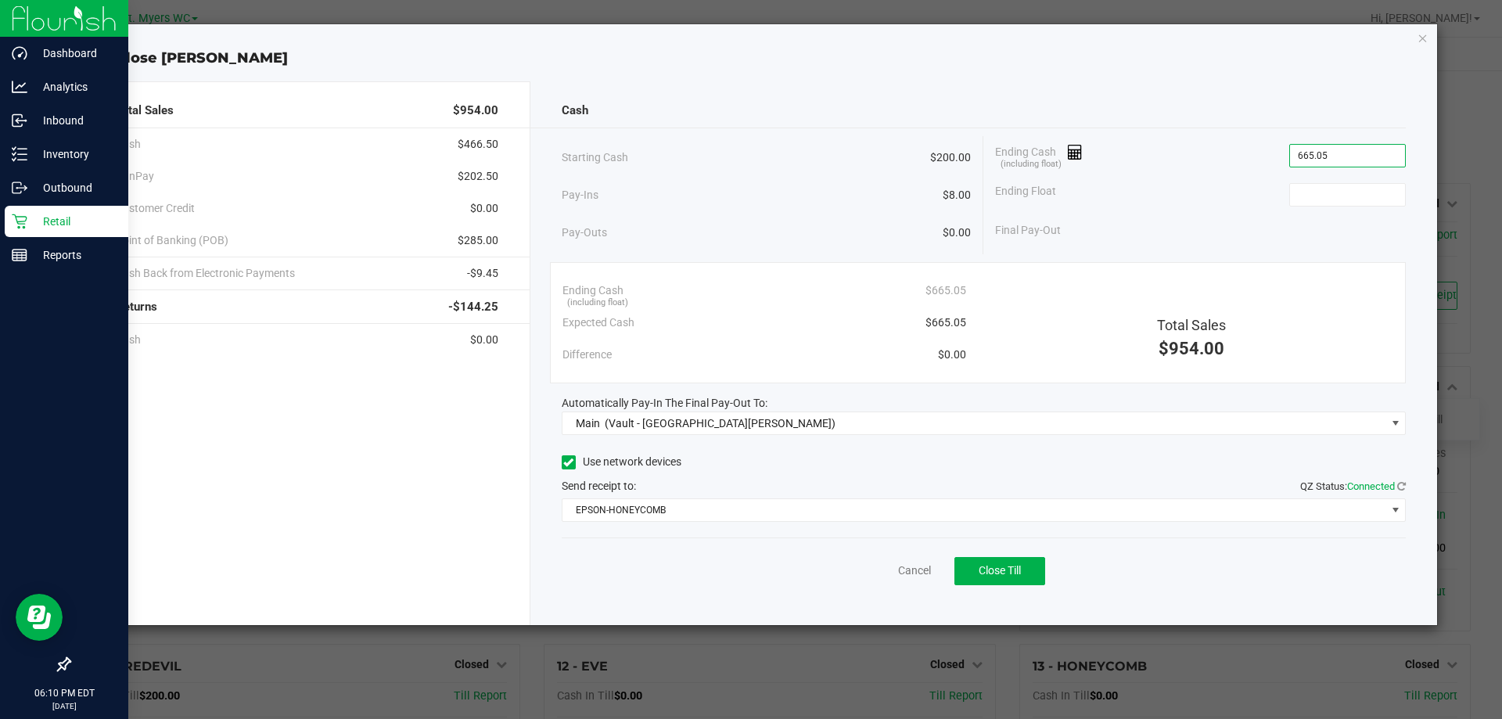
type input "$665.05"
type input "$200.00"
click at [1000, 574] on span "Close Till" at bounding box center [1000, 570] width 42 height 13
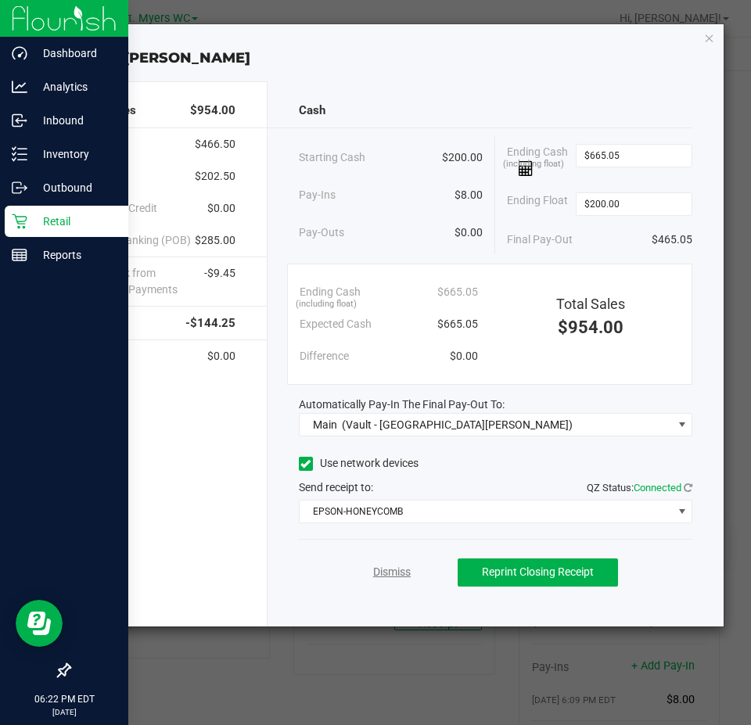
click at [404, 580] on link "Dismiss" at bounding box center [392, 572] width 38 height 16
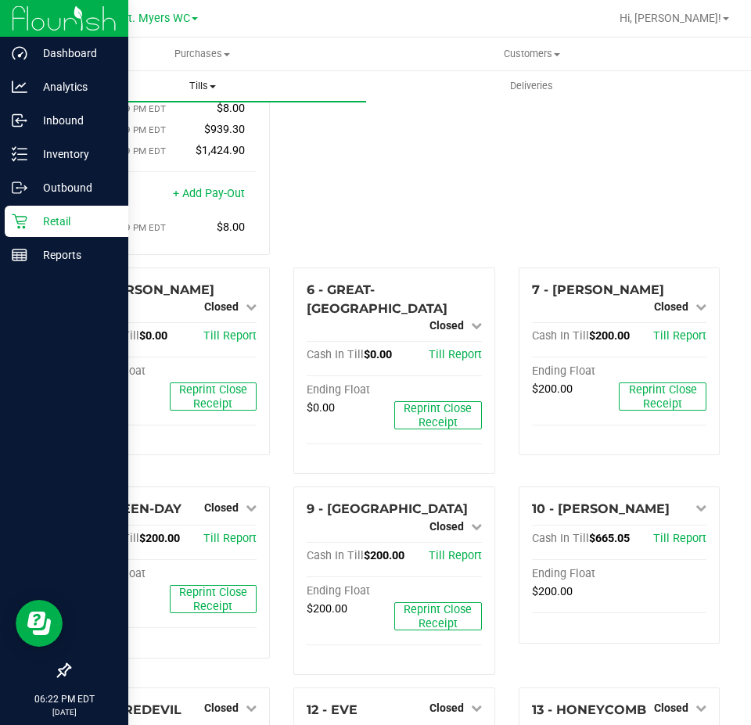
click at [196, 97] on uib-tab-heading "Tills Manage tills Reconcile e-payments" at bounding box center [202, 85] width 328 height 31
click at [153, 149] on span "Reconcile e-payments" at bounding box center [116, 144] width 156 height 13
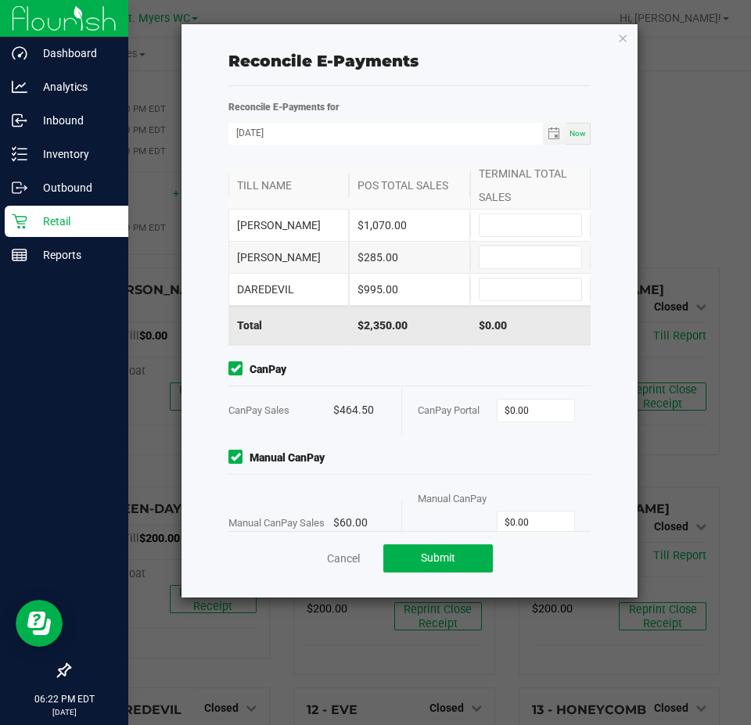
scroll to position [84, 0]
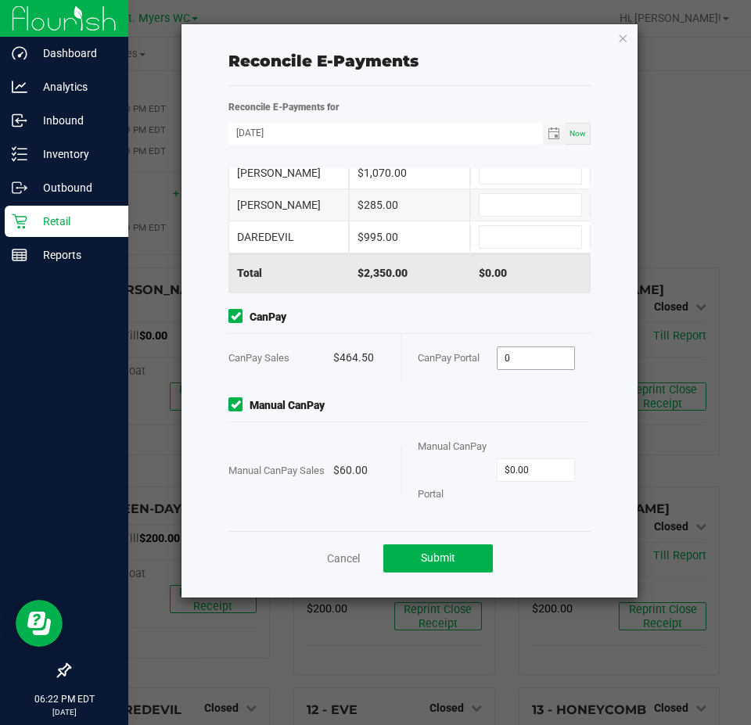
click at [533, 364] on input "0" at bounding box center [536, 358] width 77 height 22
type input "$464.50"
click at [543, 462] on input "0" at bounding box center [536, 470] width 77 height 22
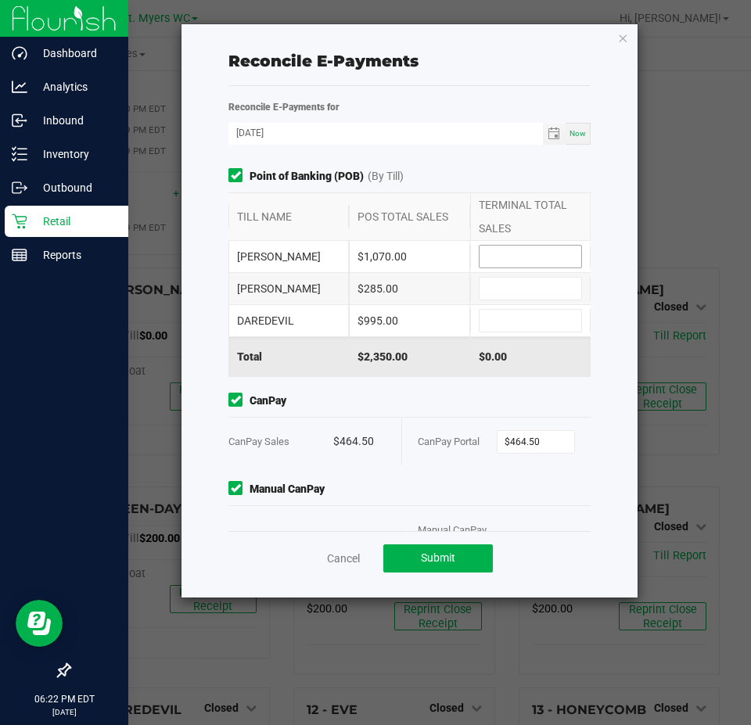
type input "$60.00"
click at [520, 258] on input at bounding box center [531, 257] width 102 height 22
type input "$1,090.00"
click at [428, 285] on div "$285.00" at bounding box center [409, 288] width 121 height 31
click at [495, 291] on input at bounding box center [531, 289] width 102 height 22
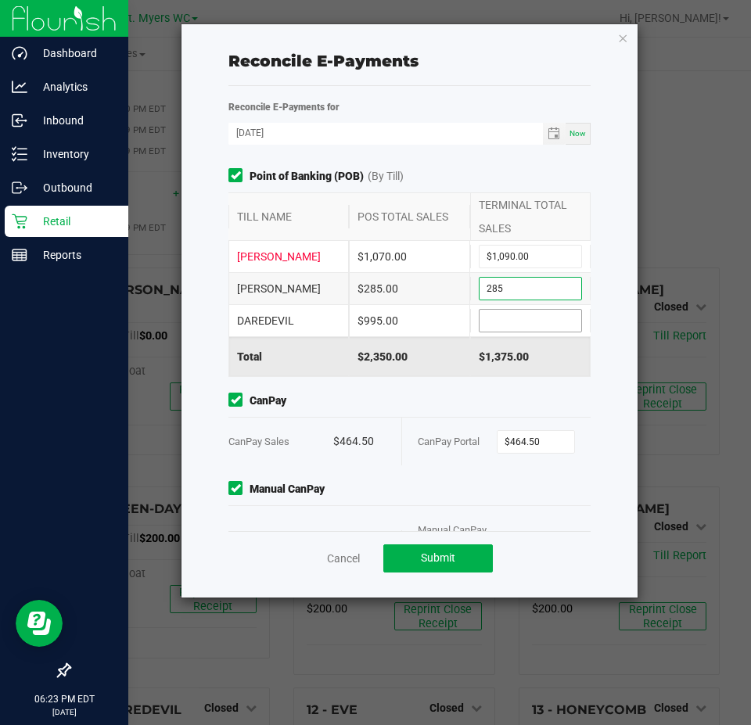
type input "$285.00"
click at [516, 323] on input at bounding box center [531, 321] width 102 height 22
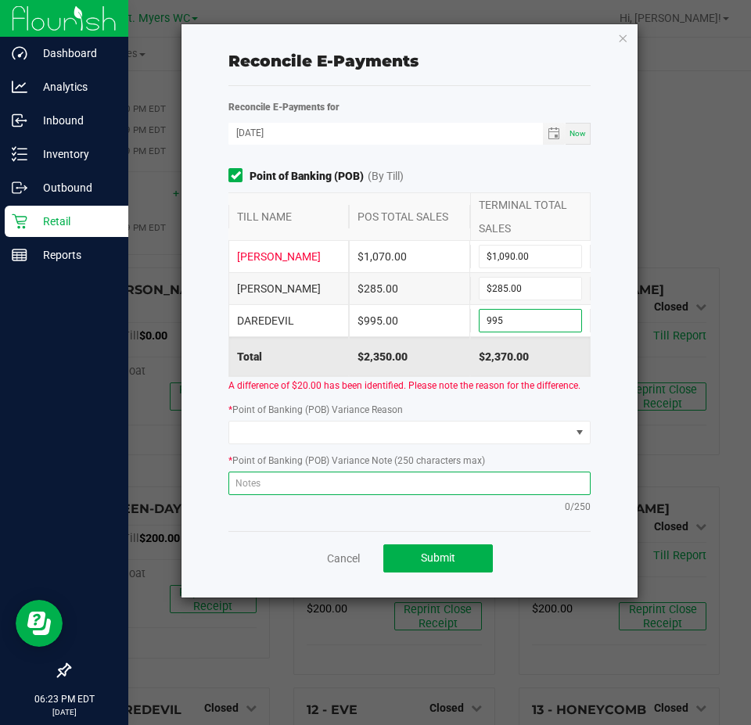
type input "$995.00"
click at [478, 495] on textarea at bounding box center [409, 483] width 362 height 23
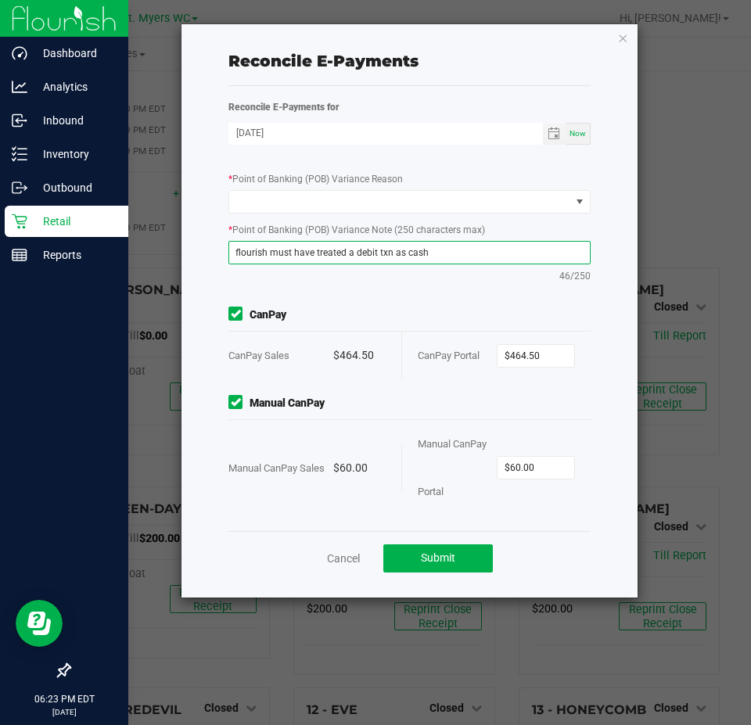
scroll to position [10, 0]
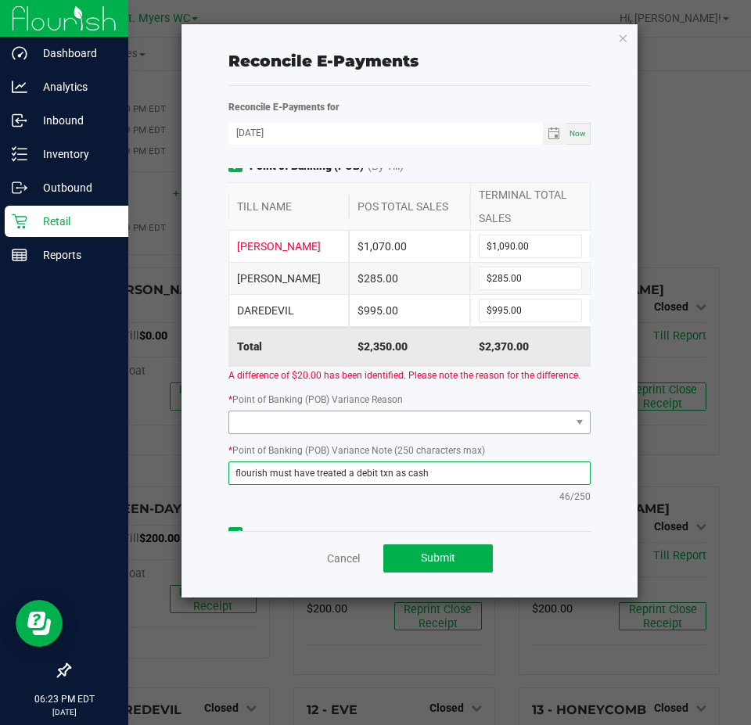
type textarea "flourish must have treated a debit txn as cash"
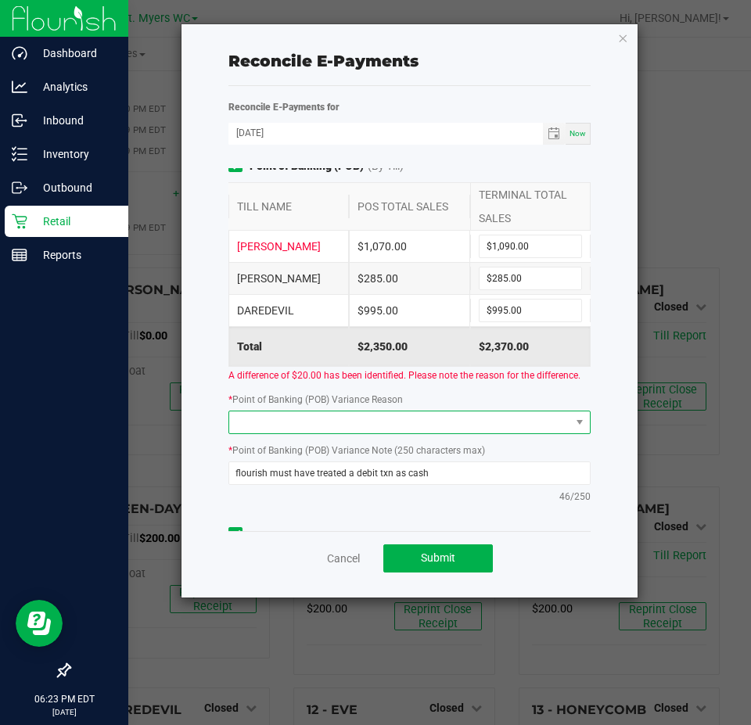
click at [246, 433] on span at bounding box center [399, 423] width 341 height 22
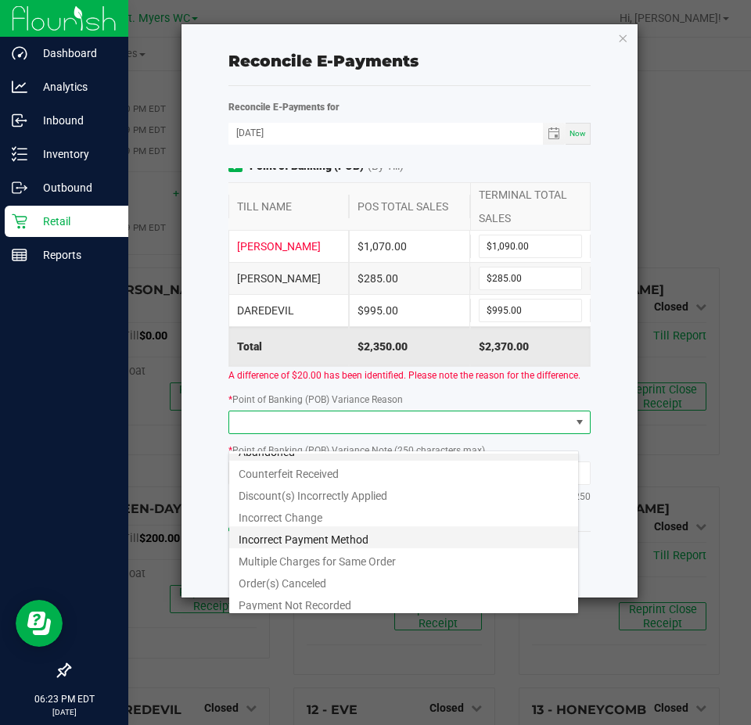
scroll to position [19, 0]
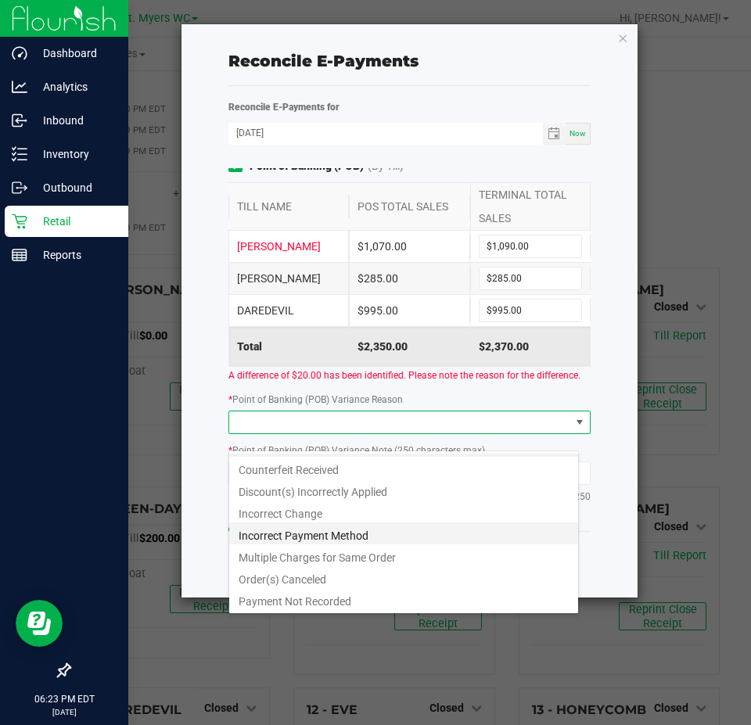
click at [349, 531] on li "Incorrect Payment Method" at bounding box center [403, 534] width 349 height 22
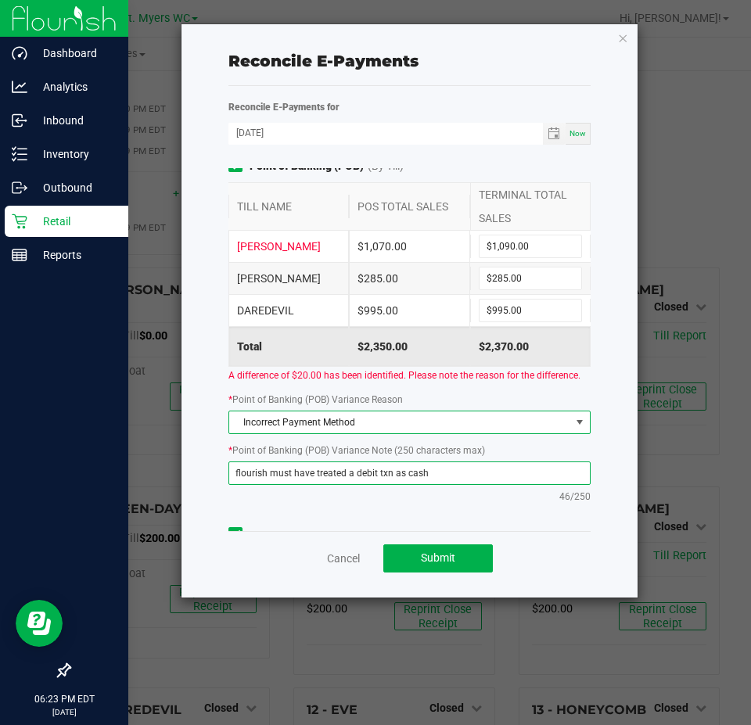
click at [452, 485] on textarea "flourish must have treated a debit txn as cash" at bounding box center [409, 473] width 362 height 23
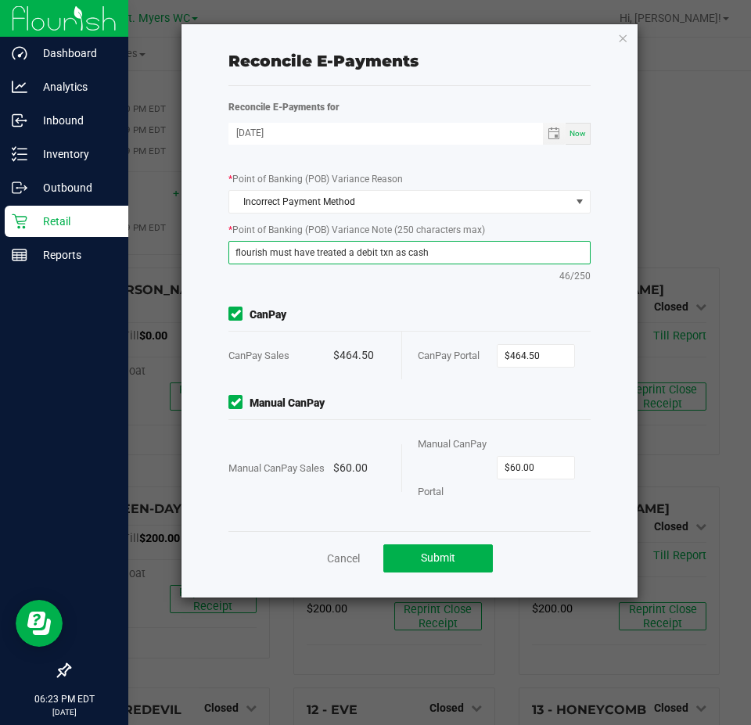
scroll to position [245, 0]
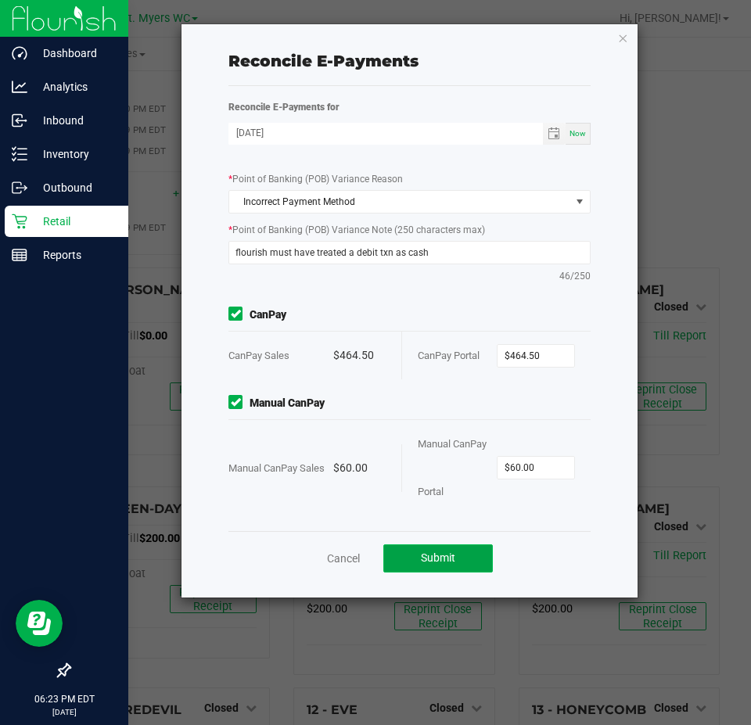
click at [441, 545] on button "Submit" at bounding box center [438, 559] width 110 height 28
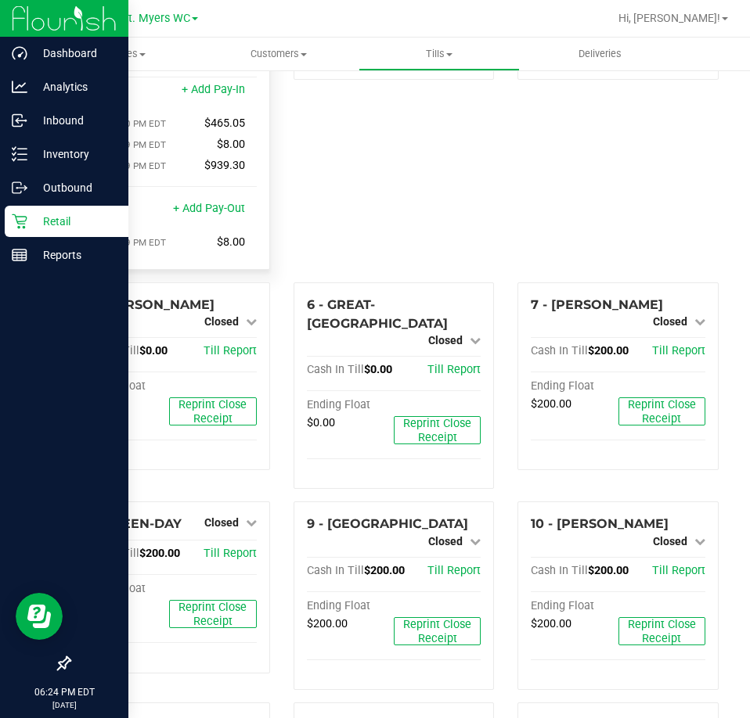
scroll to position [0, 0]
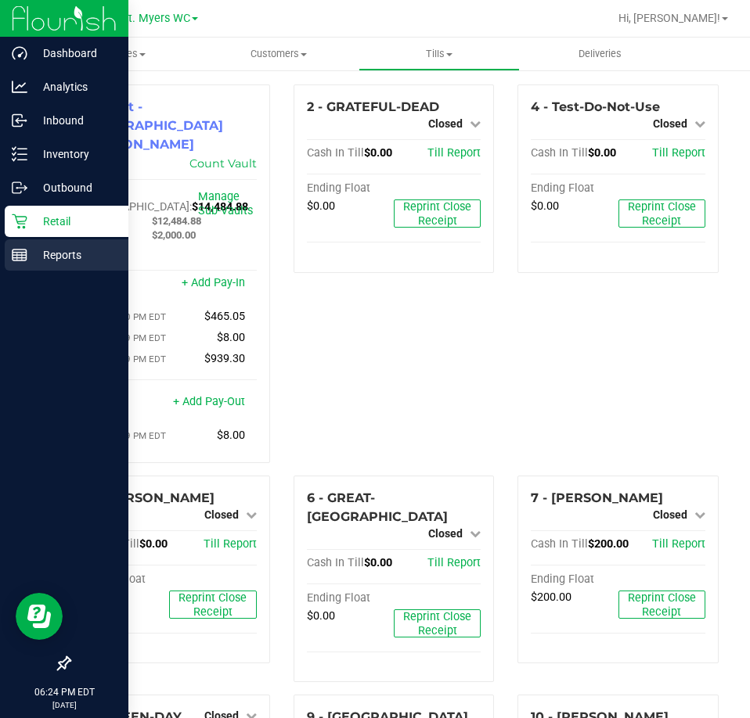
click at [33, 259] on p "Reports" at bounding box center [74, 255] width 94 height 19
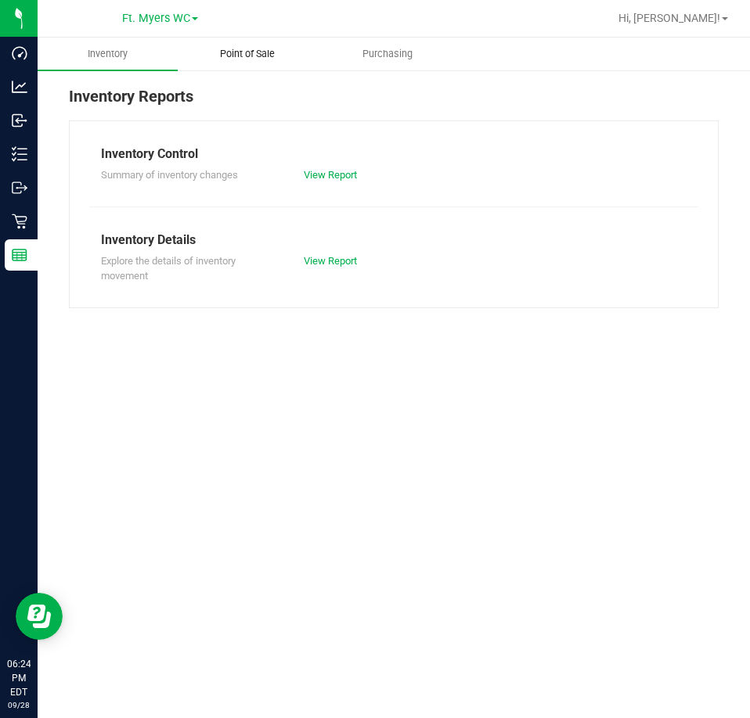
click at [272, 49] on span "Point of Sale" at bounding box center [247, 54] width 97 height 14
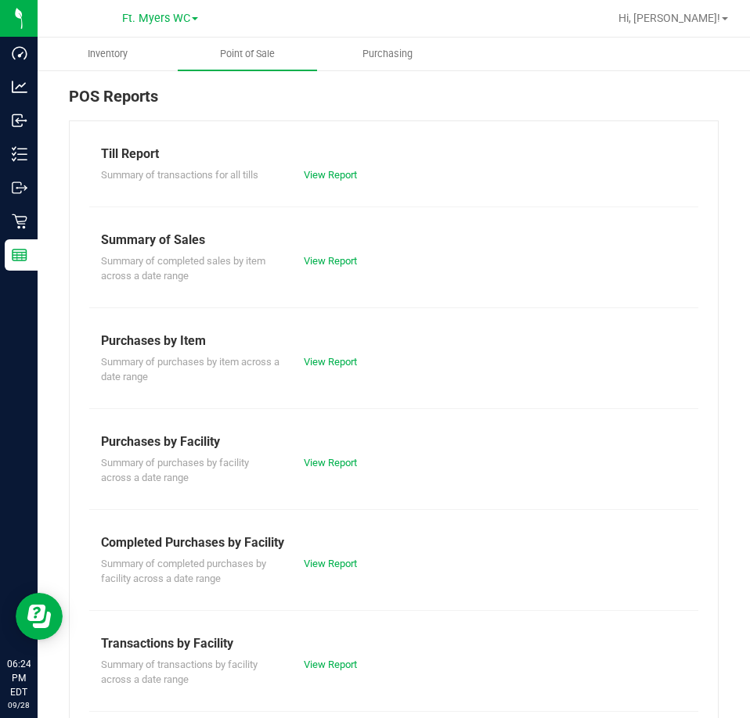
click at [320, 548] on div "Completed Purchases by Facility" at bounding box center [393, 543] width 585 height 19
click at [320, 556] on div "View Report" at bounding box center [343, 564] width 102 height 16
click at [323, 559] on link "View Report" at bounding box center [330, 564] width 53 height 12
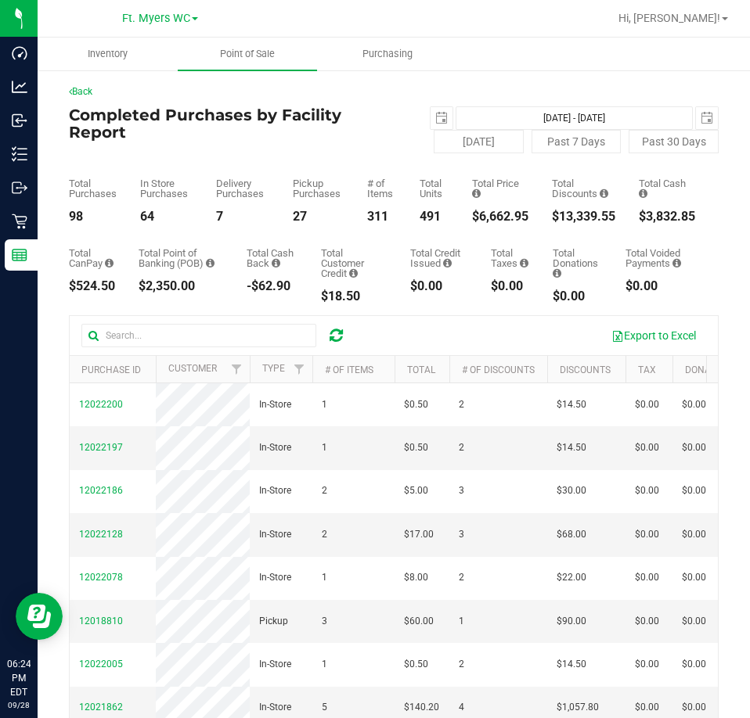
drag, startPoint x: 516, startPoint y: 213, endPoint x: 466, endPoint y: 218, distance: 50.4
click at [466, 218] on div "Total Purchases 98 In Store Purchases 64 Delivery Purchases 7 Pickup Purchases …" at bounding box center [393, 188] width 649 height 70
copy div "6,662.95"
click at [435, 116] on span "select" at bounding box center [441, 118] width 13 height 13
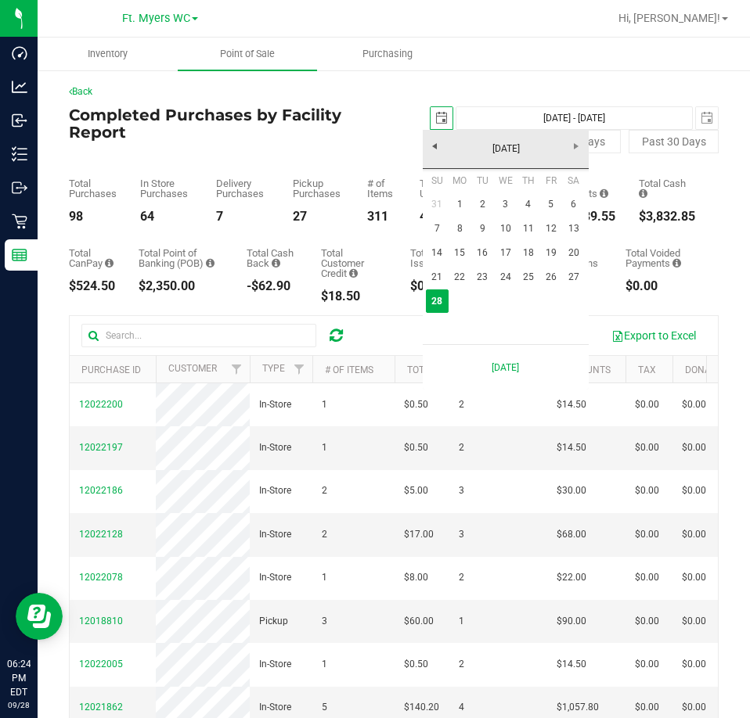
scroll to position [0, 39]
click at [457, 271] on link "22" at bounding box center [459, 277] width 23 height 24
type input "[DATE]"
type input "[DATE] - [DATE]"
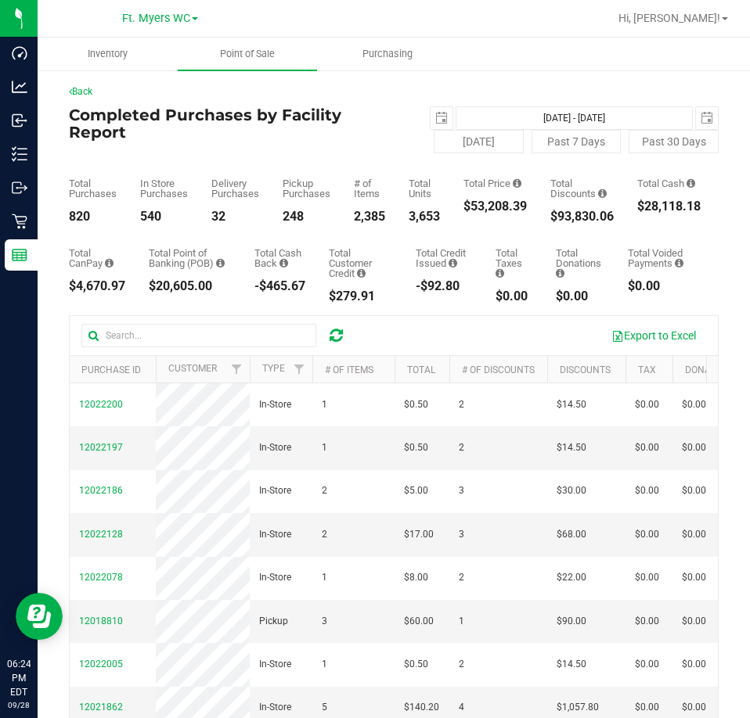
drag, startPoint x: 531, startPoint y: 208, endPoint x: 473, endPoint y: 196, distance: 60.0
click at [473, 196] on div "Total Purchases 820 In Store Purchases 540 Delivery Purchases 32 Pickup Purchas…" at bounding box center [393, 188] width 649 height 70
copy div "53,208.39"
click at [437, 121] on span "select" at bounding box center [441, 118] width 13 height 13
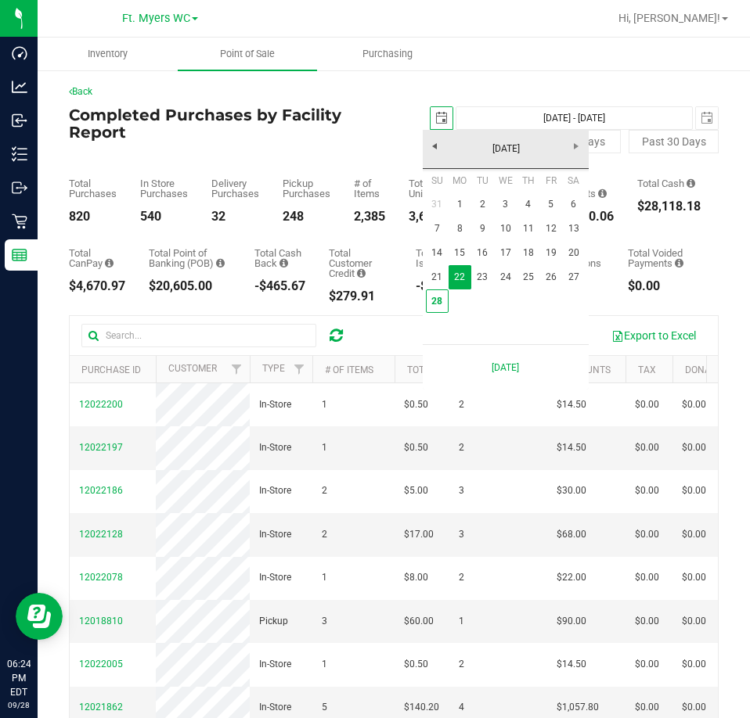
scroll to position [0, 39]
click at [461, 205] on link "1" at bounding box center [459, 204] width 23 height 24
type input "[DATE]"
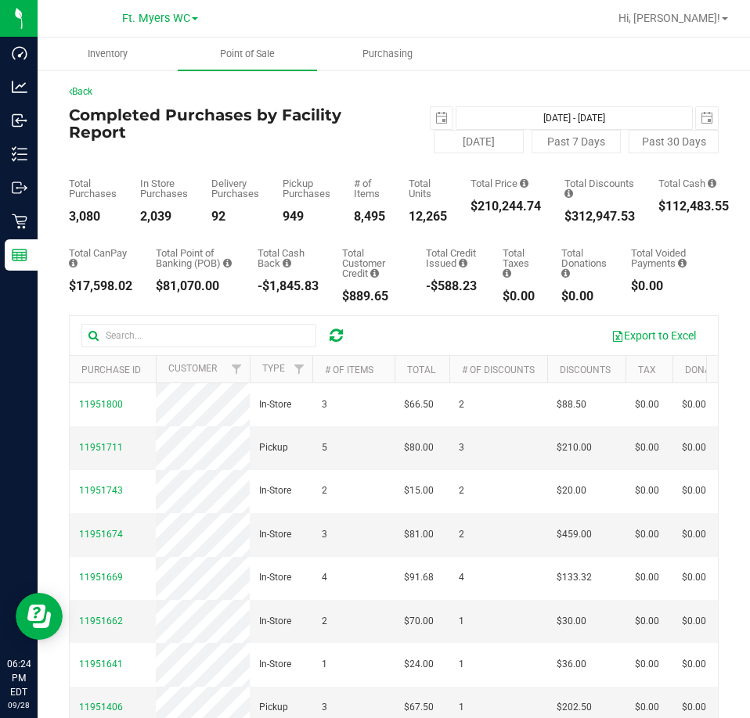
drag, startPoint x: 546, startPoint y: 206, endPoint x: 478, endPoint y: 217, distance: 69.0
click at [478, 217] on div "Total Purchases 3,080 In Store Purchases 2,039 Delivery Purchases 92 Pickup Pur…" at bounding box center [393, 188] width 649 height 70
copy div "210,244.74"
click at [481, 141] on button "[DATE]" at bounding box center [478, 141] width 90 height 23
type input "[DATE] - [DATE]"
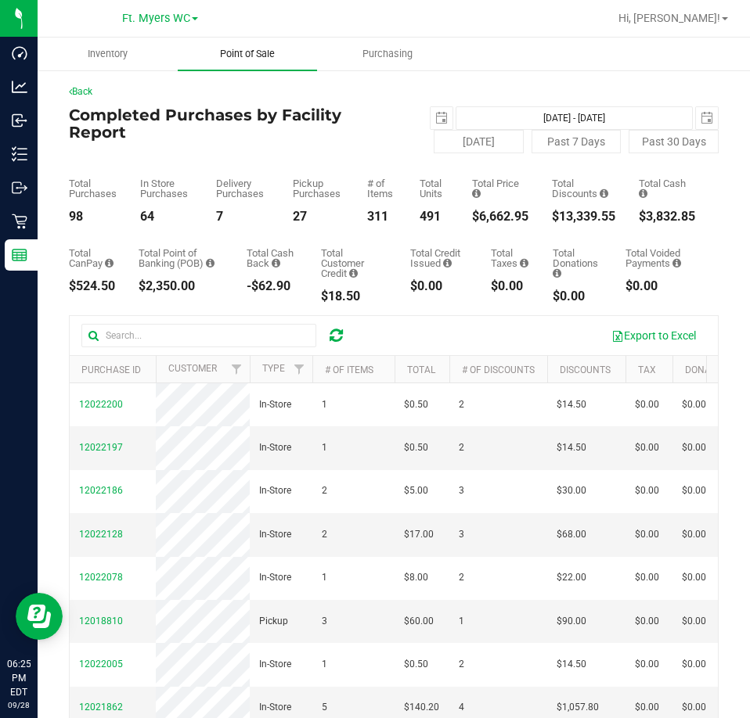
click at [232, 51] on span "Point of Sale" at bounding box center [247, 54] width 97 height 14
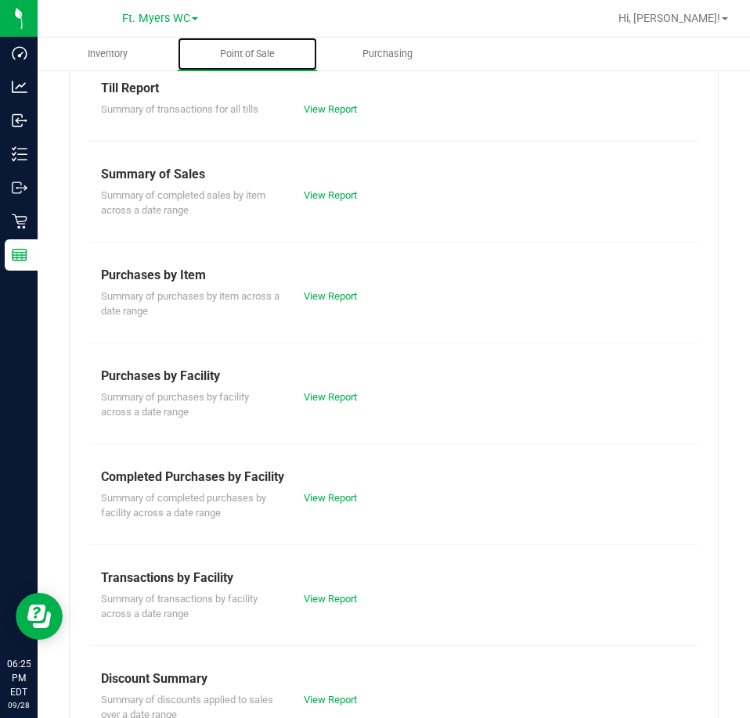
scroll to position [156, 0]
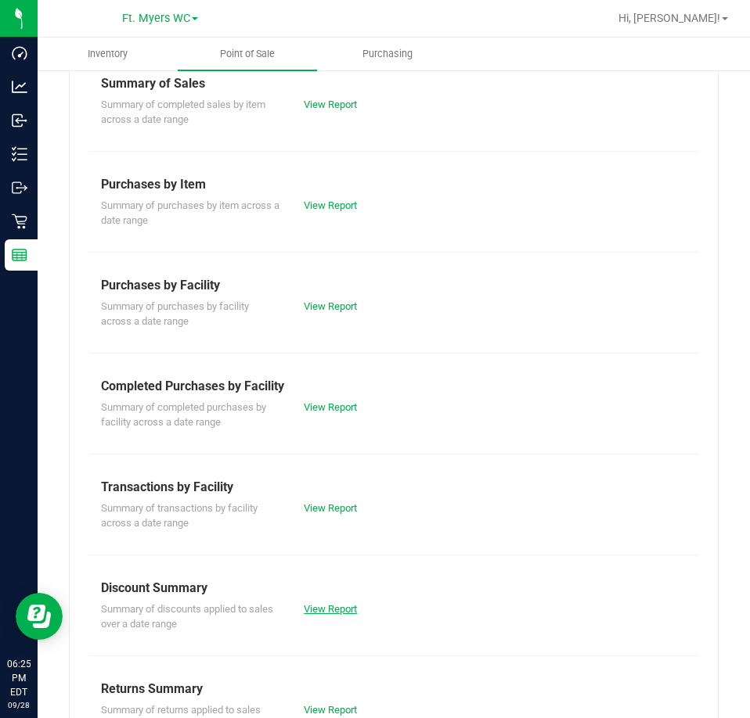
click at [315, 610] on link "View Report" at bounding box center [330, 609] width 53 height 12
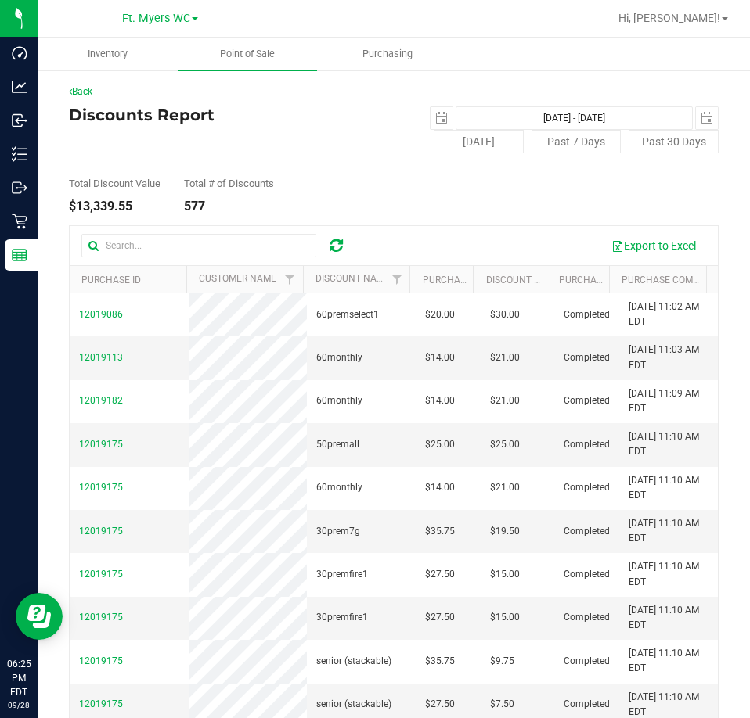
drag, startPoint x: 131, startPoint y: 209, endPoint x: 91, endPoint y: 197, distance: 41.6
click at [91, 197] on div "Back Discounts Report [DATE] [DATE] - [DATE] [DATE] [DATE] Past 7 Days Past 30 …" at bounding box center [393, 436] width 649 height 703
click at [126, 203] on div "$13,339.55" at bounding box center [115, 206] width 92 height 13
drag, startPoint x: 131, startPoint y: 205, endPoint x: 78, endPoint y: 207, distance: 53.3
click at [78, 207] on div "$13,339.55" at bounding box center [115, 206] width 92 height 13
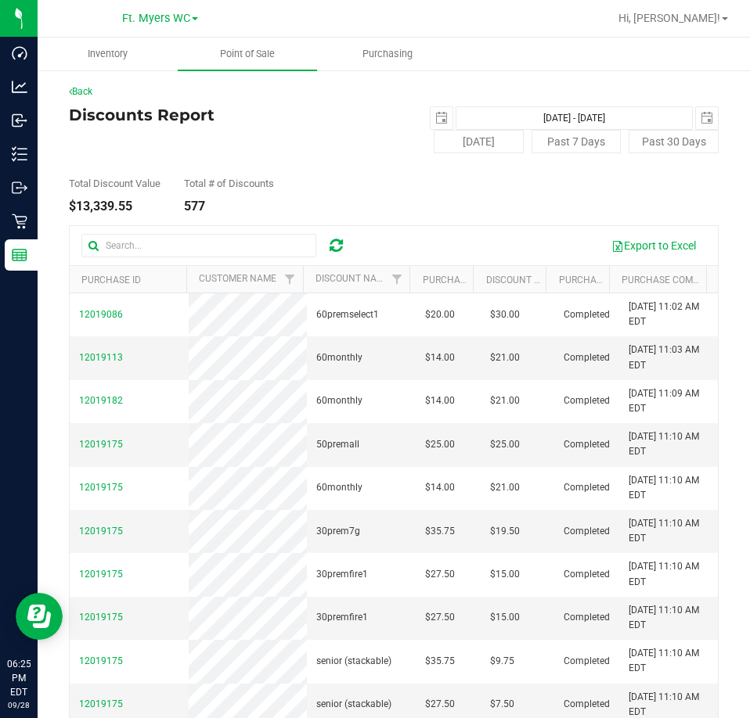
copy div "13,339.55"
